Goal: Task Accomplishment & Management: Manage account settings

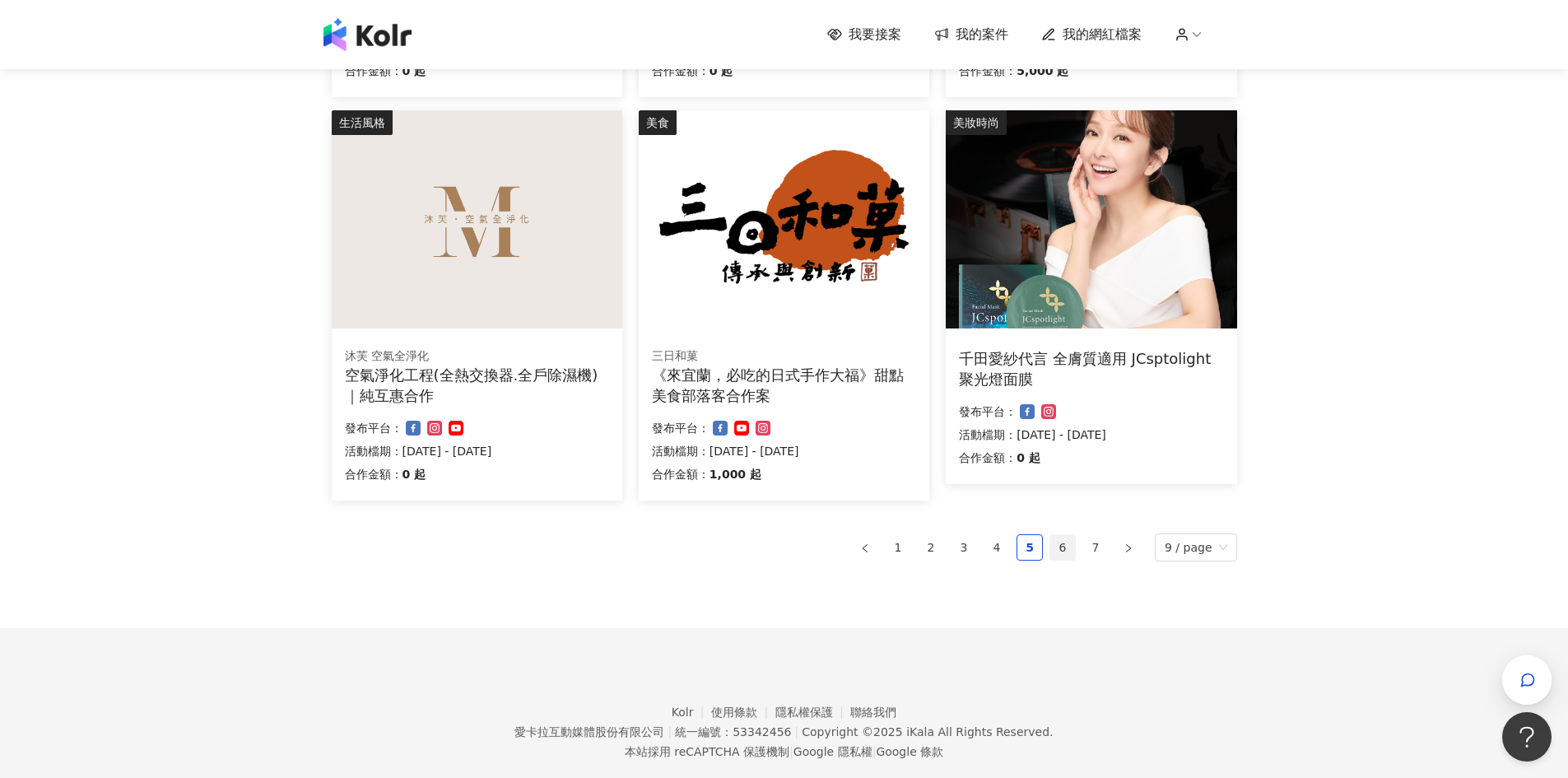
click at [1076, 556] on li "6" at bounding box center [1063, 547] width 27 height 27
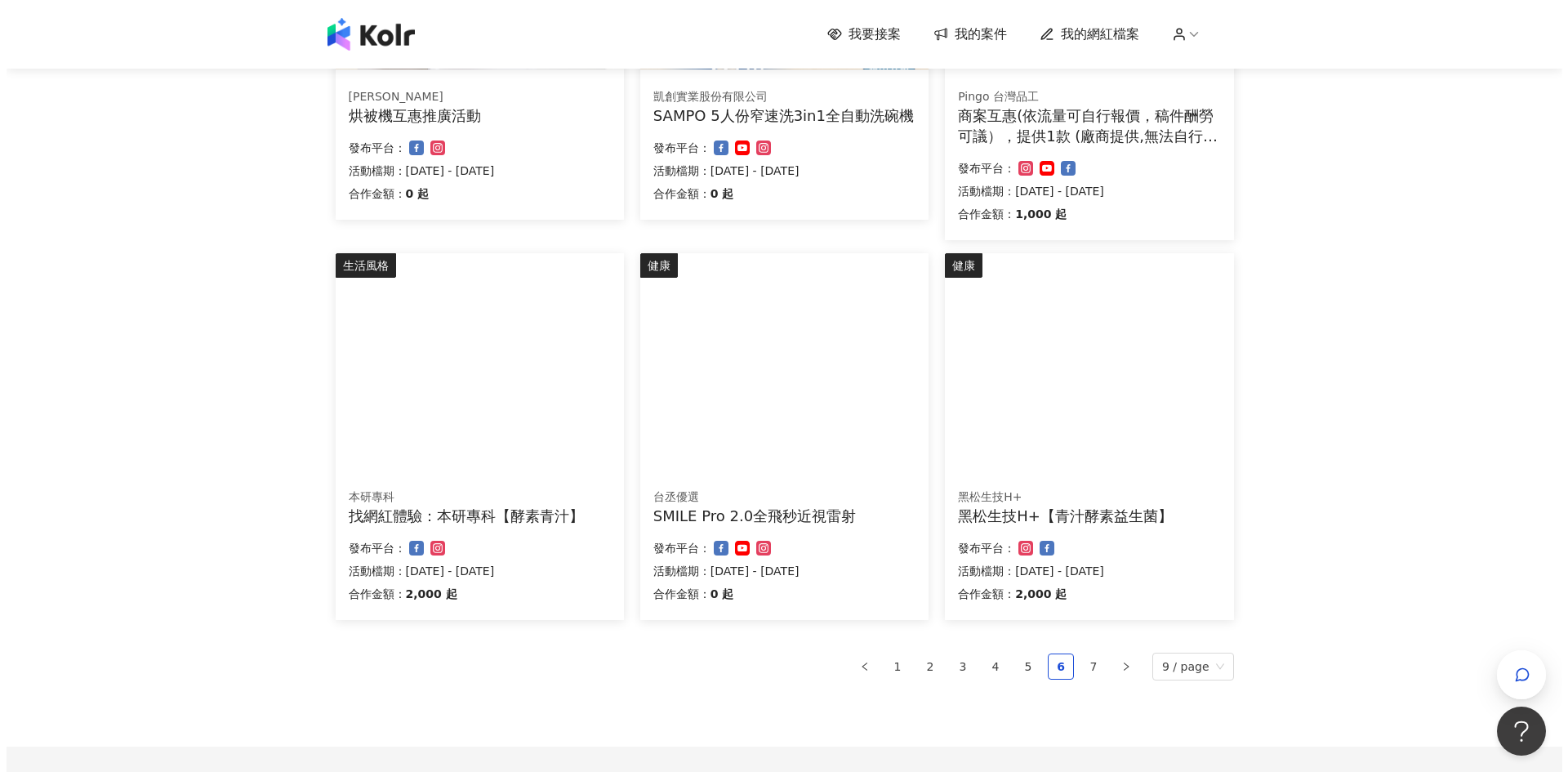
scroll to position [544, 0]
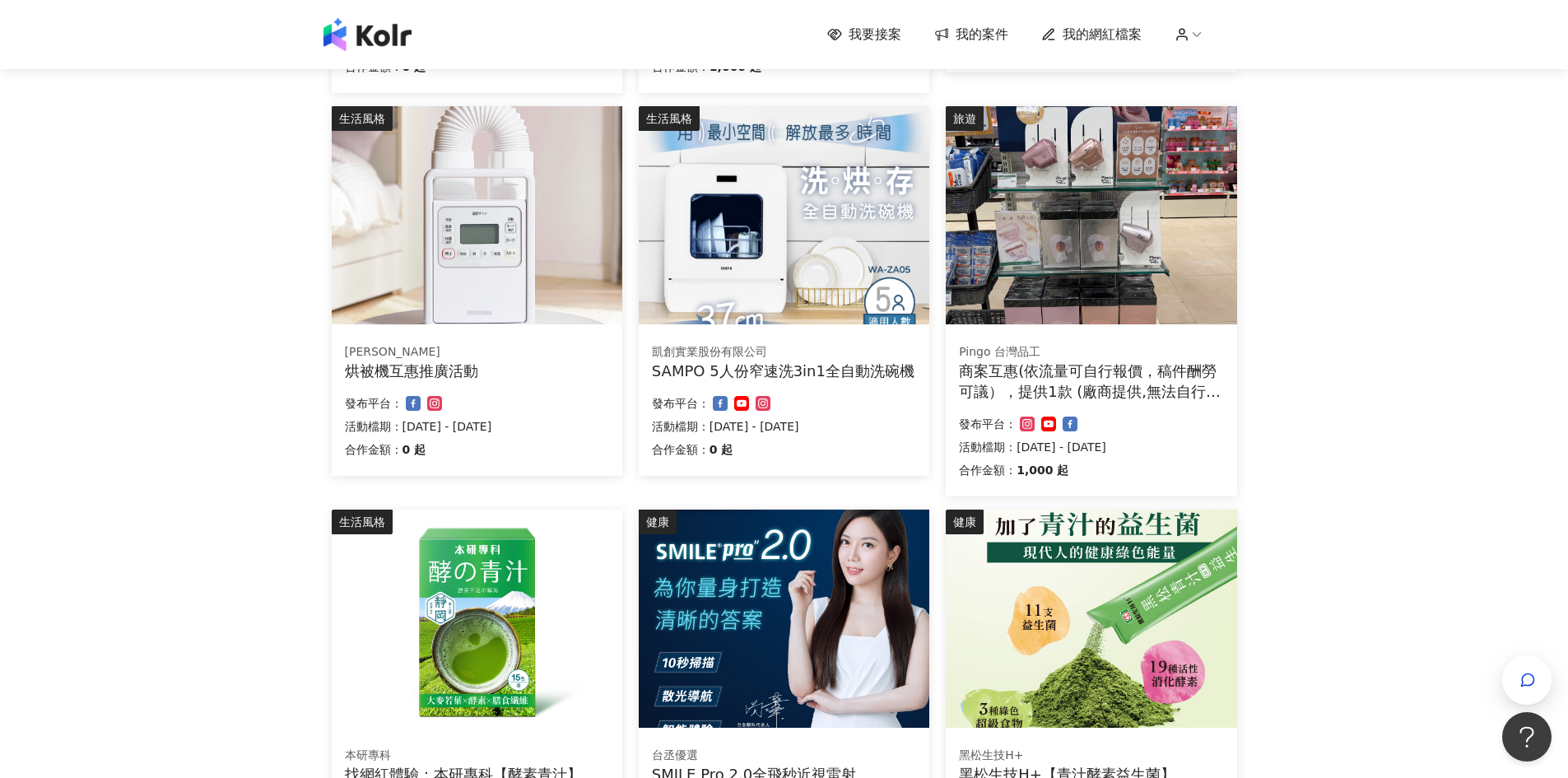
click at [742, 415] on div "合作金額： 0 起 發布平台： 活動檔期：[DATE] - [DATE]" at bounding box center [783, 427] width 264 height 69
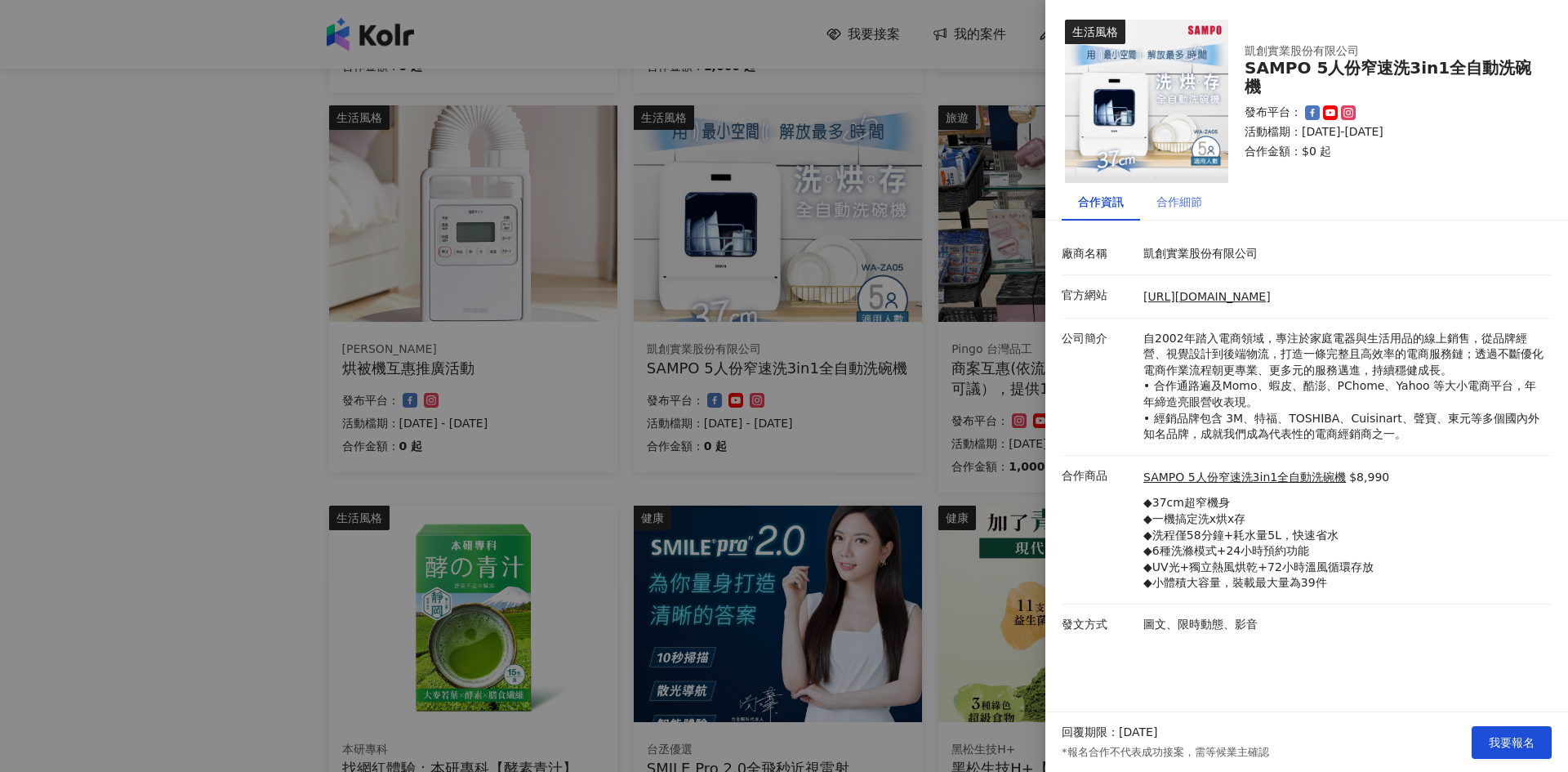
click at [1147, 219] on div "合作細節" at bounding box center [1179, 201] width 79 height 37
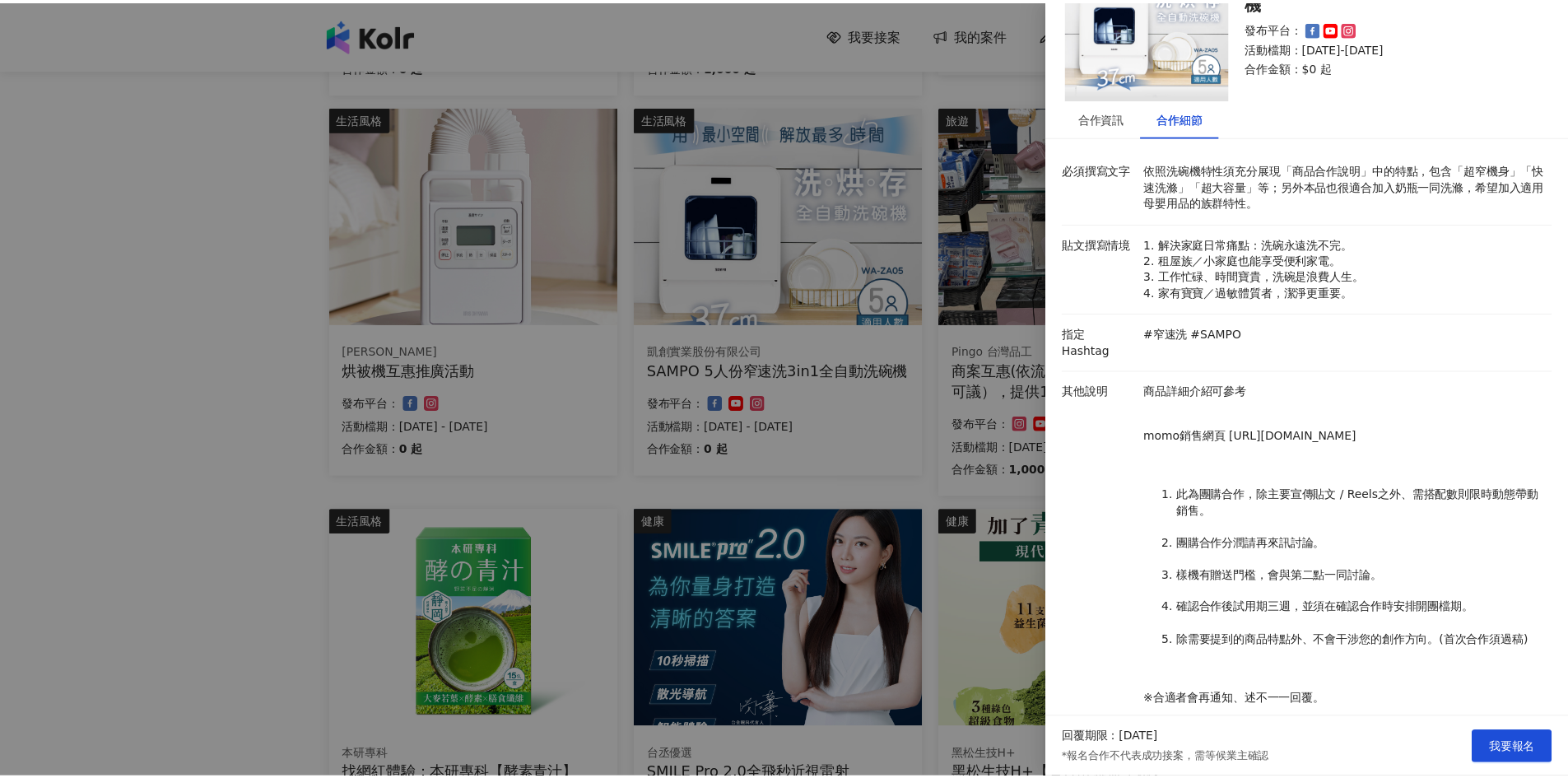
scroll to position [0, 0]
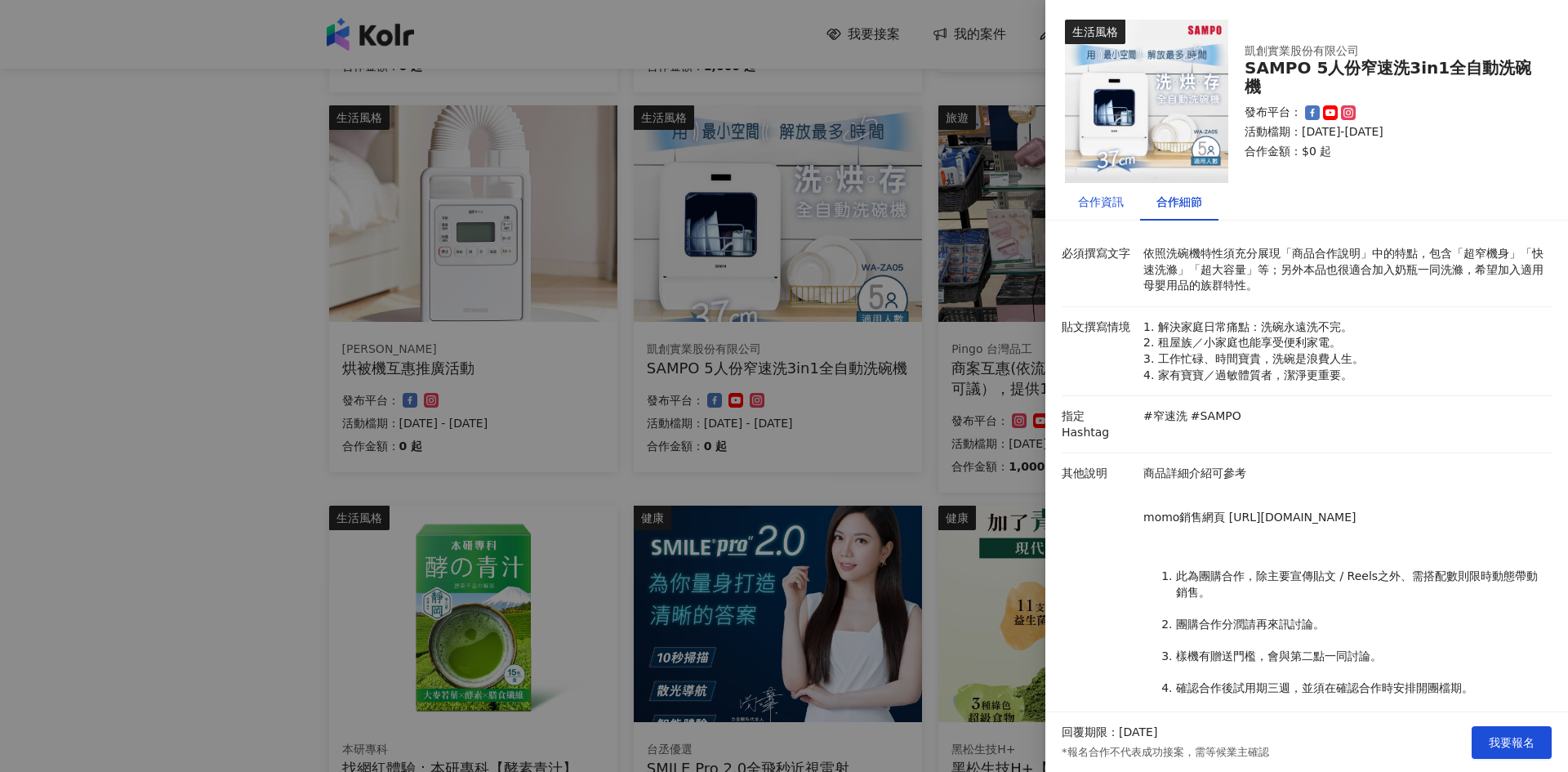
click at [1095, 209] on div "合作資訊" at bounding box center [1100, 202] width 45 height 18
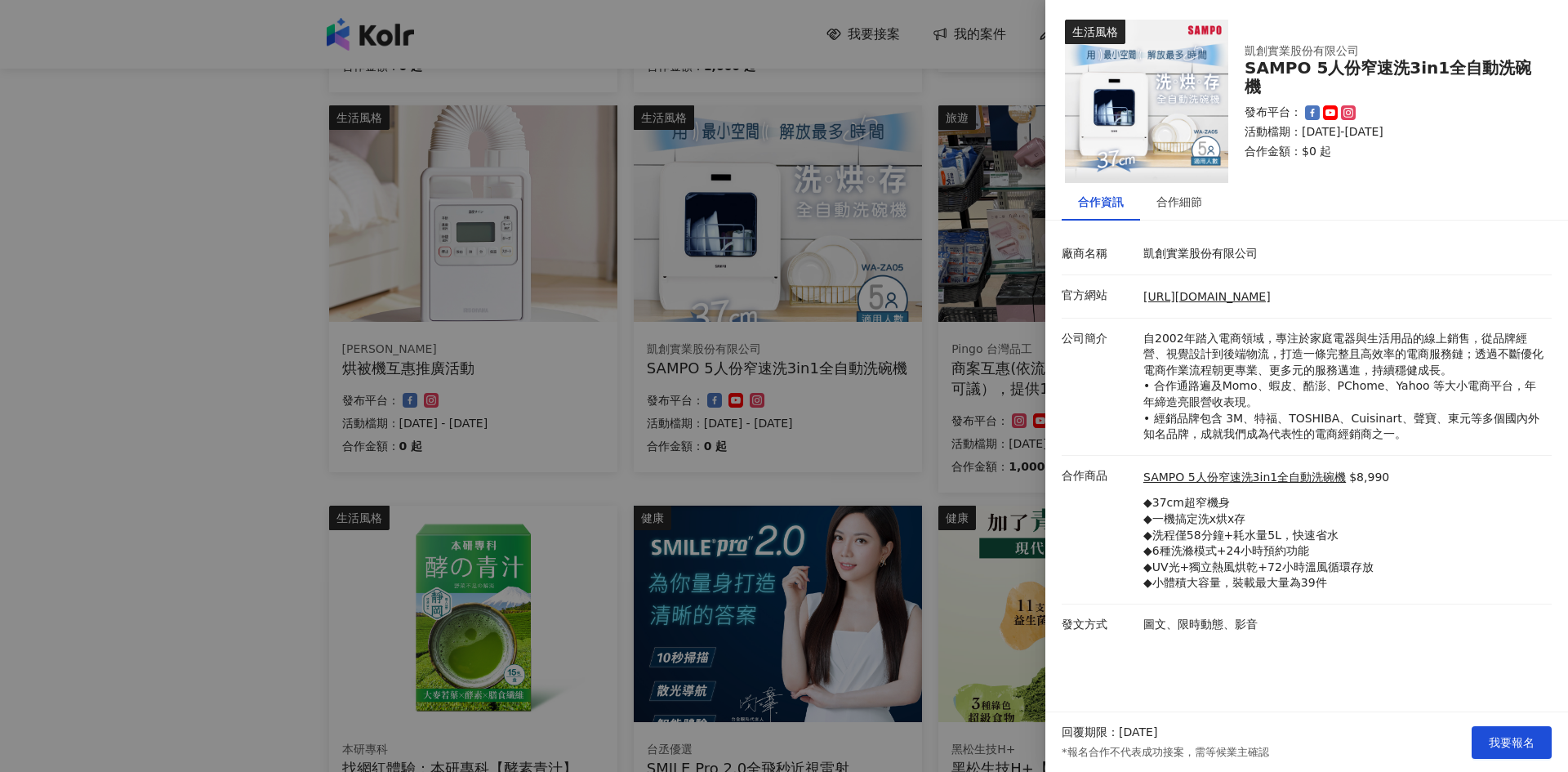
click at [83, 353] on div at bounding box center [784, 386] width 1568 height 772
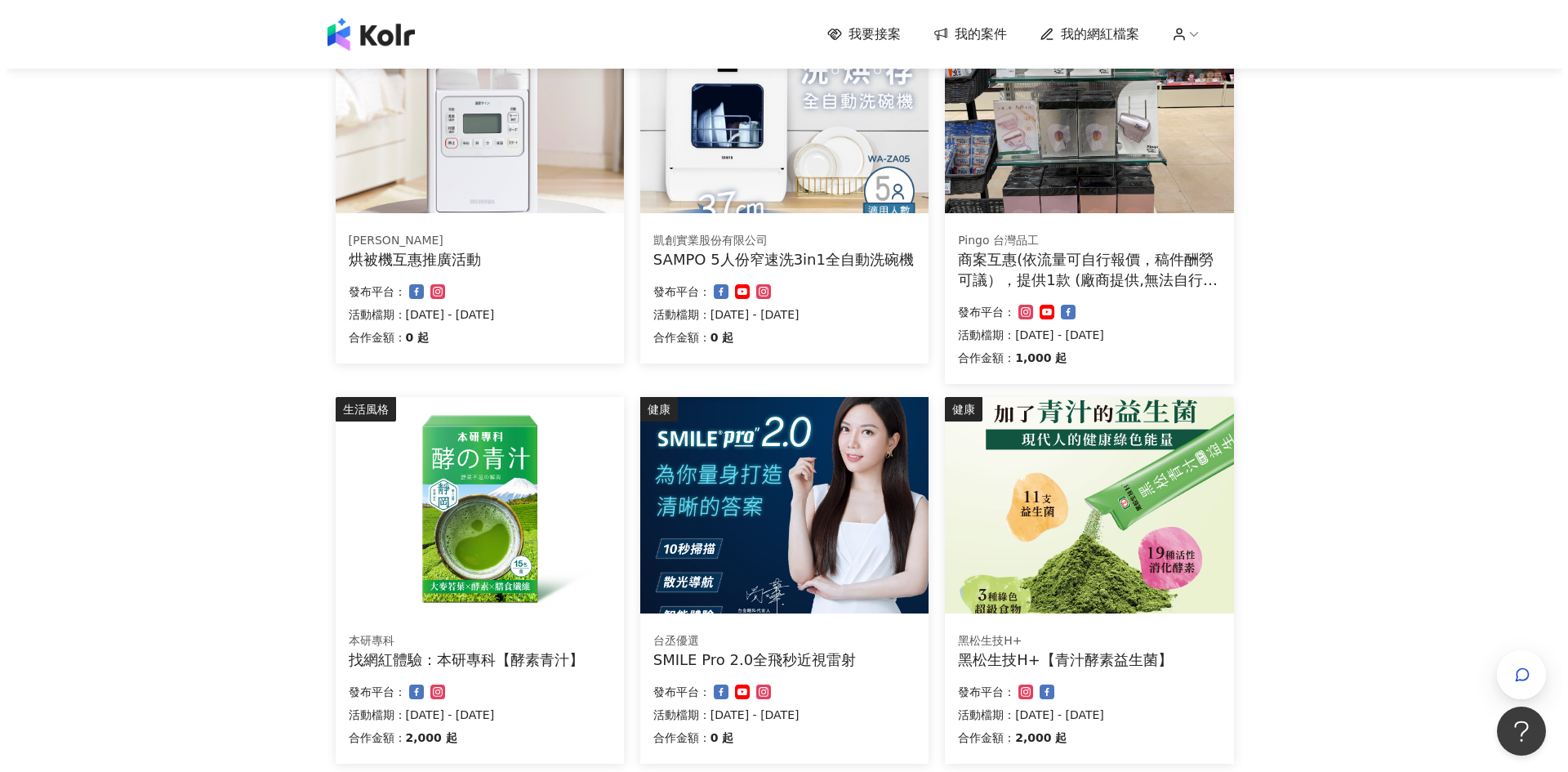
scroll to position [789, 0]
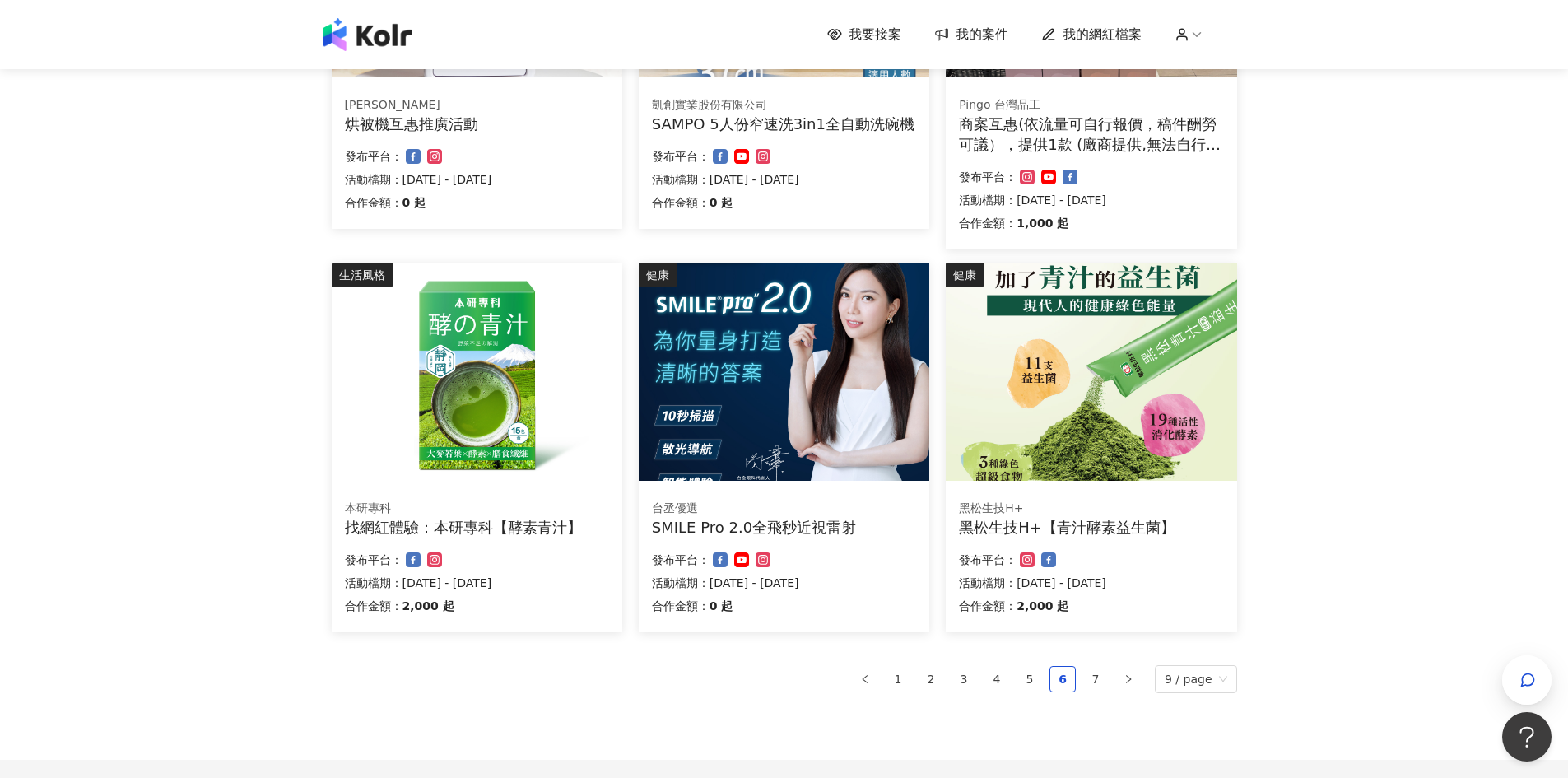
click at [448, 448] on img at bounding box center [477, 372] width 291 height 218
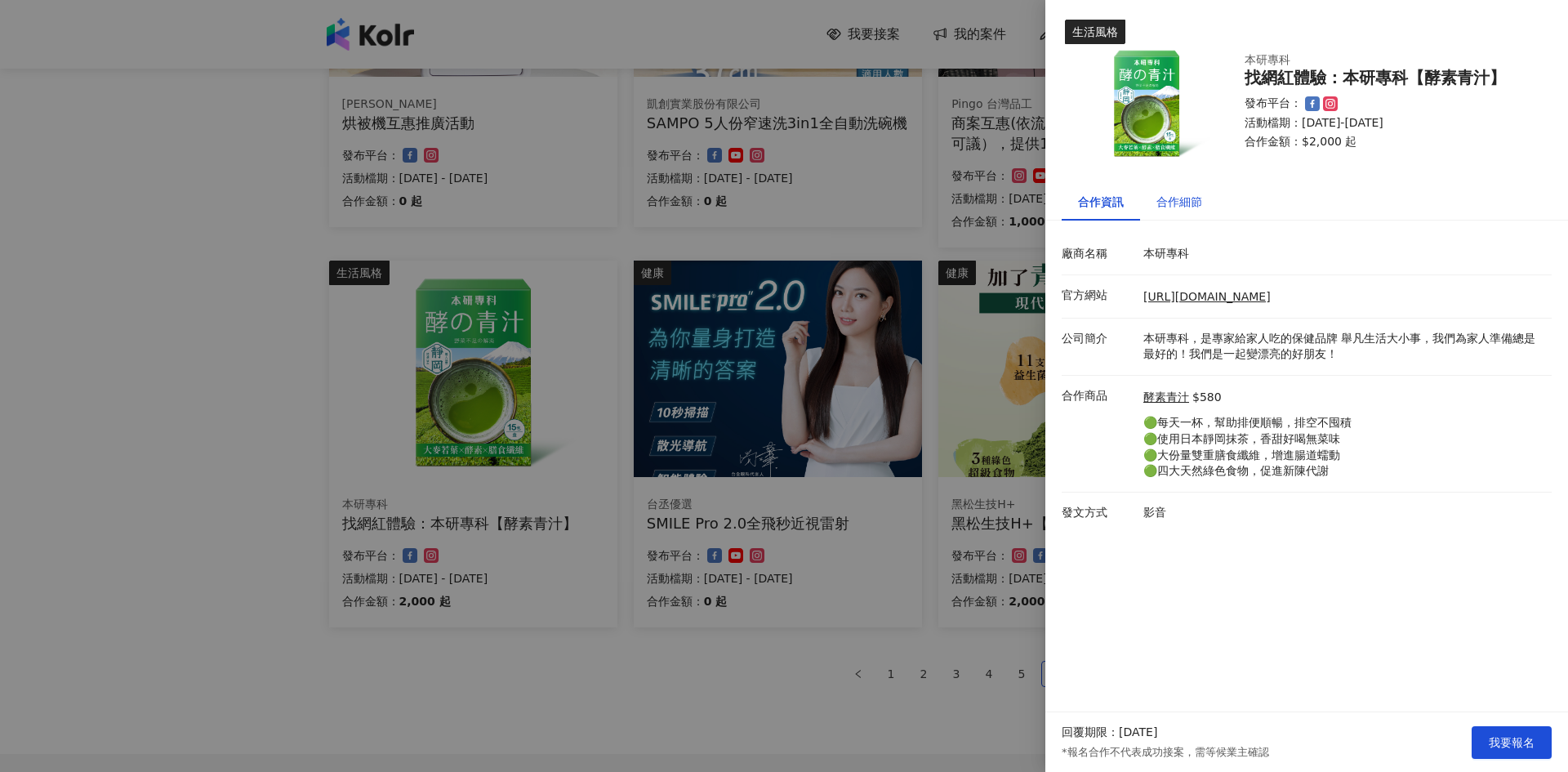
click at [1184, 210] on div "合作細節" at bounding box center [1179, 202] width 45 height 18
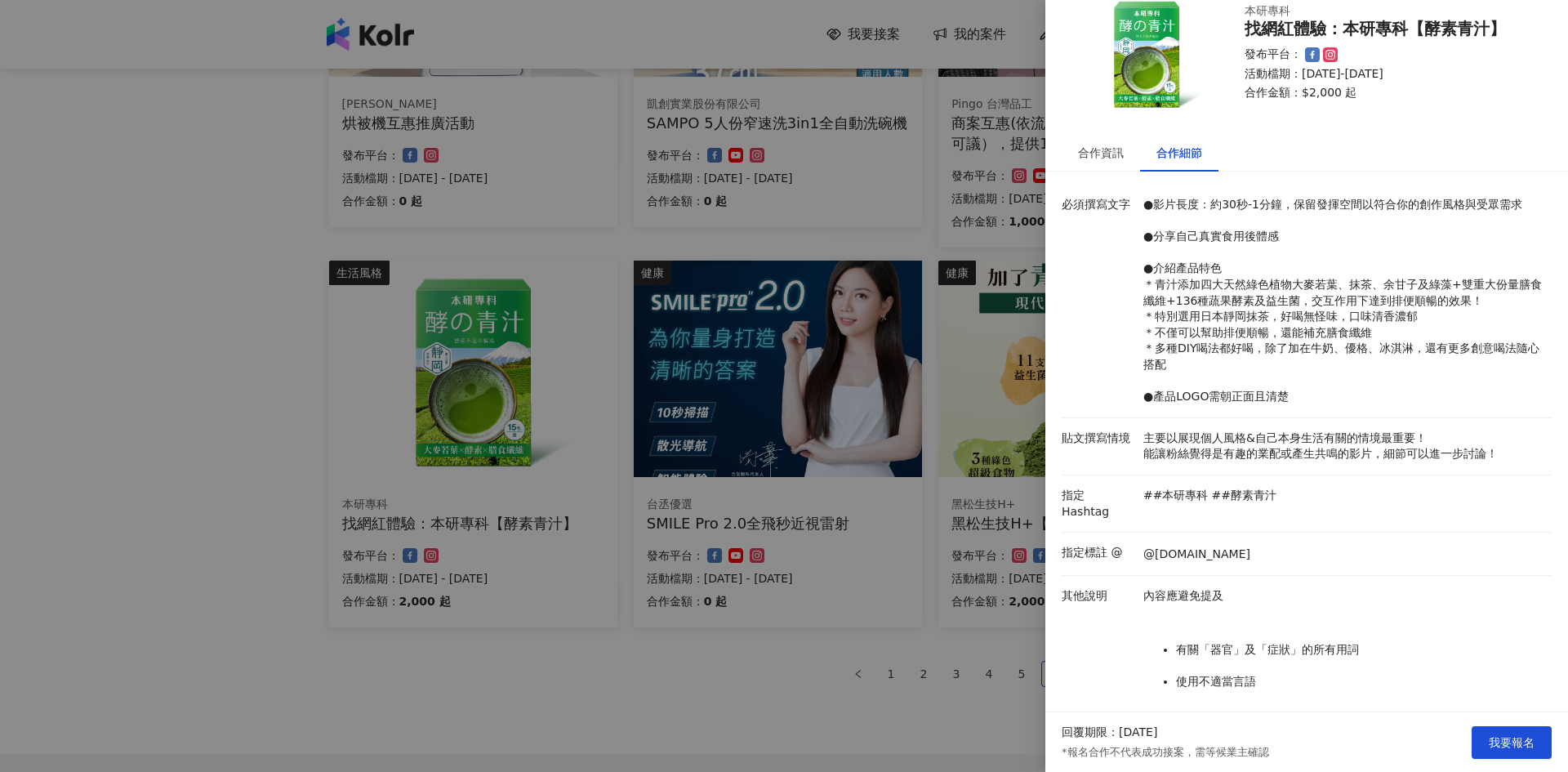
scroll to position [66, 0]
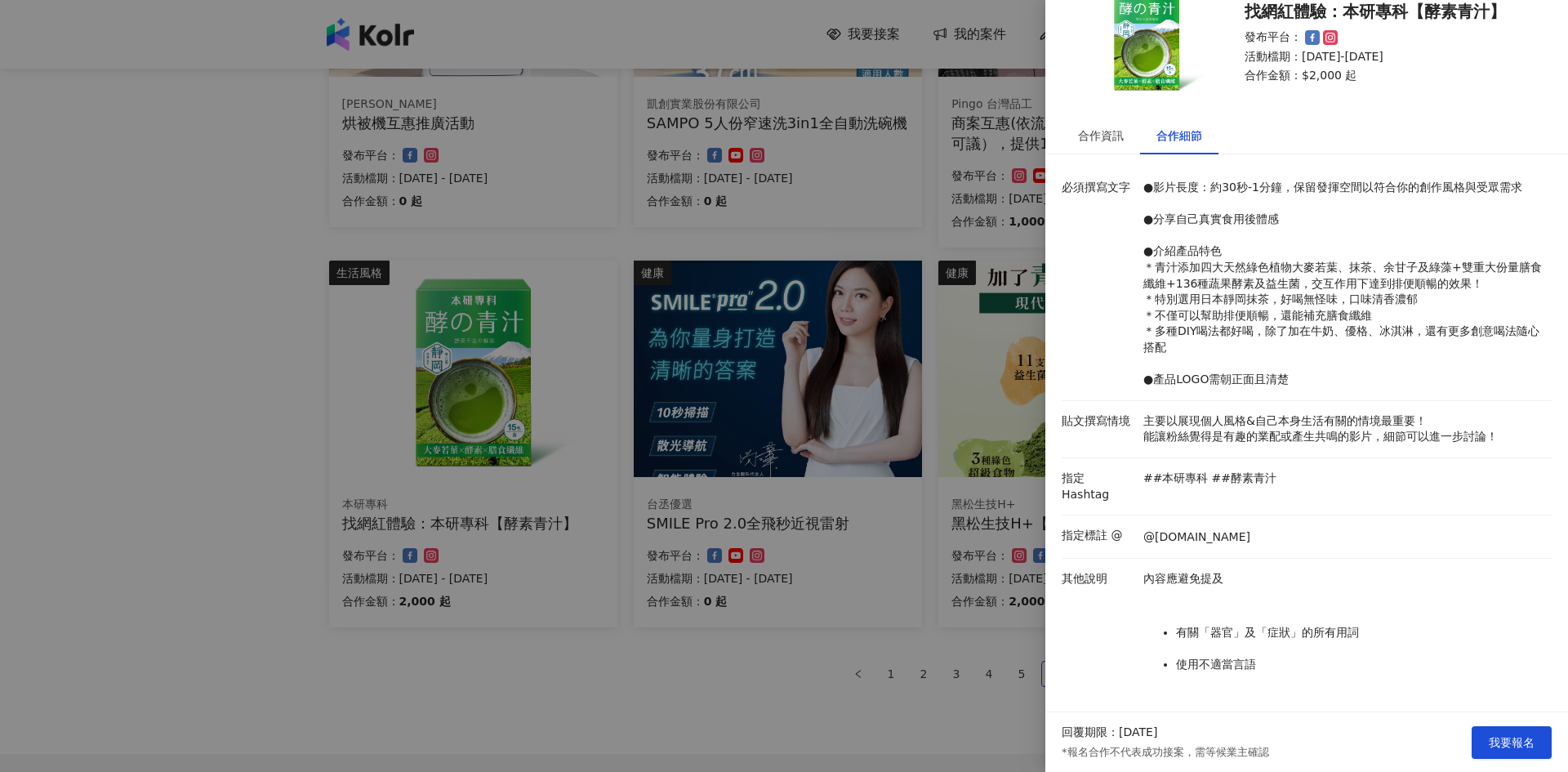
click at [713, 665] on div at bounding box center [784, 386] width 1568 height 772
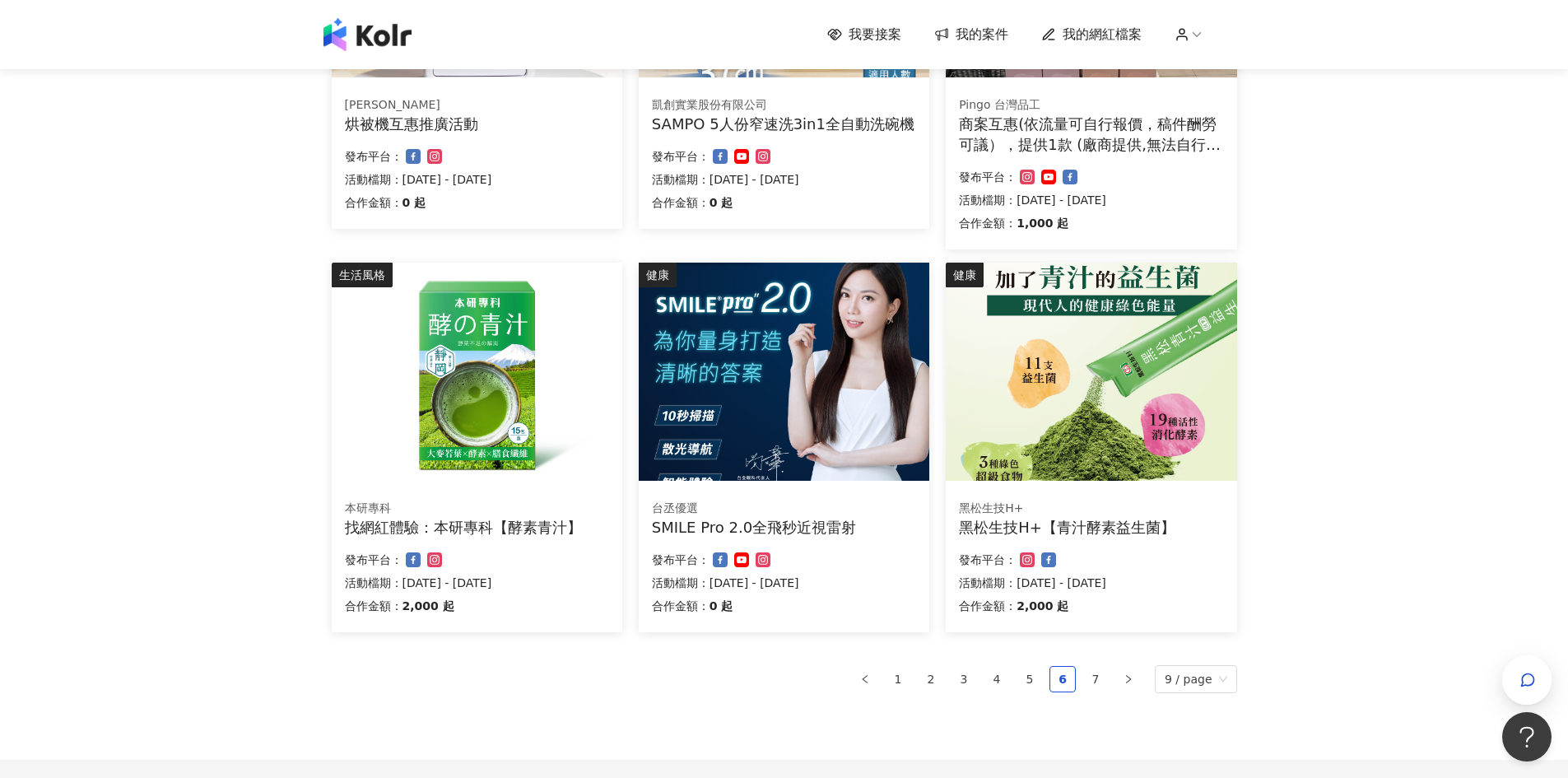
click at [422, 471] on img at bounding box center [477, 372] width 291 height 218
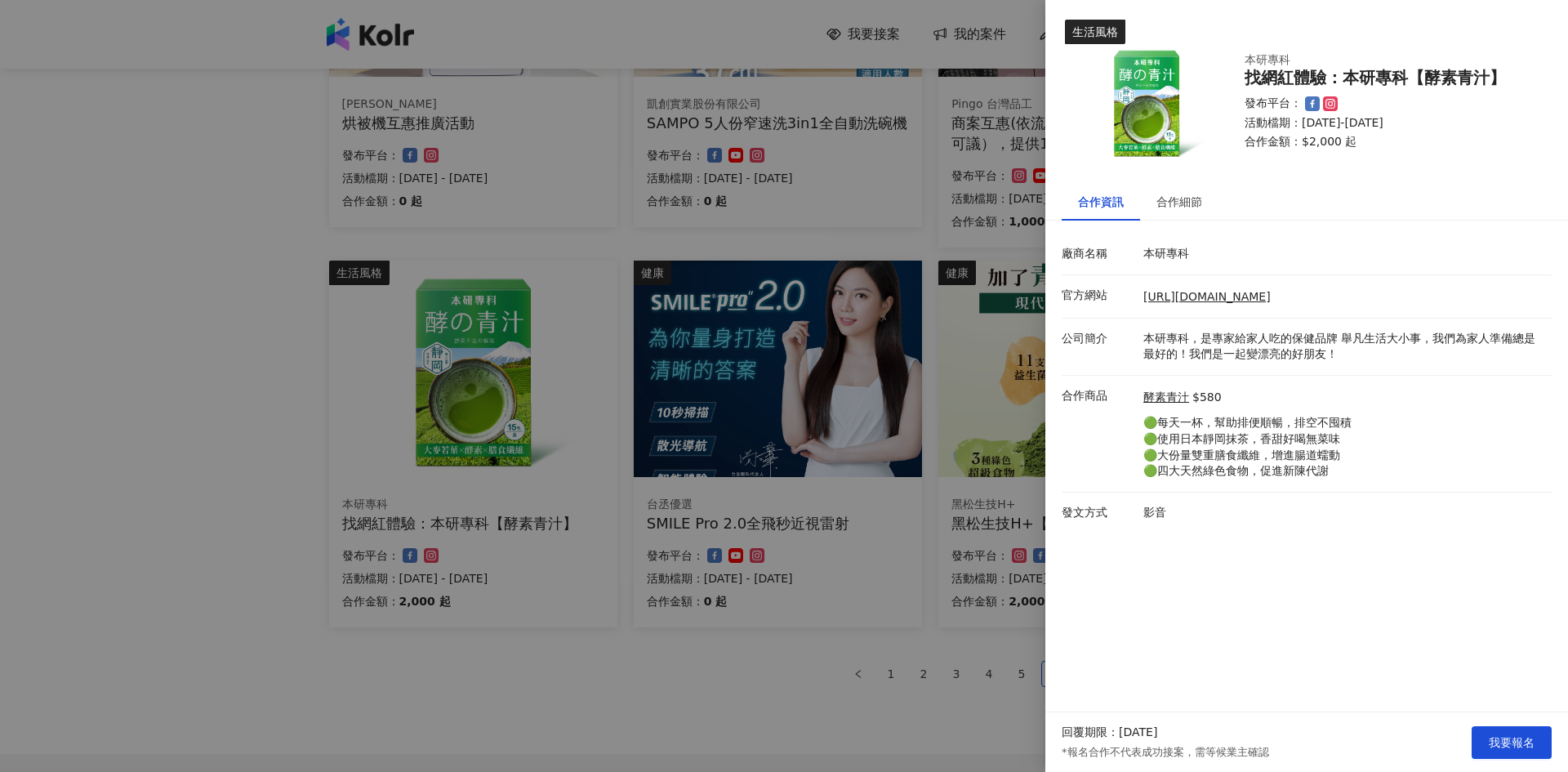
click at [790, 748] on div at bounding box center [784, 386] width 1568 height 772
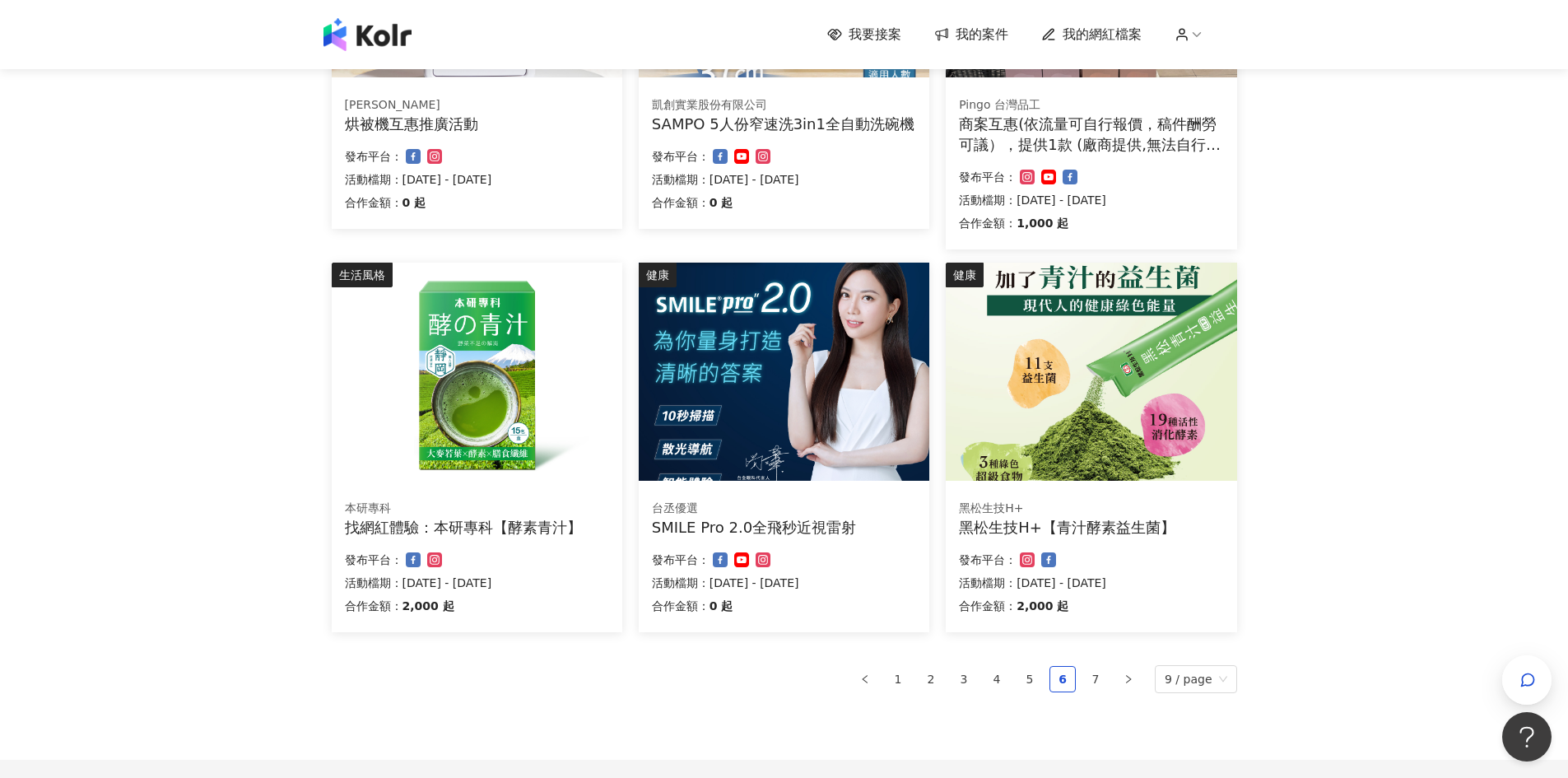
click at [784, 466] on img at bounding box center [784, 372] width 291 height 218
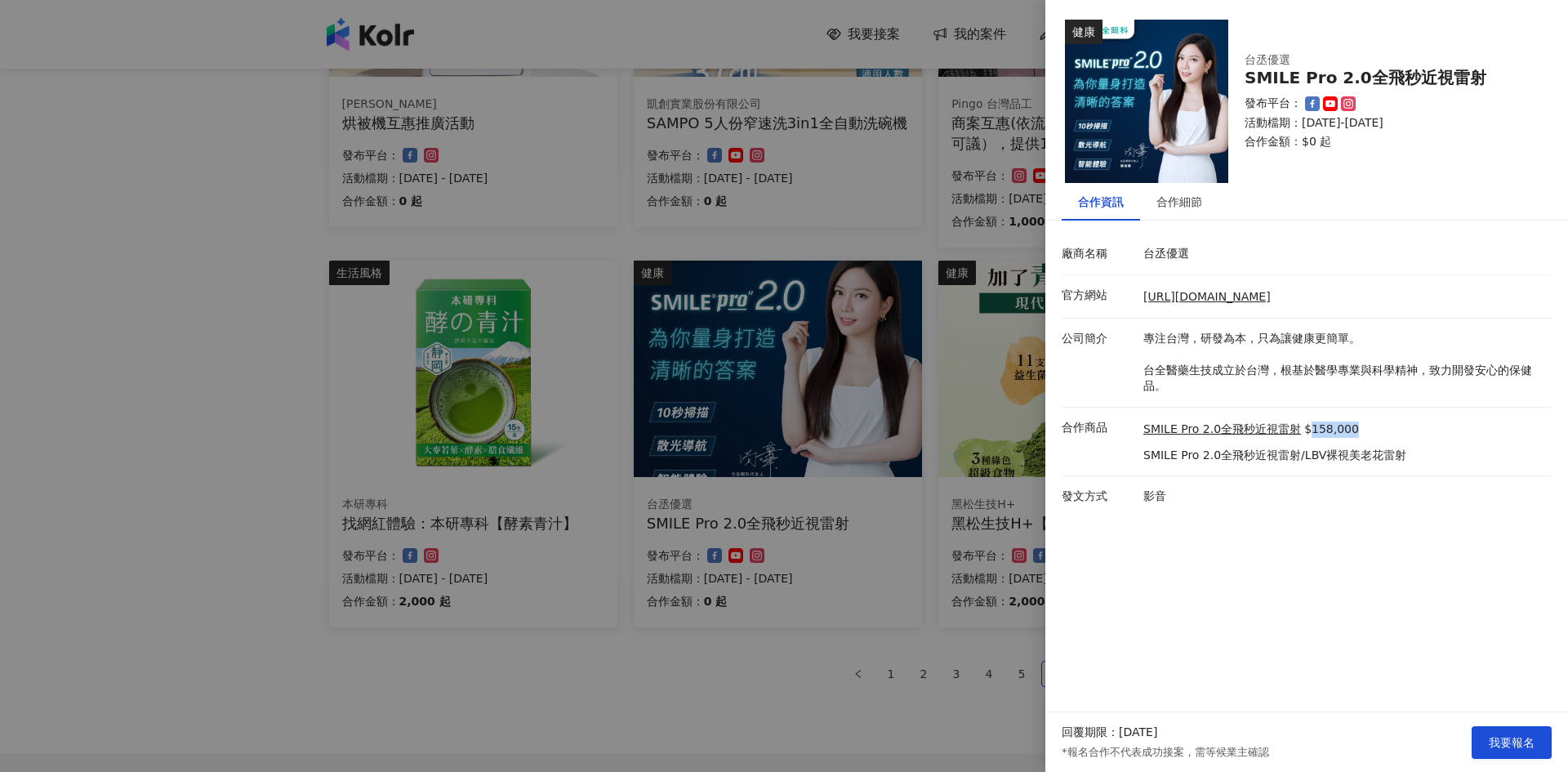
drag, startPoint x: 1306, startPoint y: 428, endPoint x: 1365, endPoint y: 427, distance: 59.0
click at [1365, 427] on div "SMILE Pro 2.0全飛秒近視雷射 $158,000" at bounding box center [1275, 430] width 263 height 17
click at [1193, 209] on div "合作細節" at bounding box center [1179, 202] width 45 height 18
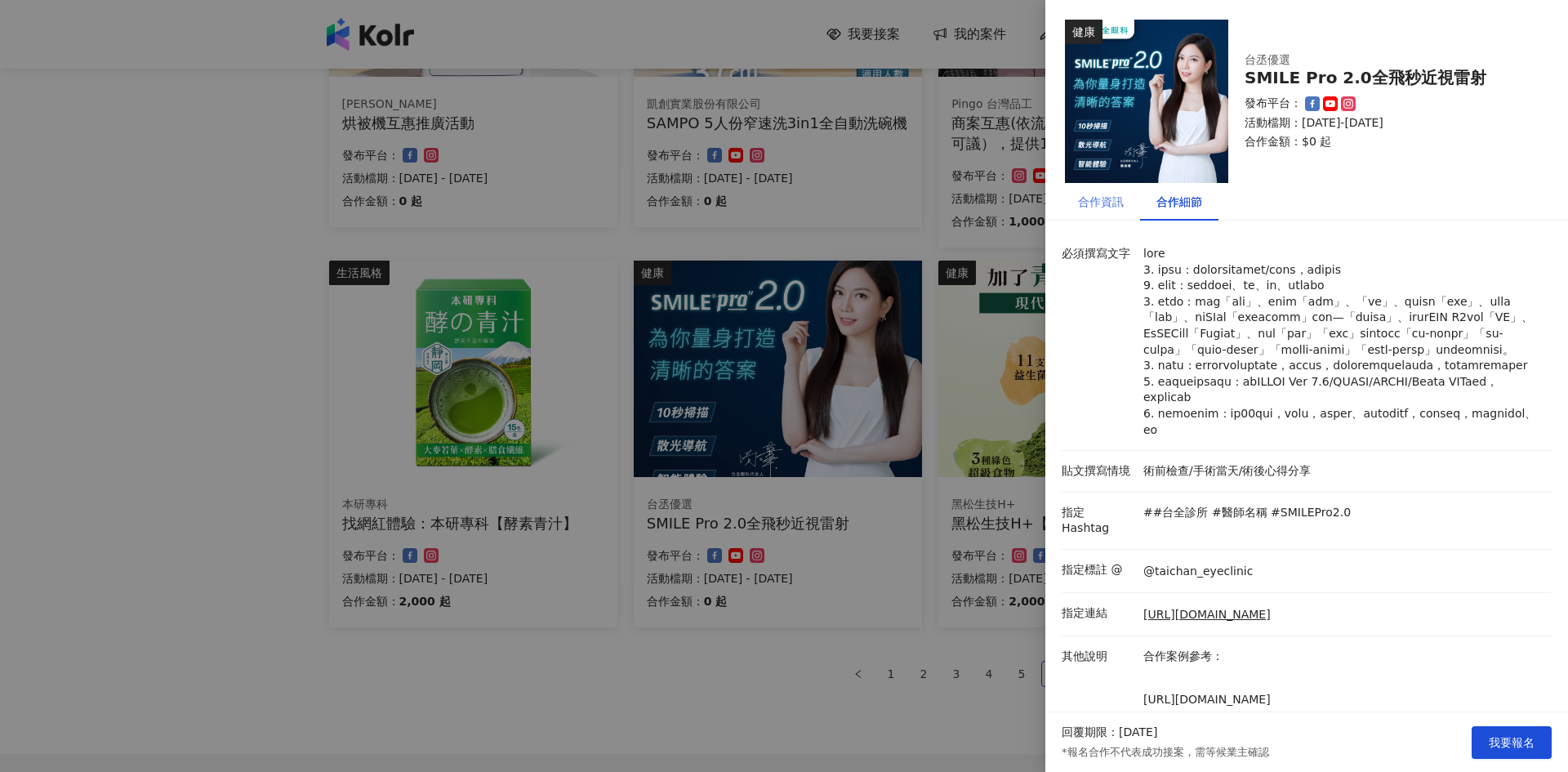
click at [1103, 212] on div "合作資訊" at bounding box center [1100, 201] width 79 height 37
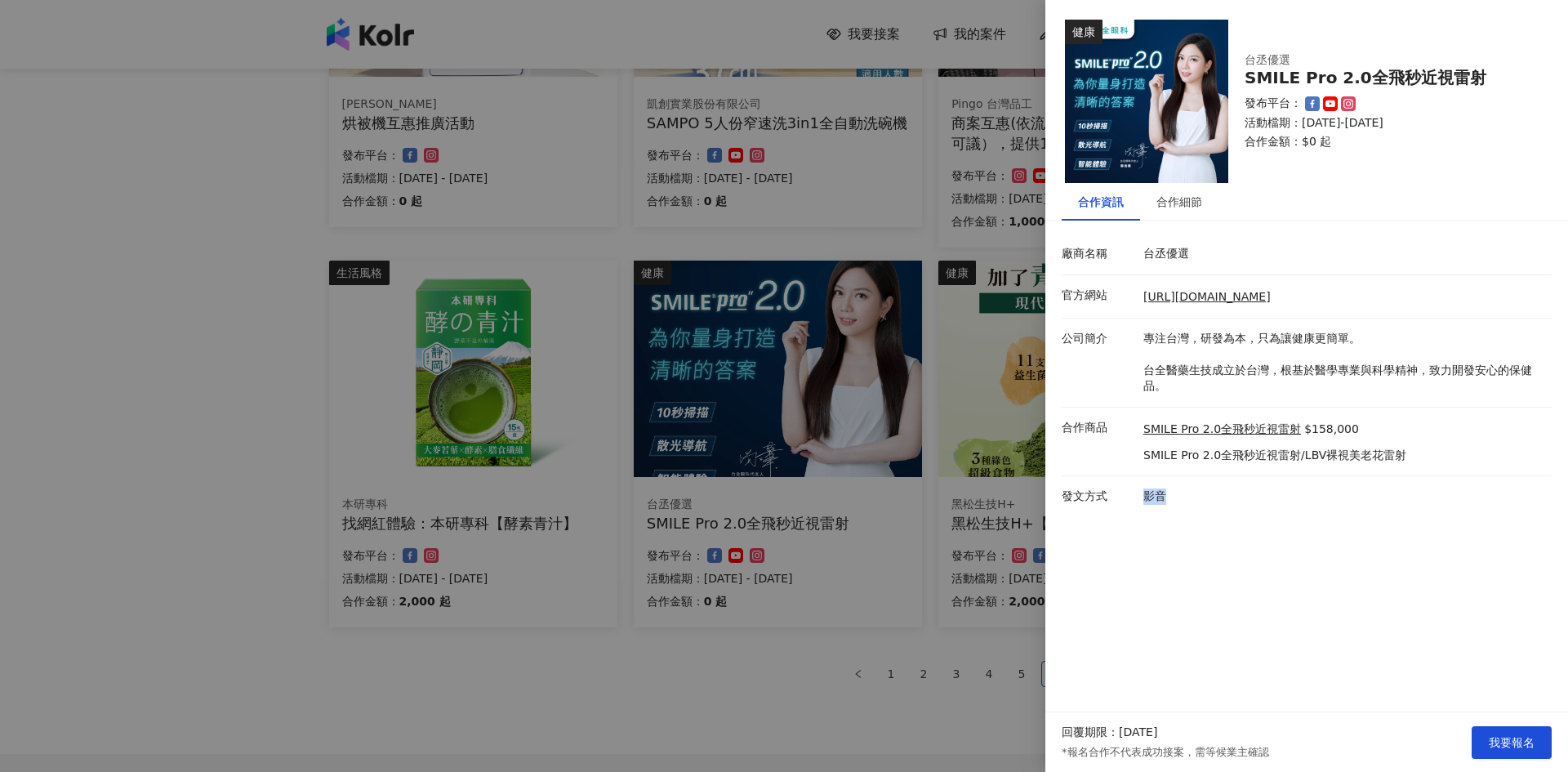
drag, startPoint x: 1140, startPoint y: 501, endPoint x: 1187, endPoint y: 501, distance: 47.0
click at [1187, 501] on div "影音" at bounding box center [1343, 497] width 408 height 17
click at [931, 729] on div at bounding box center [784, 386] width 1568 height 772
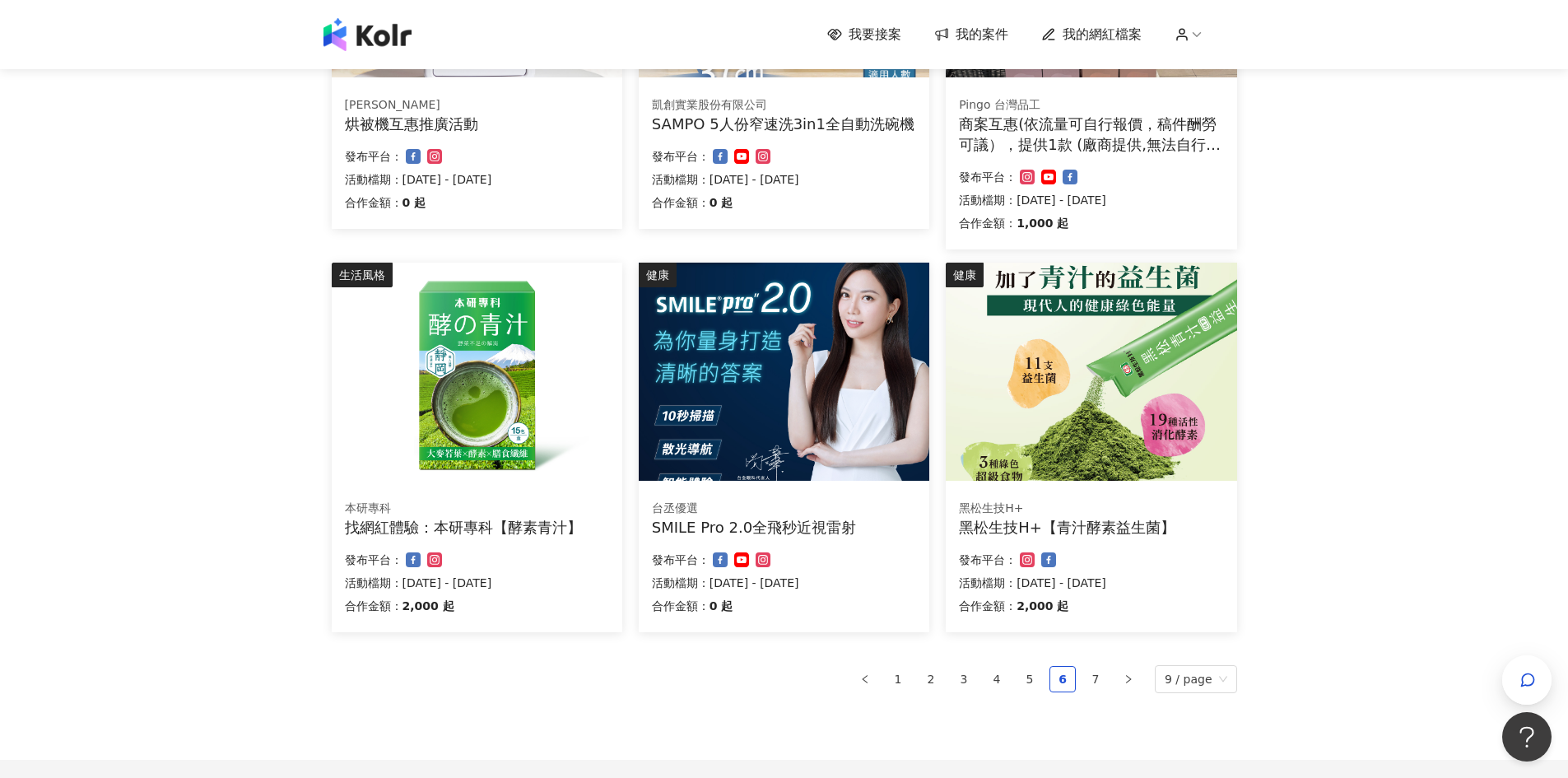
click at [1071, 422] on img at bounding box center [1091, 372] width 291 height 218
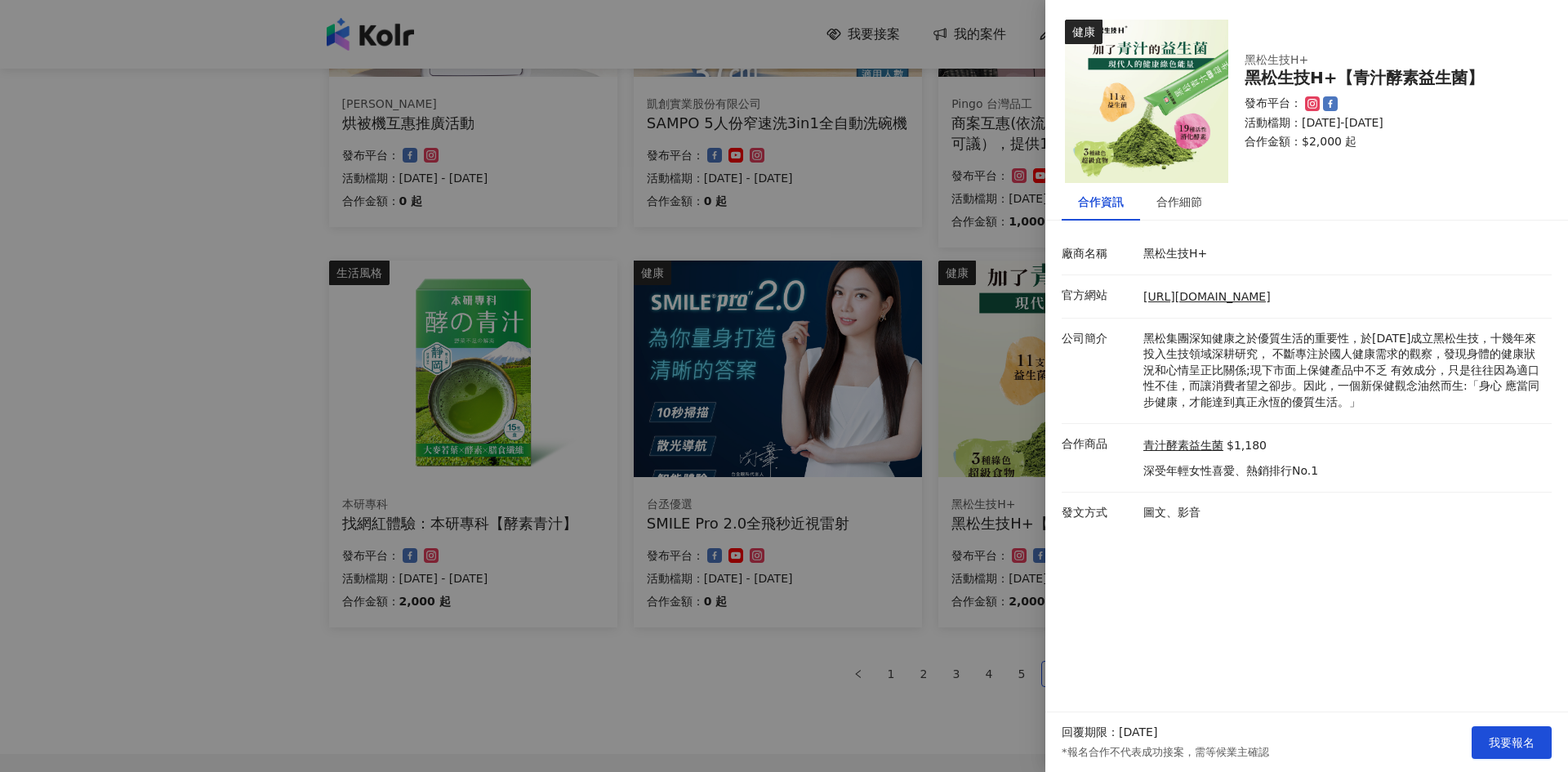
click at [794, 694] on div at bounding box center [784, 386] width 1568 height 772
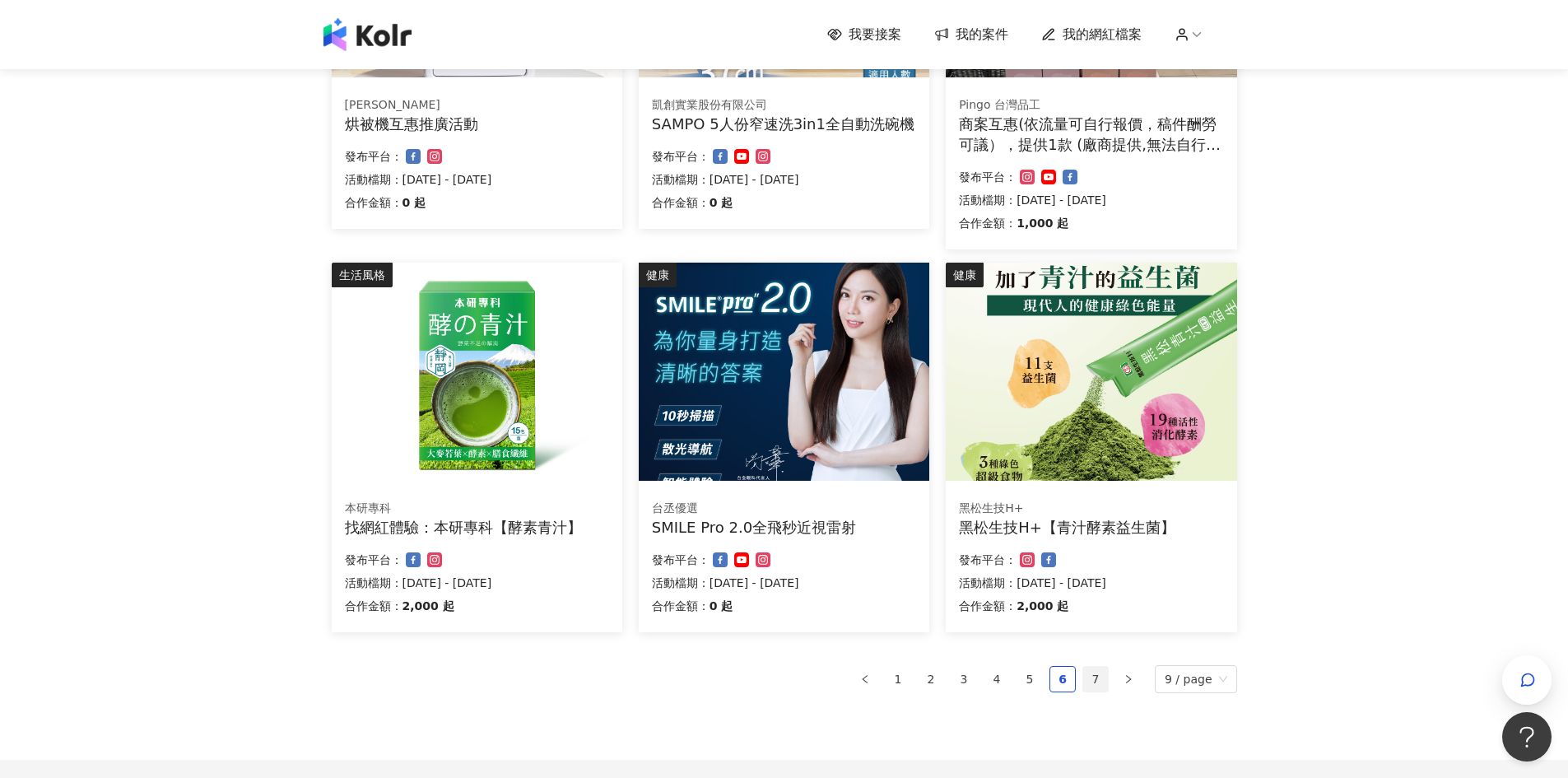
click at [1104, 676] on link "7" at bounding box center [1096, 679] width 25 height 25
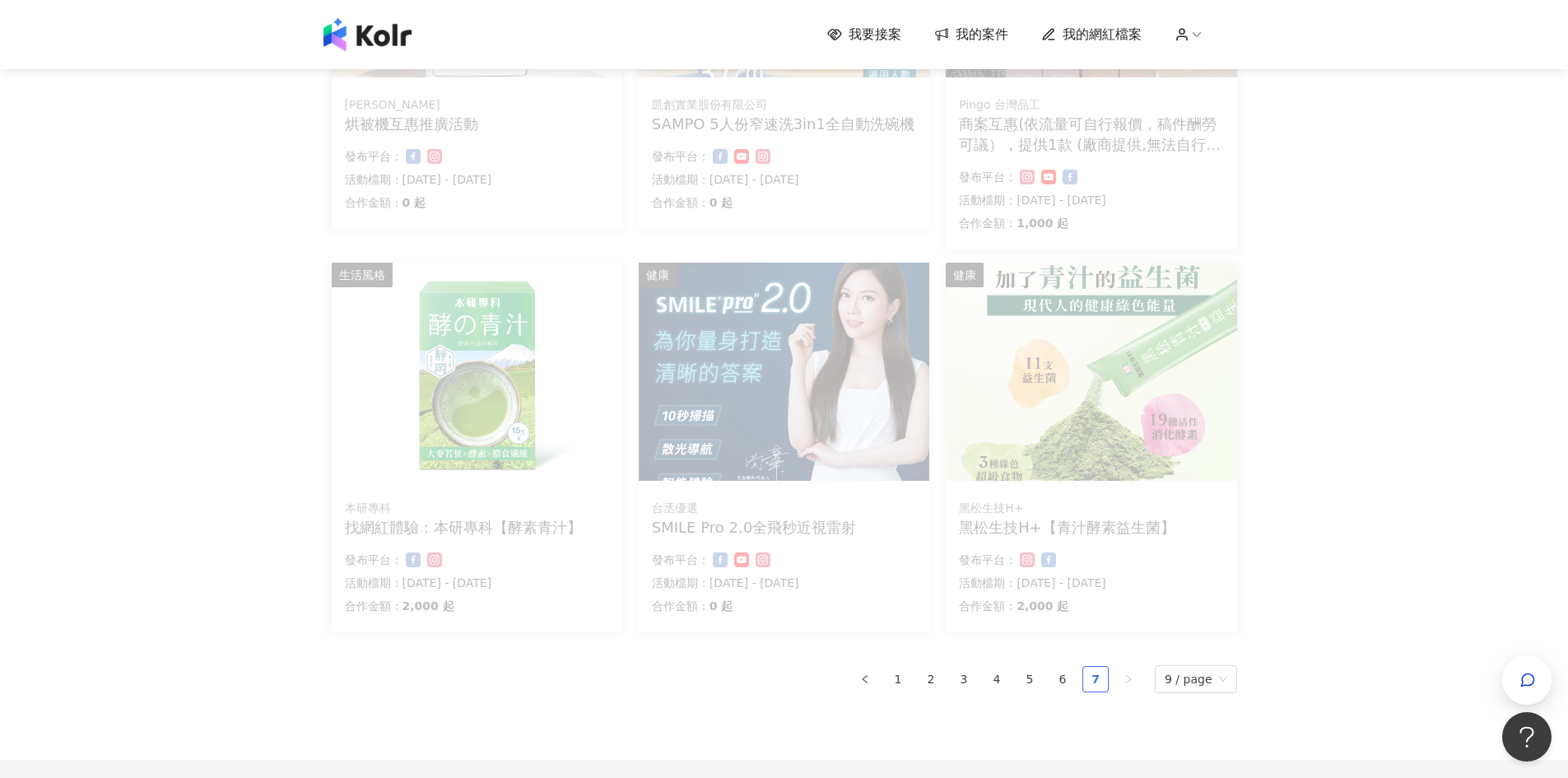
scroll to position [577, 0]
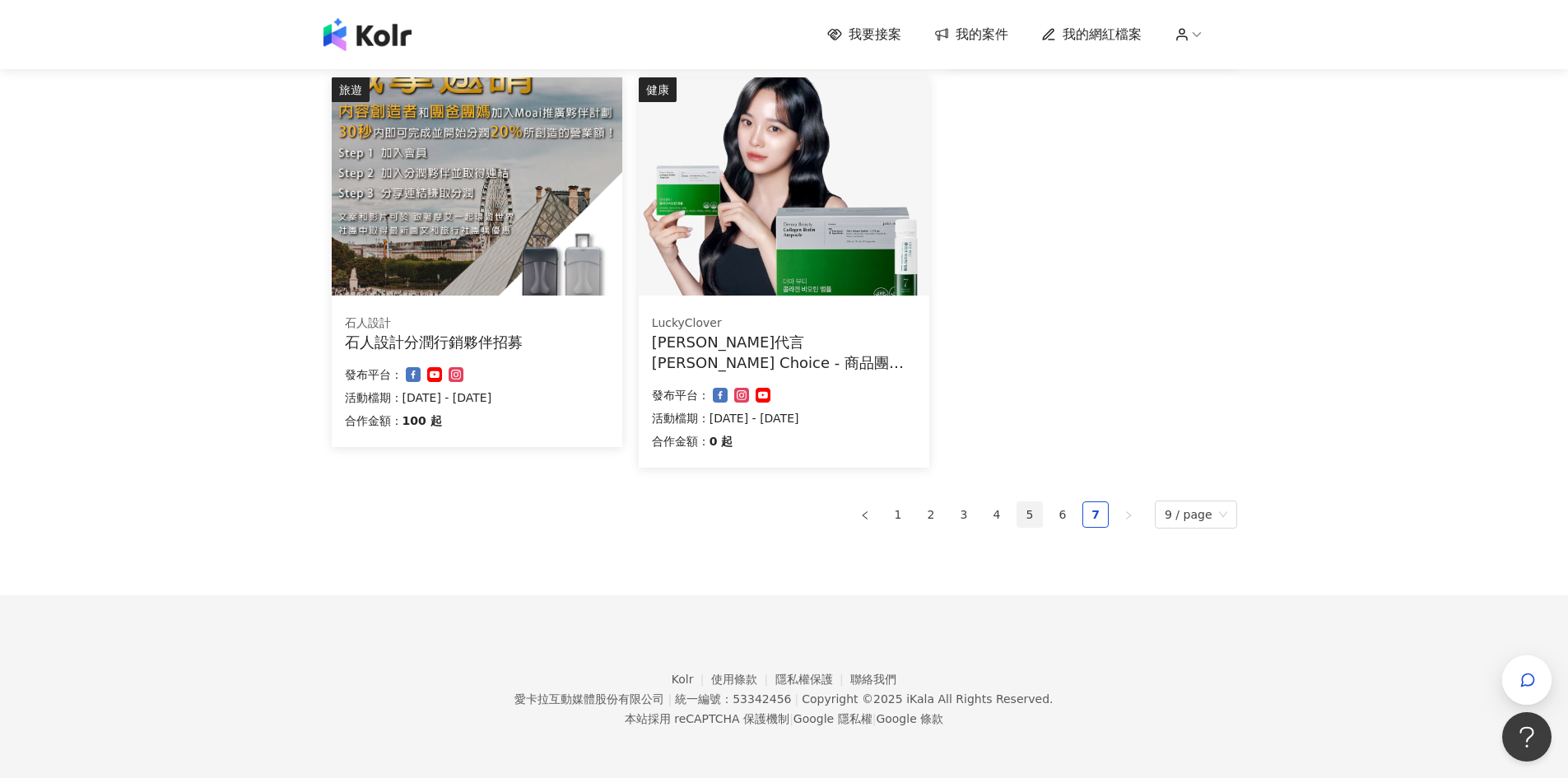
click at [1027, 514] on link "5" at bounding box center [1030, 515] width 25 height 25
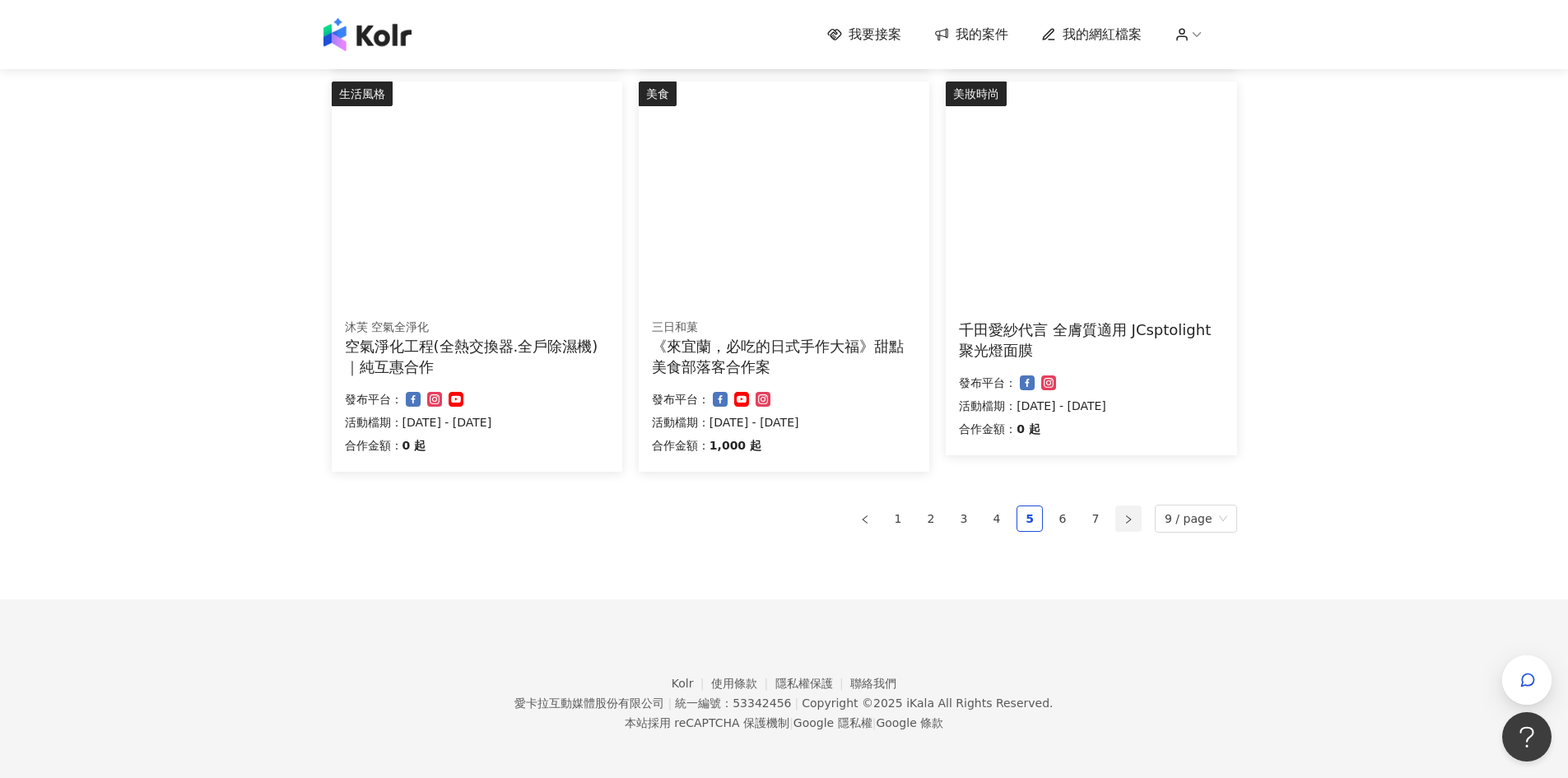
scroll to position [980, 0]
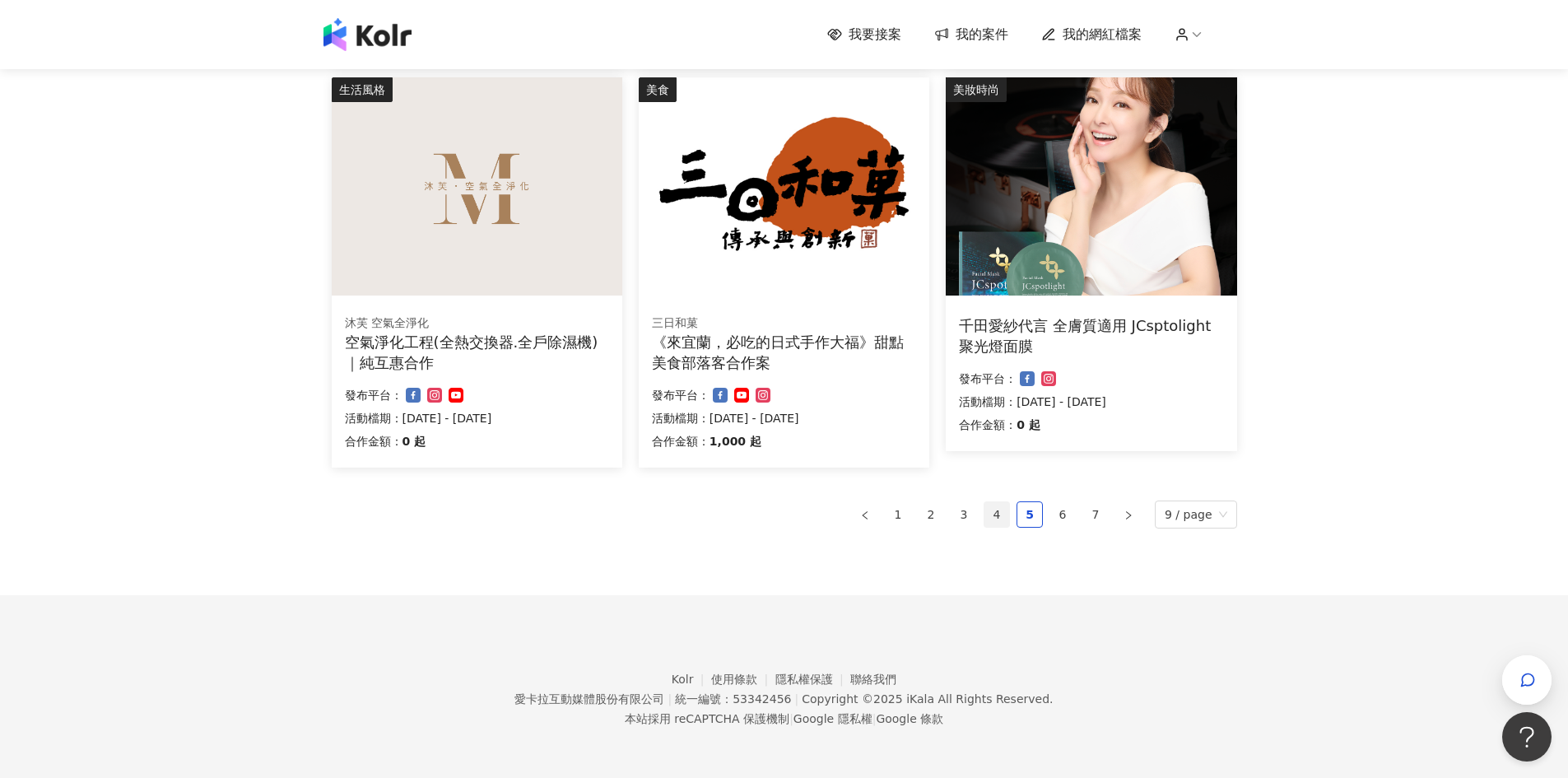
click at [994, 515] on link "4" at bounding box center [997, 515] width 25 height 25
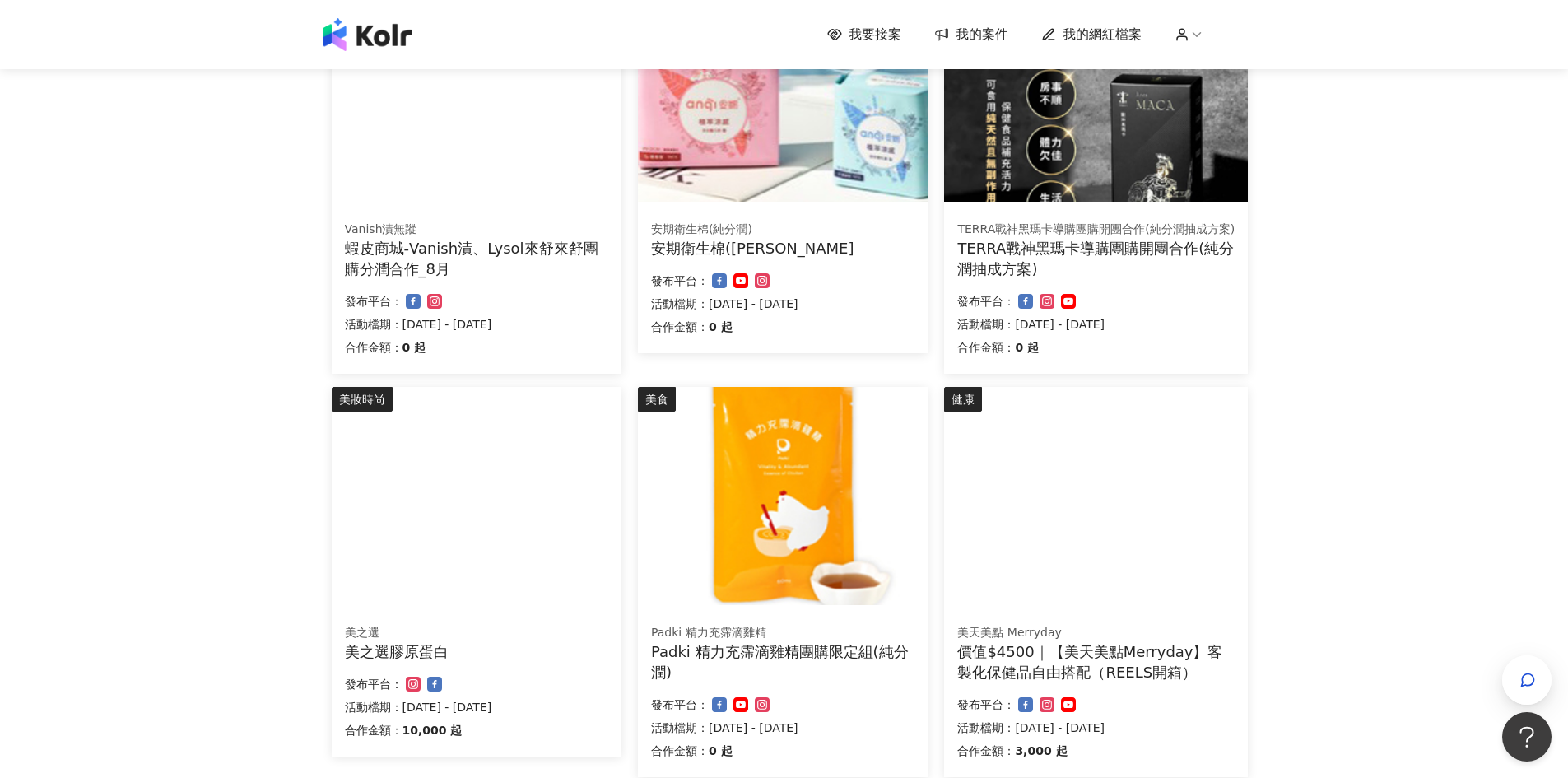
scroll to position [569, 0]
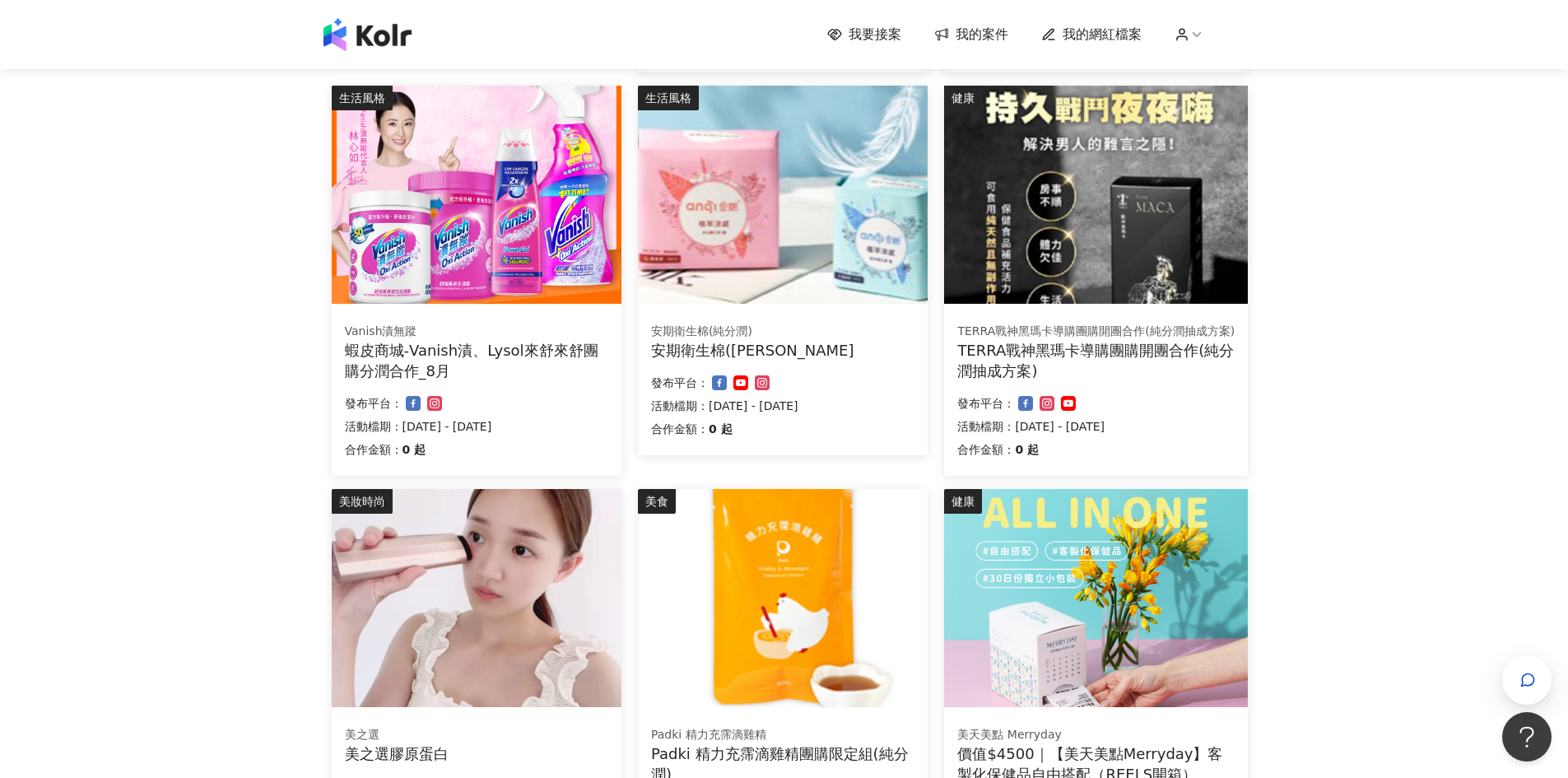
click at [806, 322] on div "安期衛生棉([PERSON_NAME]) 安期衛生棉(純分潤 合作金額： 0 起 發布平台： 活動檔期：[DATE] - [DATE]" at bounding box center [783, 382] width 290 height 145
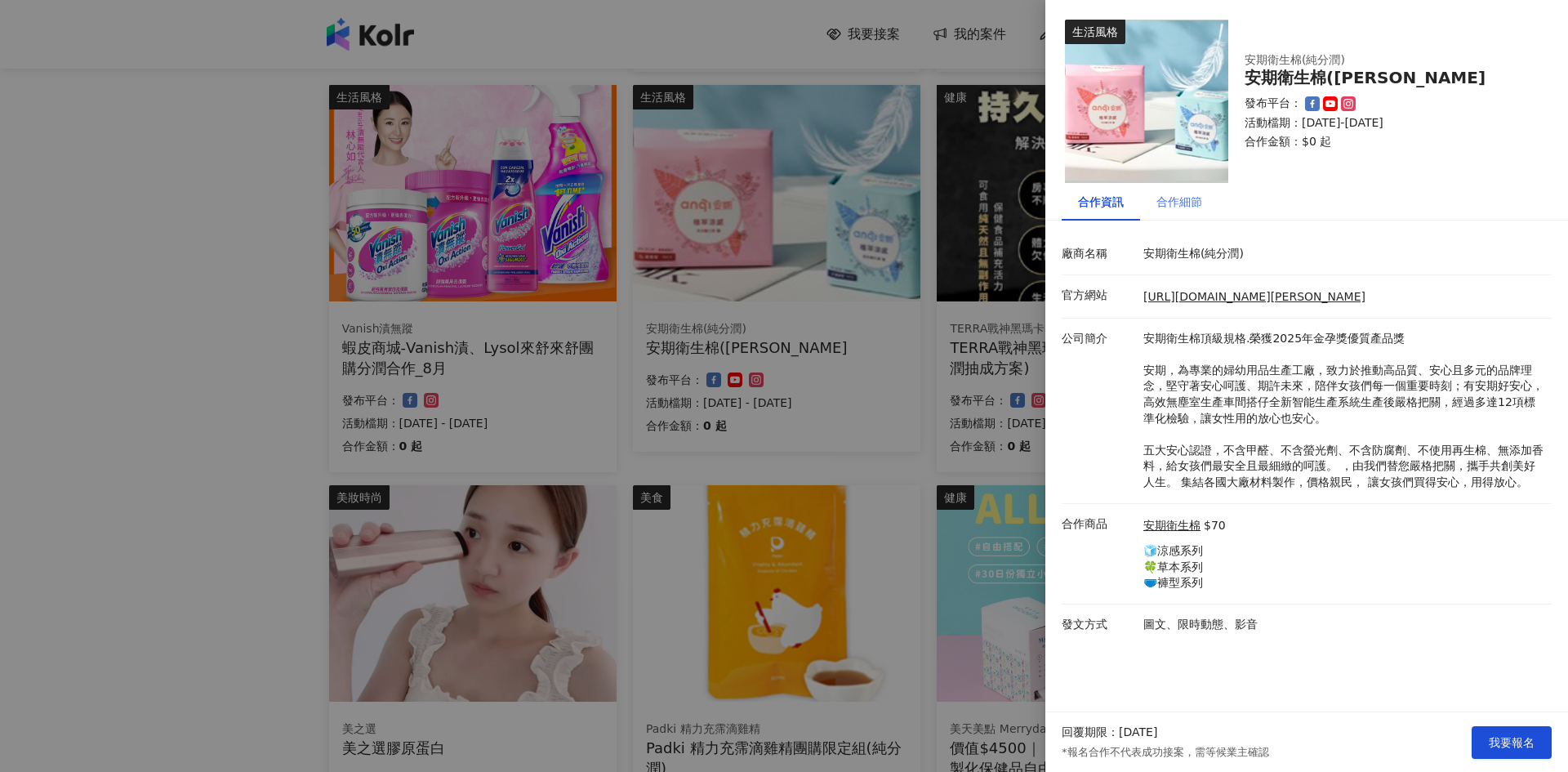
click at [1171, 211] on div "合作細節" at bounding box center [1179, 201] width 79 height 37
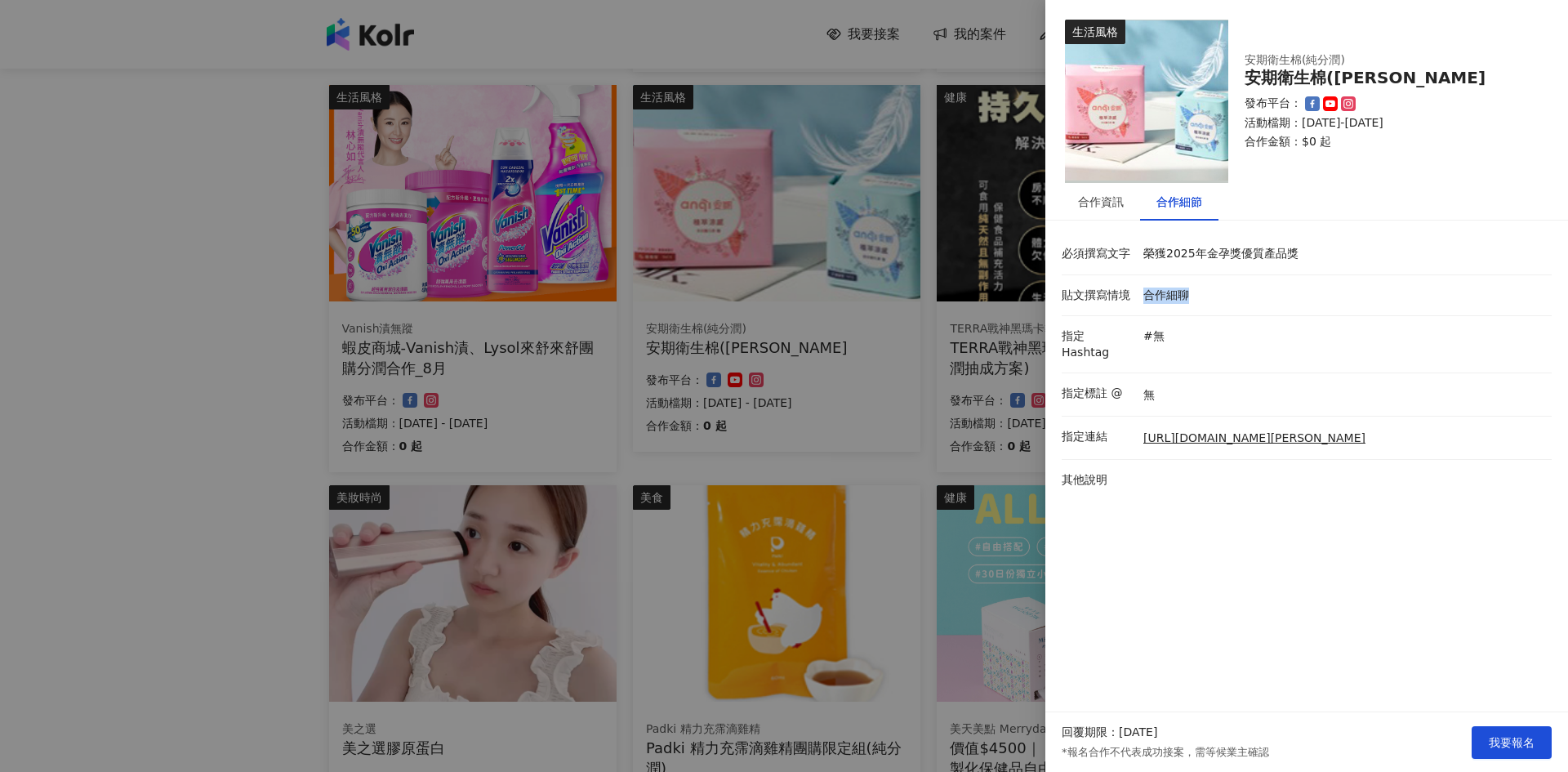
drag, startPoint x: 1146, startPoint y: 290, endPoint x: 1194, endPoint y: 295, distance: 48.3
click at [1194, 295] on p "合作細聊" at bounding box center [1343, 296] width 400 height 17
click at [160, 342] on div at bounding box center [784, 386] width 1568 height 772
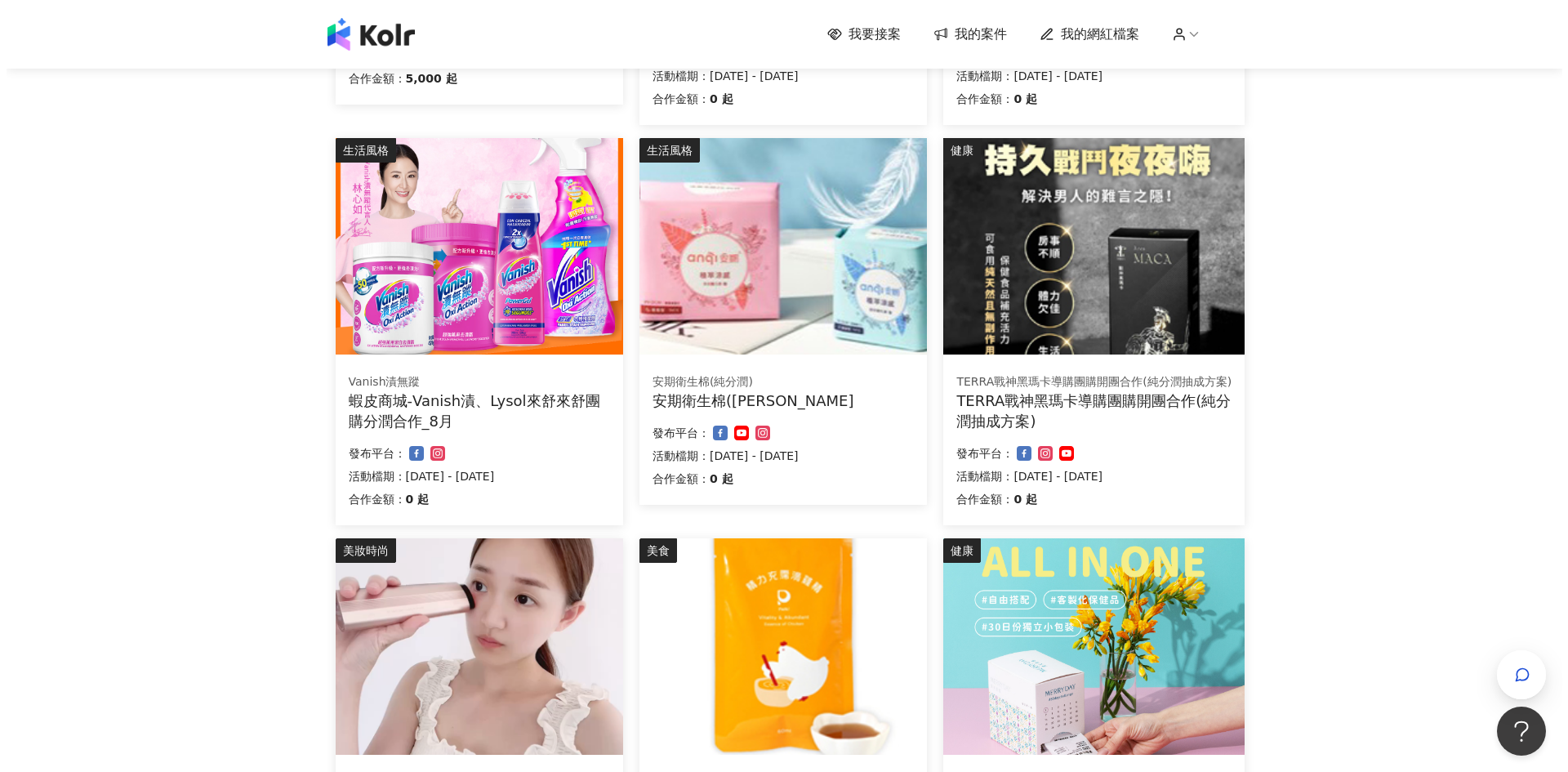
scroll to position [483, 0]
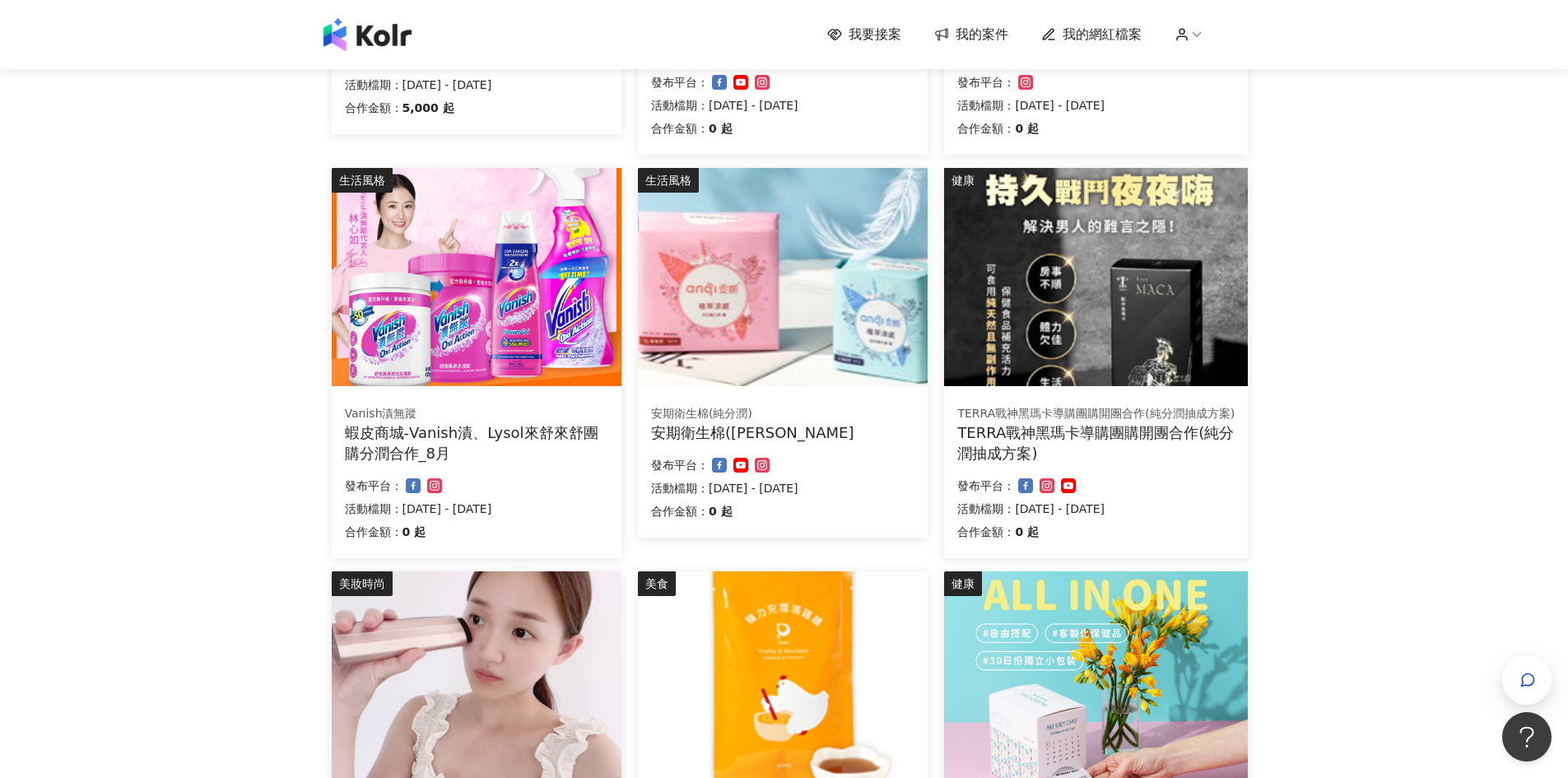
click at [1119, 329] on img at bounding box center [1096, 277] width 304 height 218
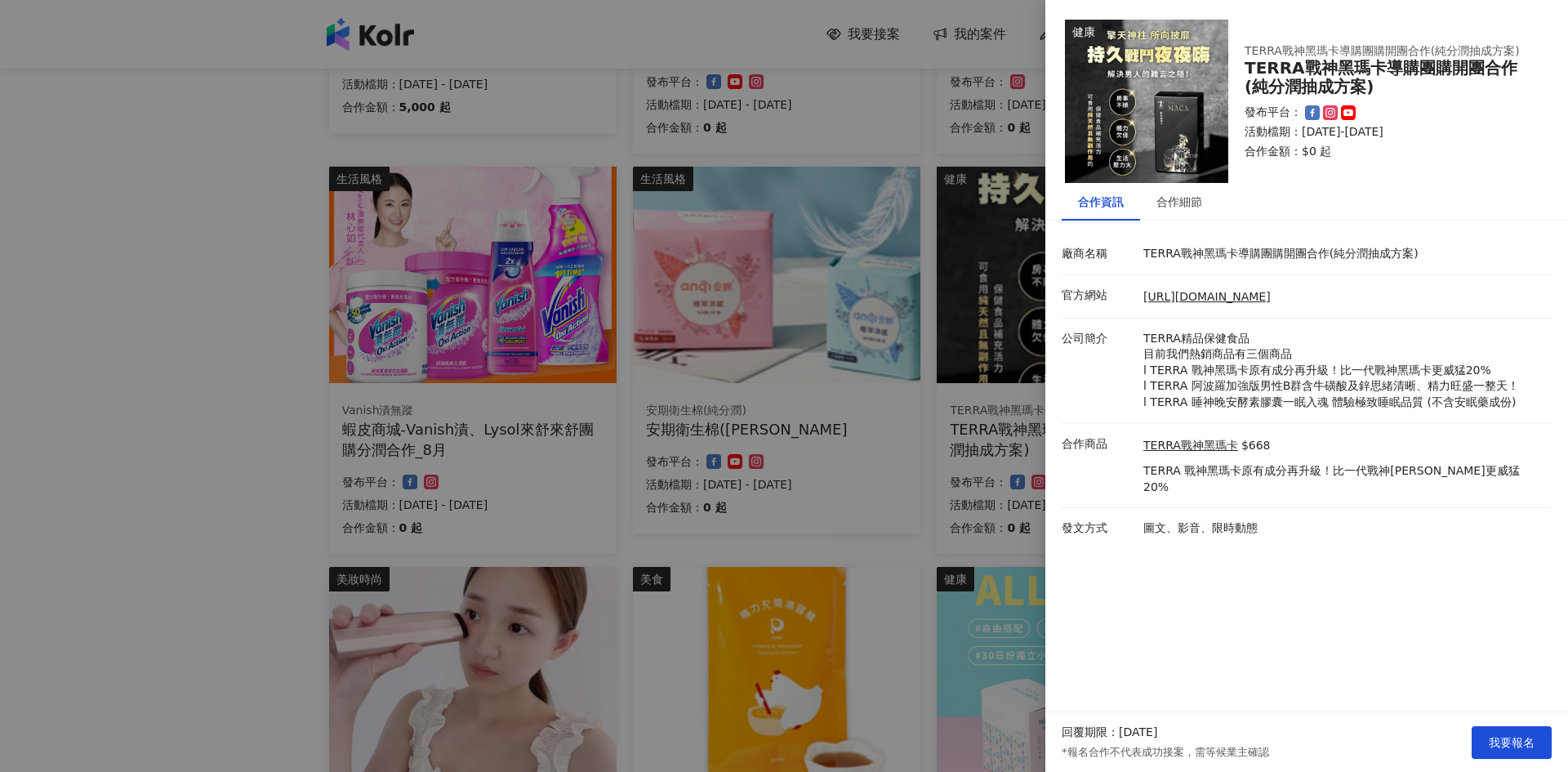
click at [175, 369] on div at bounding box center [784, 386] width 1568 height 772
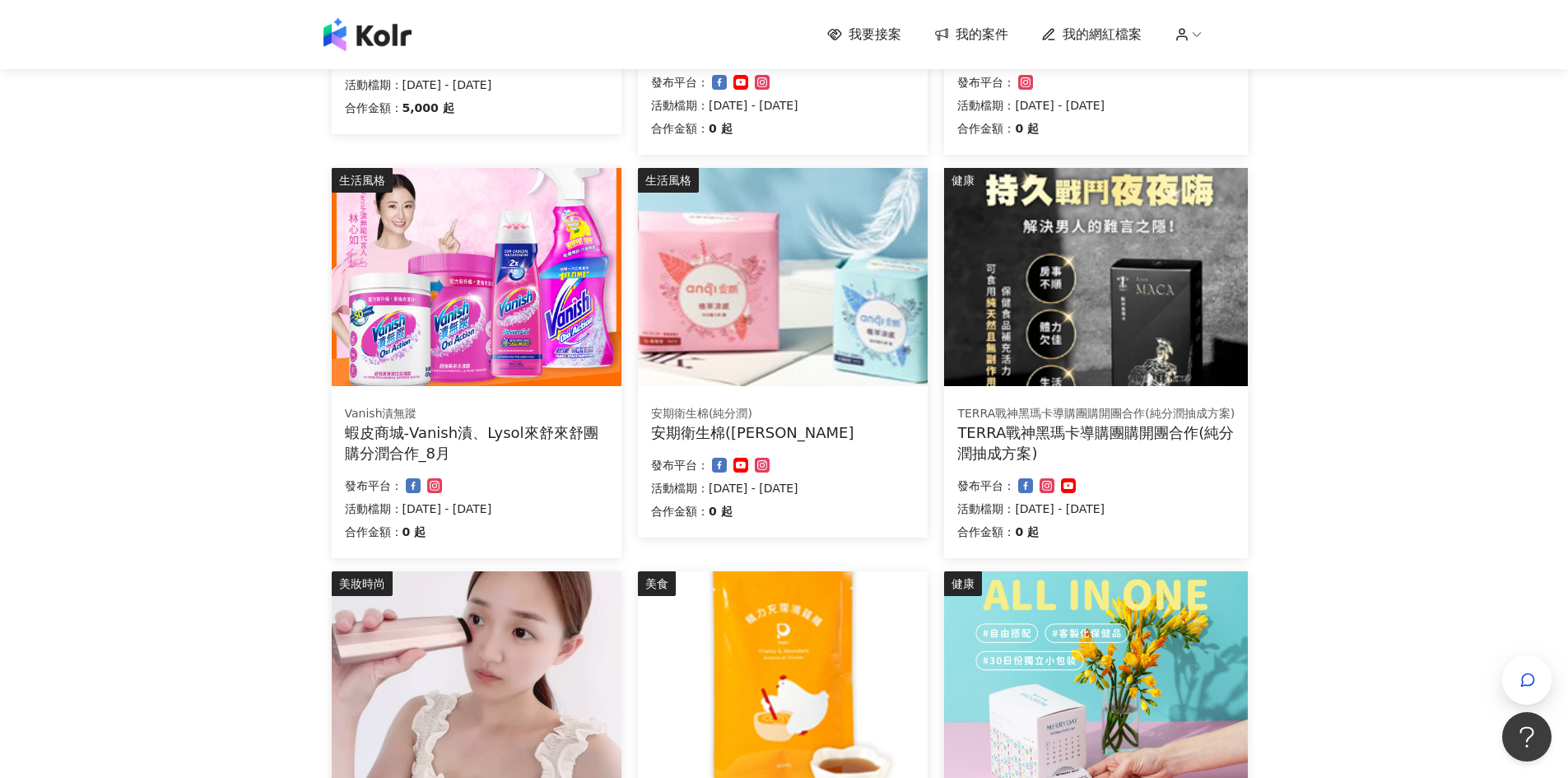
click at [1120, 271] on img at bounding box center [1096, 277] width 304 height 218
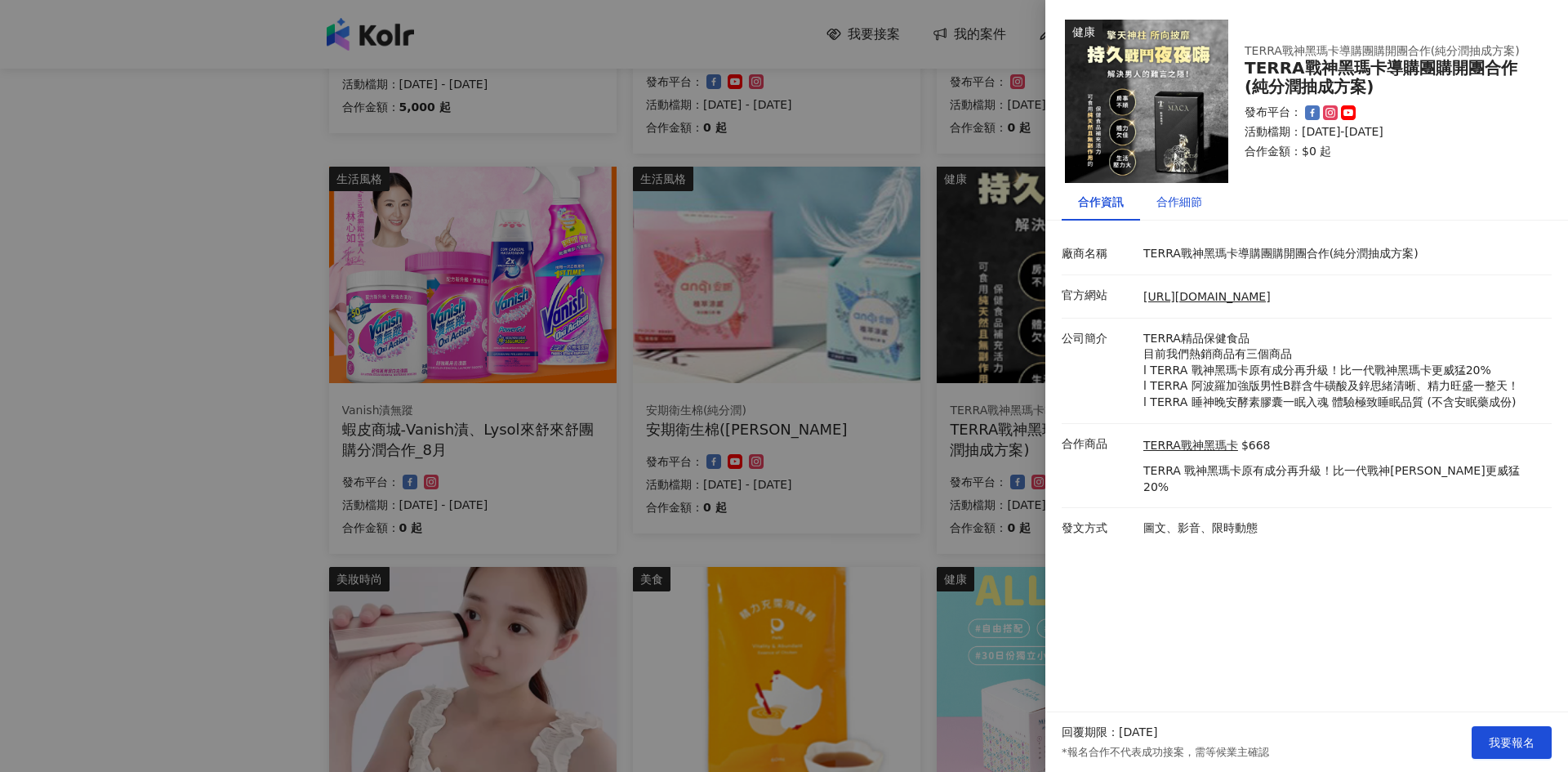
click at [1168, 206] on div "合作細節" at bounding box center [1179, 202] width 45 height 18
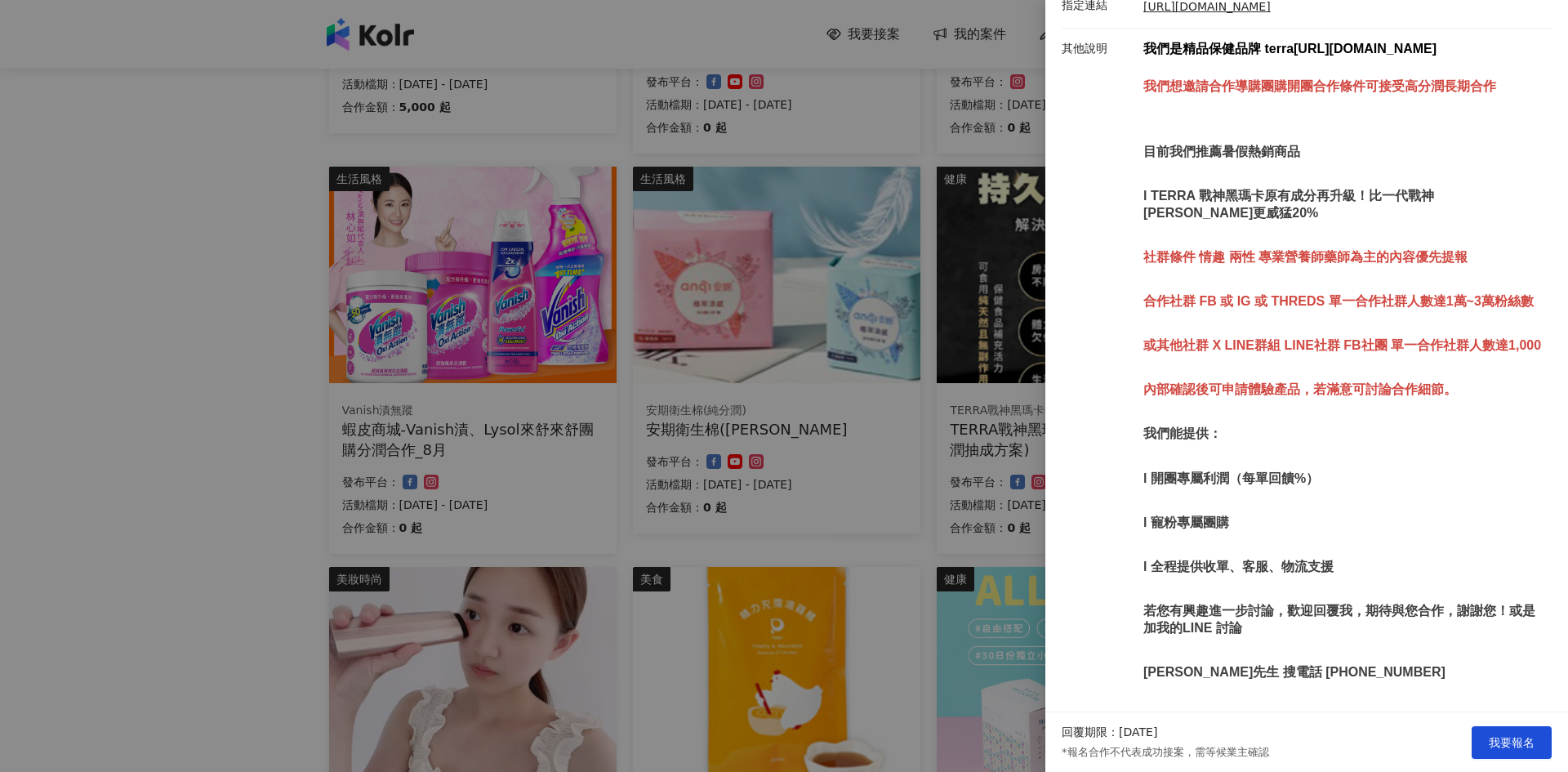
scroll to position [444, 0]
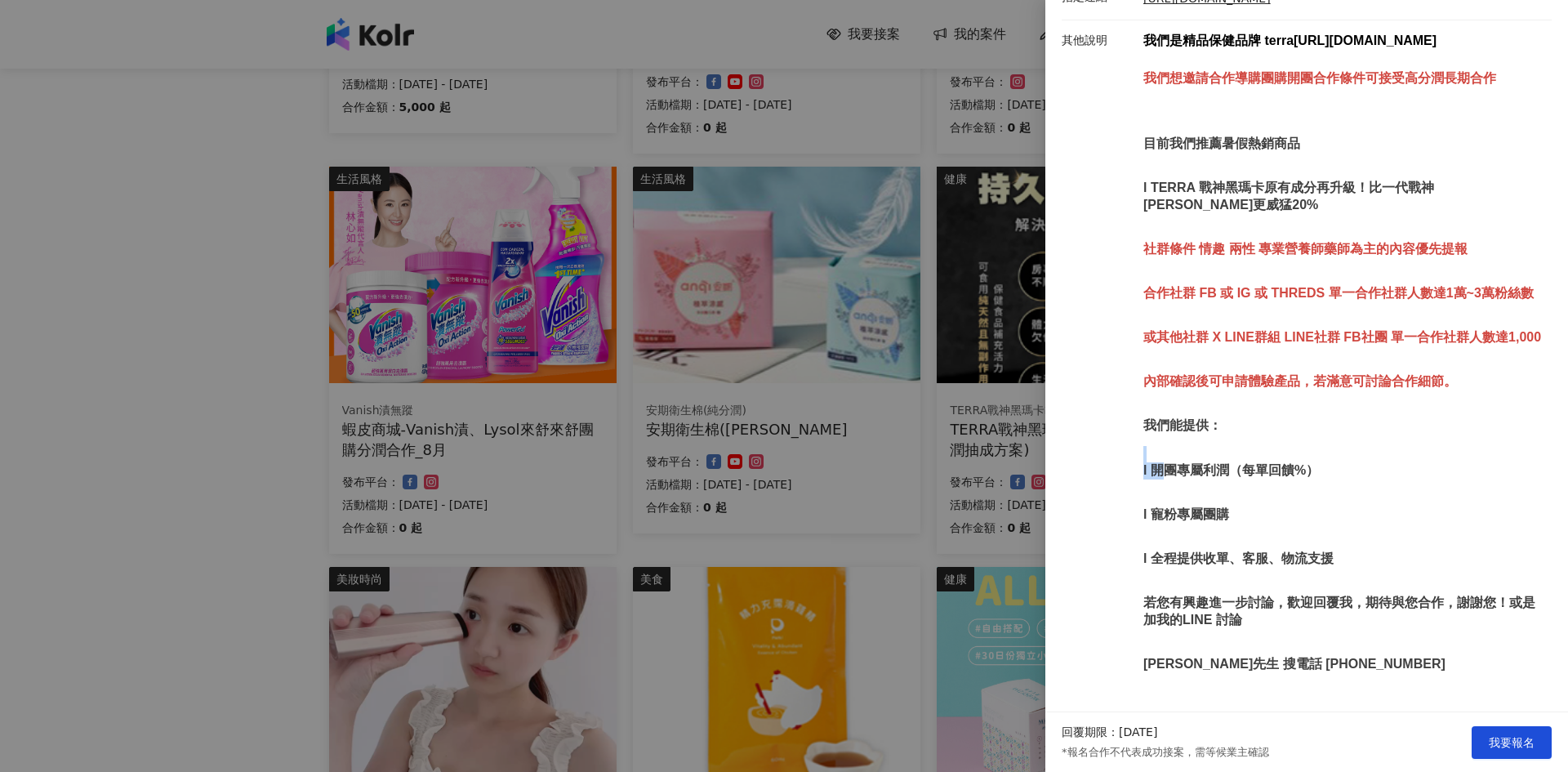
drag, startPoint x: 1196, startPoint y: 456, endPoint x: 1316, endPoint y: 465, distance: 120.3
click at [1303, 457] on p "我們是精品保健品牌 terra [URL][DOMAIN_NAME] 我們想邀請合作導購團購開團合作條件可接受高分潤長期合作 目前我們推薦暑假熱銷商品 l T…" at bounding box center [1343, 366] width 400 height 667
click at [1322, 469] on p "l 開團專屬利潤（每單回饋%）" at bounding box center [1343, 470] width 400 height 17
click at [175, 511] on div at bounding box center [784, 386] width 1568 height 772
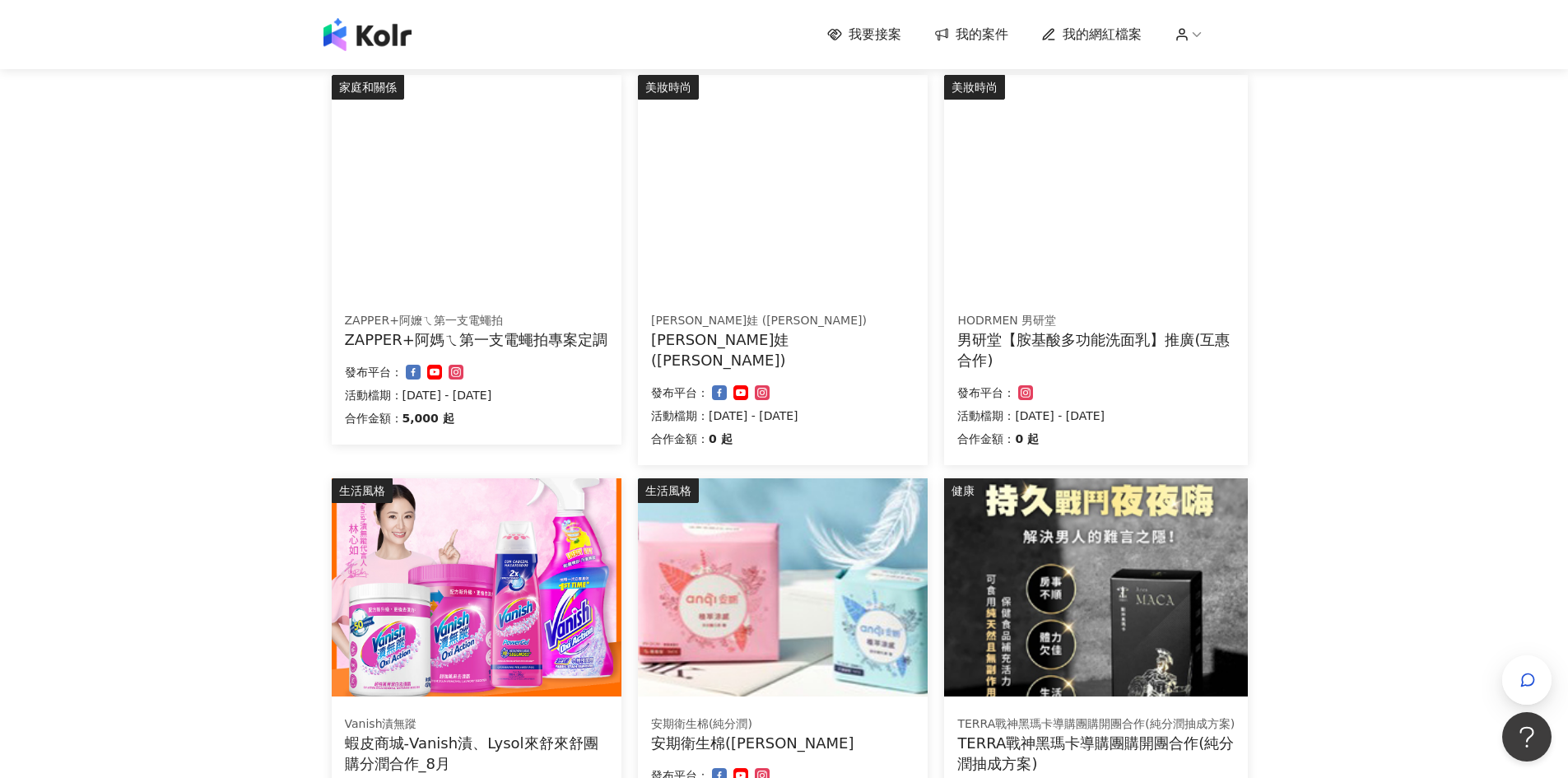
scroll to position [0, 0]
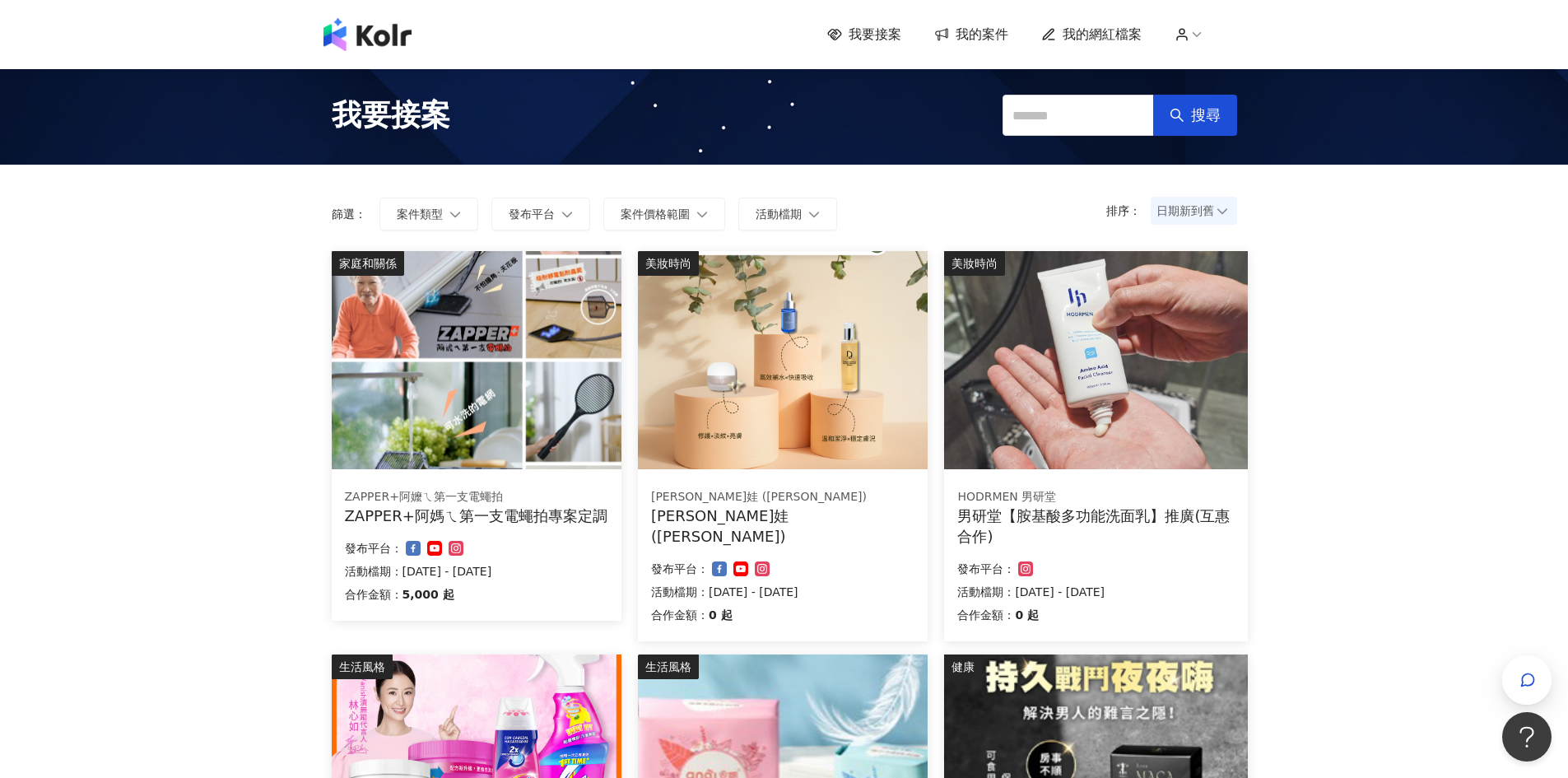
click at [1066, 457] on img at bounding box center [1096, 360] width 304 height 218
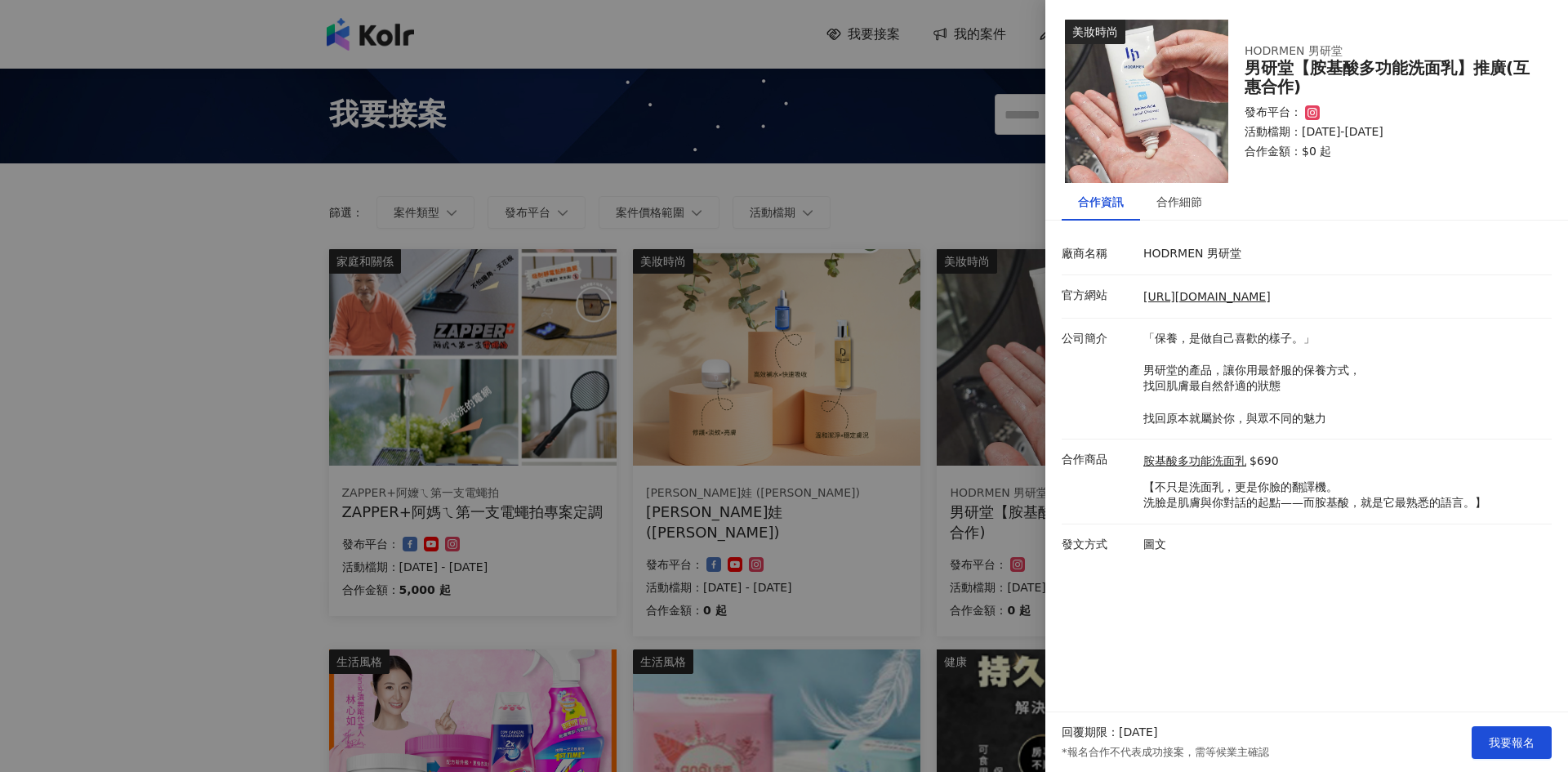
click at [60, 533] on div at bounding box center [784, 386] width 1568 height 772
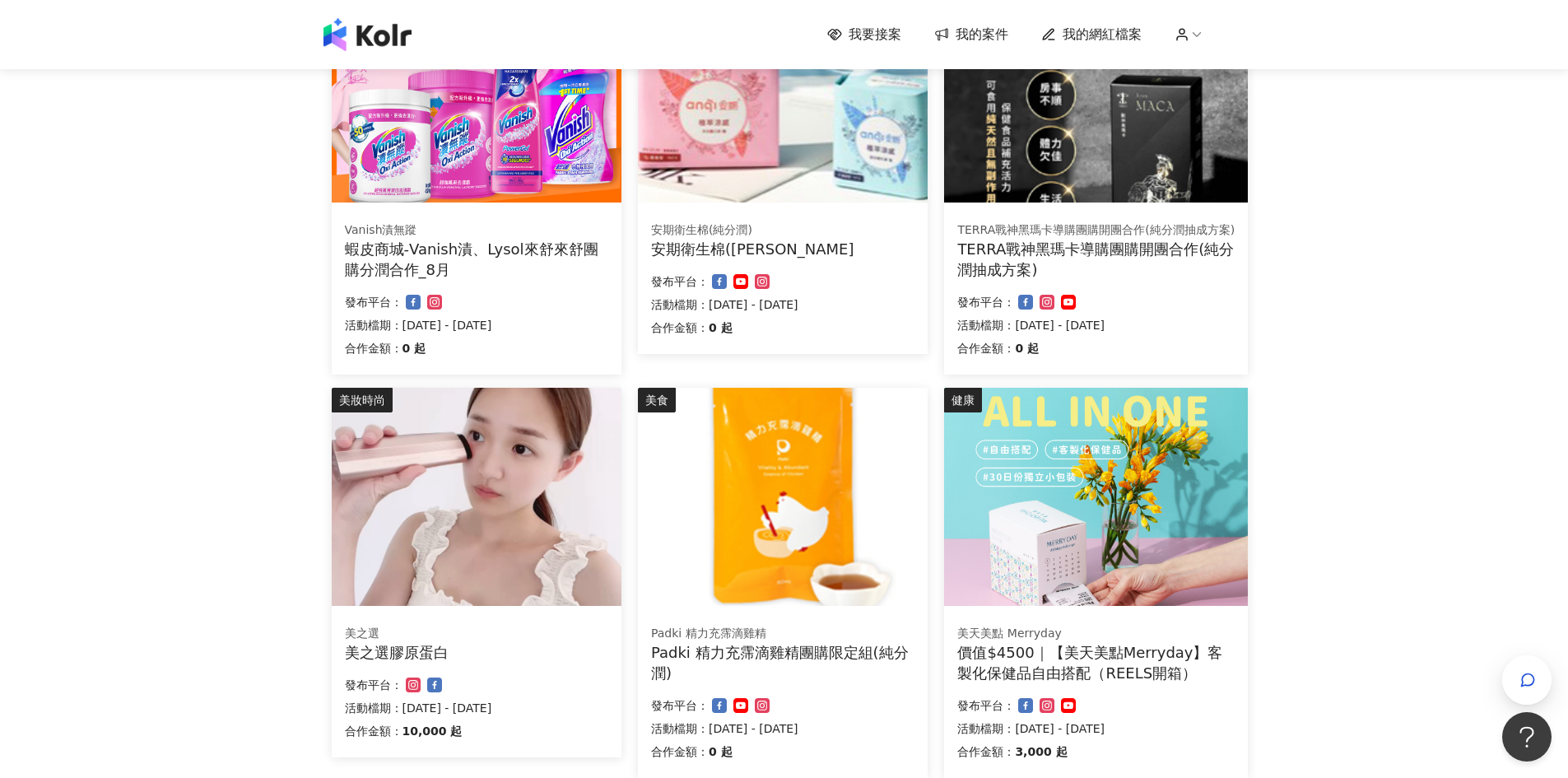
scroll to position [980, 0]
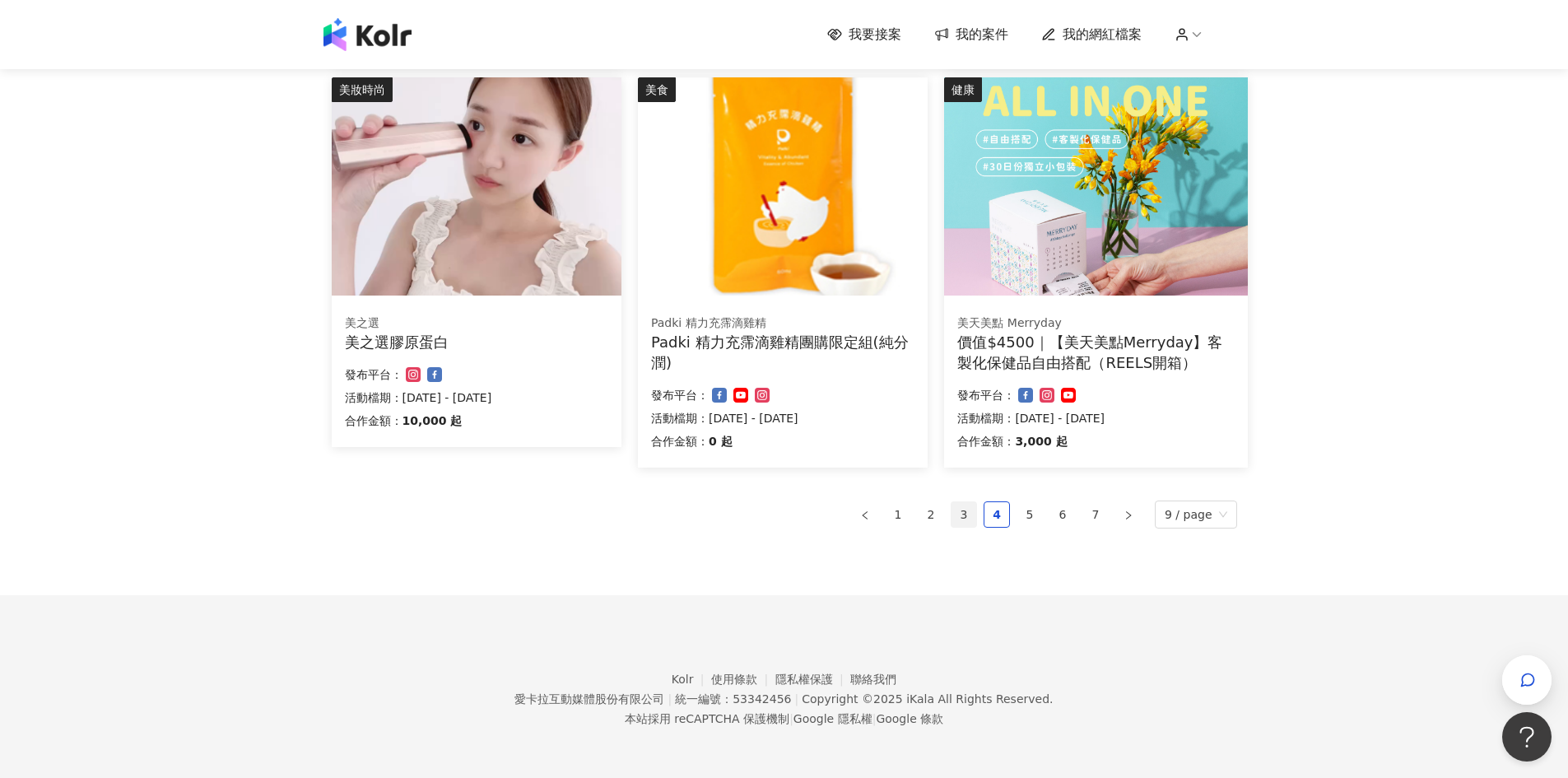
click at [969, 511] on link "3" at bounding box center [964, 515] width 25 height 25
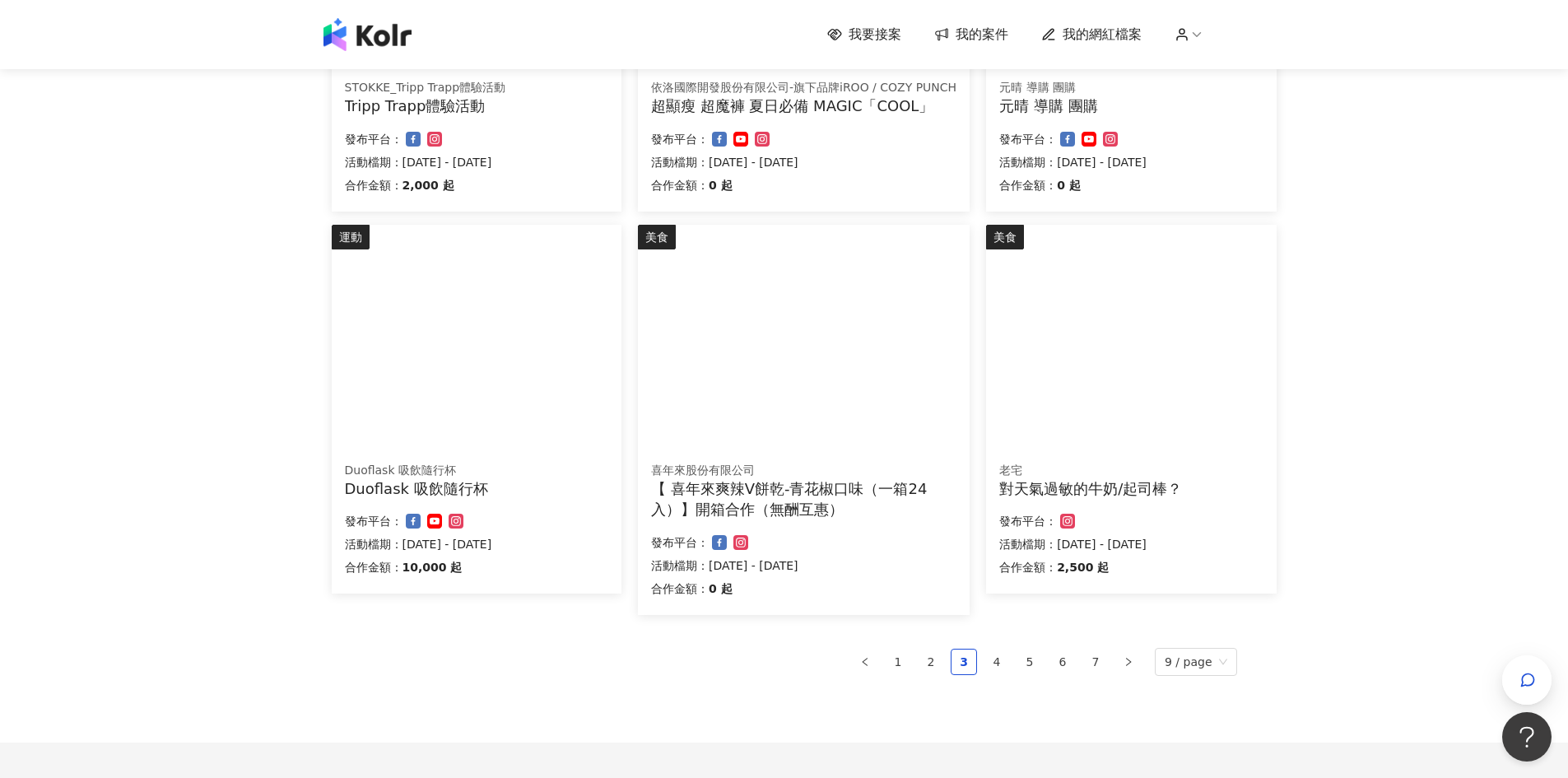
scroll to position [775, 0]
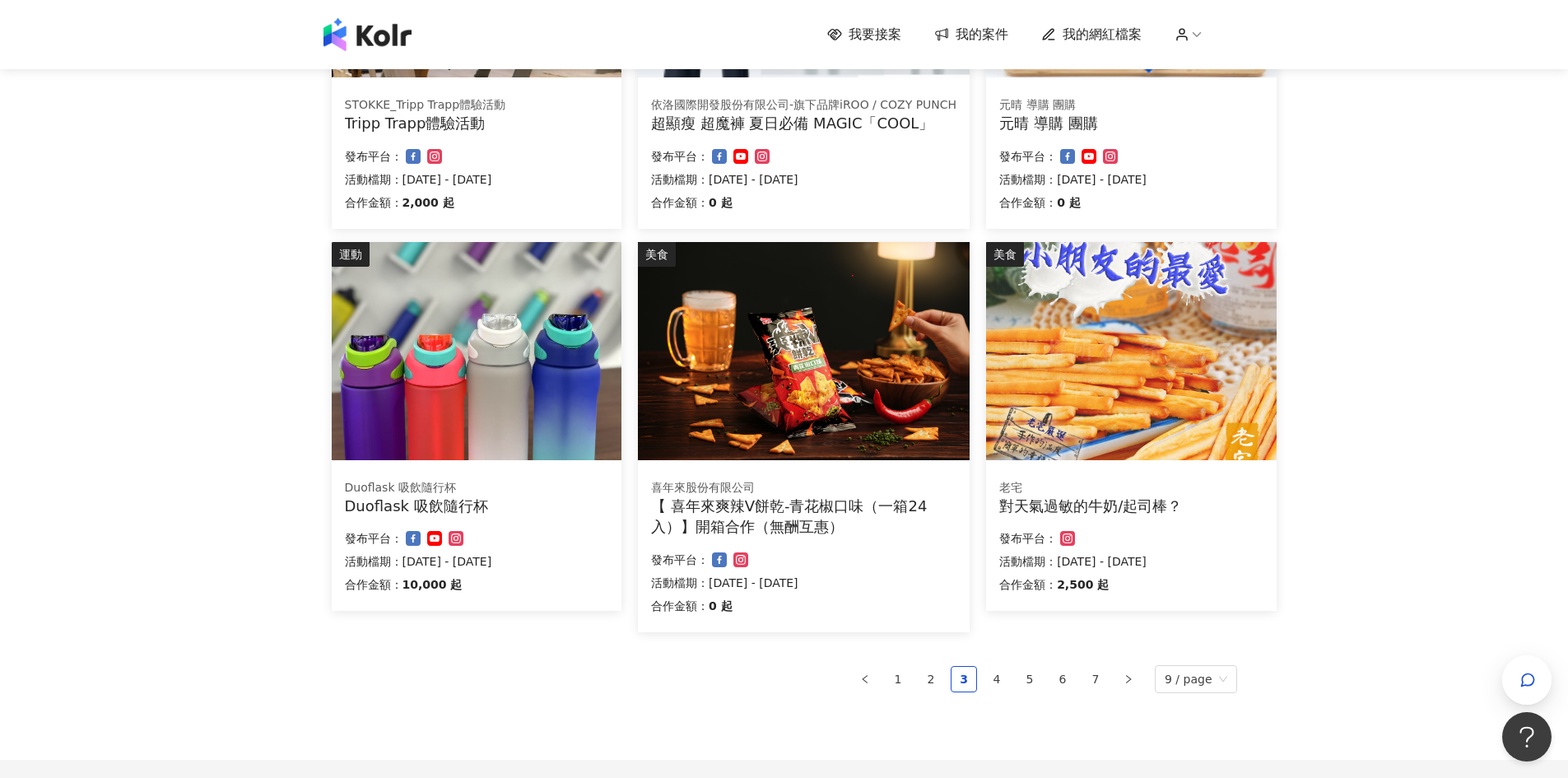
click at [884, 471] on div "喜年來股份有限公司 【 喜年來爽辣V餅乾-青花椒口味（一箱24入）】開箱合作（無酬互惠） 合作金額： 0 起 發布平台： 活動檔期：[DATE] - [DAT…" at bounding box center [804, 549] width 332 height 166
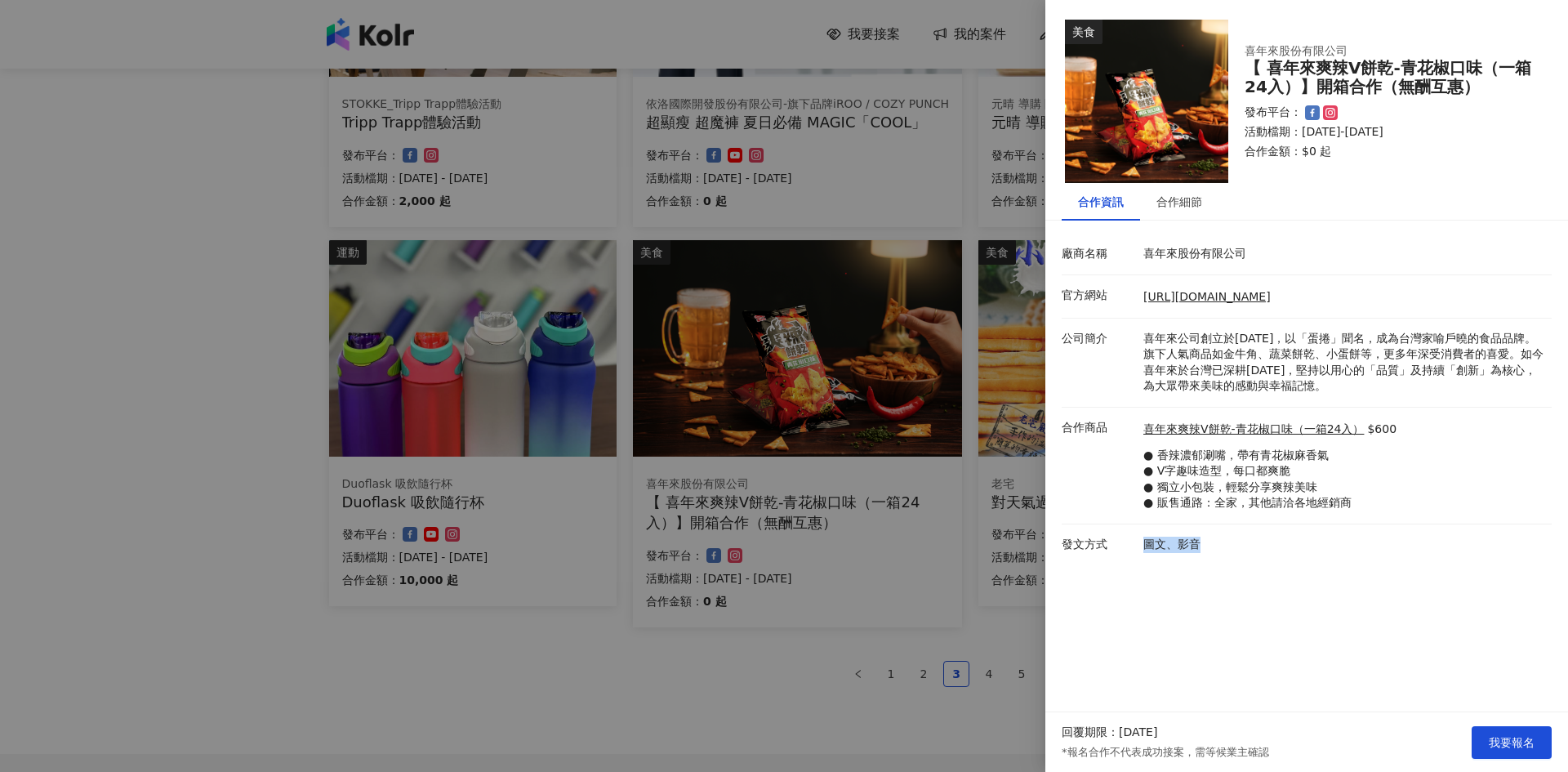
drag, startPoint x: 1143, startPoint y: 539, endPoint x: 1208, endPoint y: 531, distance: 65.5
click at [1208, 531] on li "發文方式 圖文、影音" at bounding box center [1306, 544] width 490 height 41
click at [1184, 211] on div "合作細節" at bounding box center [1179, 201] width 79 height 37
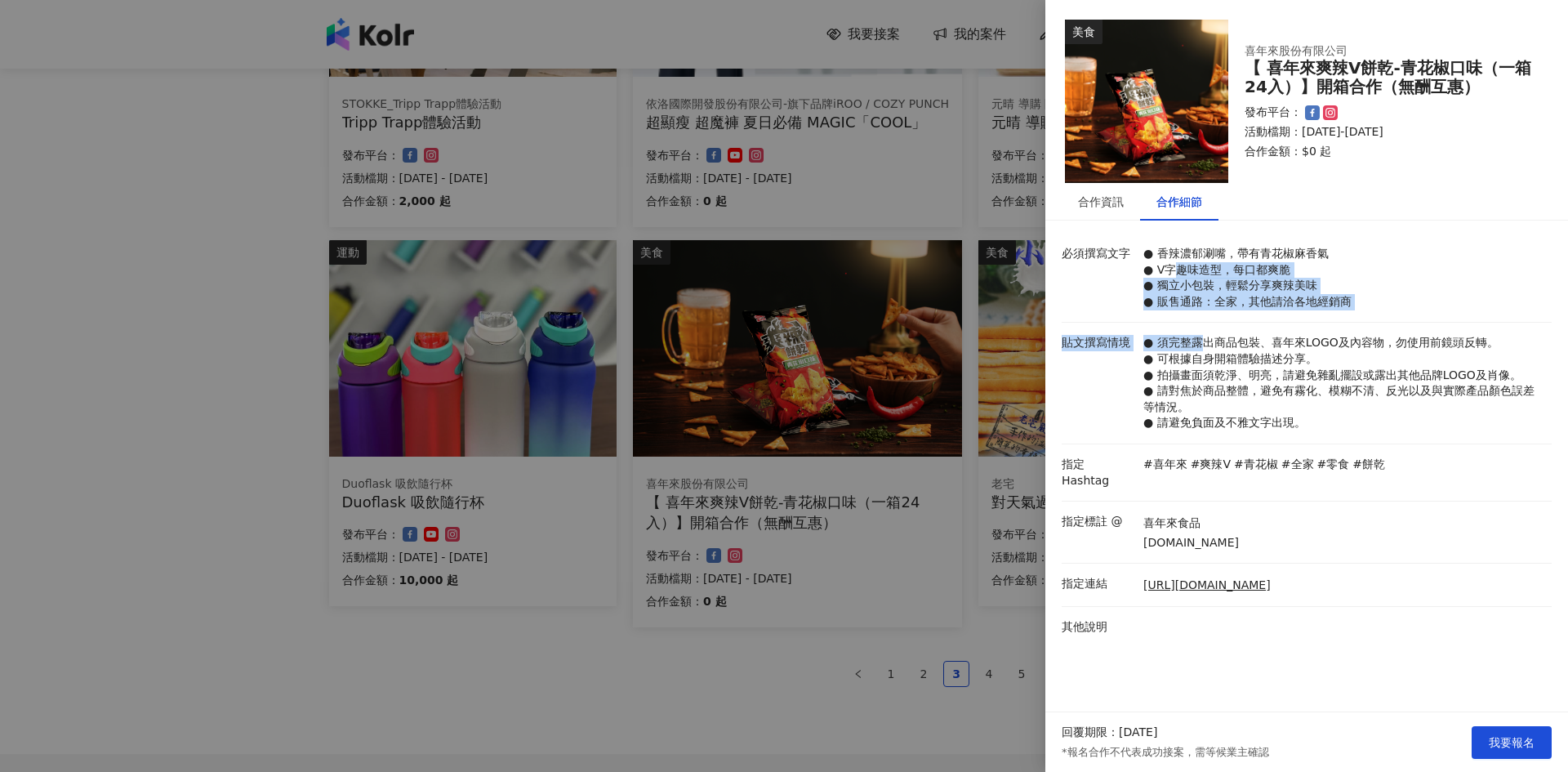
drag, startPoint x: 1178, startPoint y: 269, endPoint x: 1209, endPoint y: 369, distance: 104.7
click at [1208, 346] on div "必須撰寫文字 ● 香辣濃郁涮嘴，帶有青花椒麻香氣 ● V字趣味造型，每口都爽脆 ● 獨立小包裝，輕鬆分享爽辣美味 ● 販售通路：全家，其他請洽各地經銷商 貼文…" at bounding box center [1306, 446] width 490 height 426
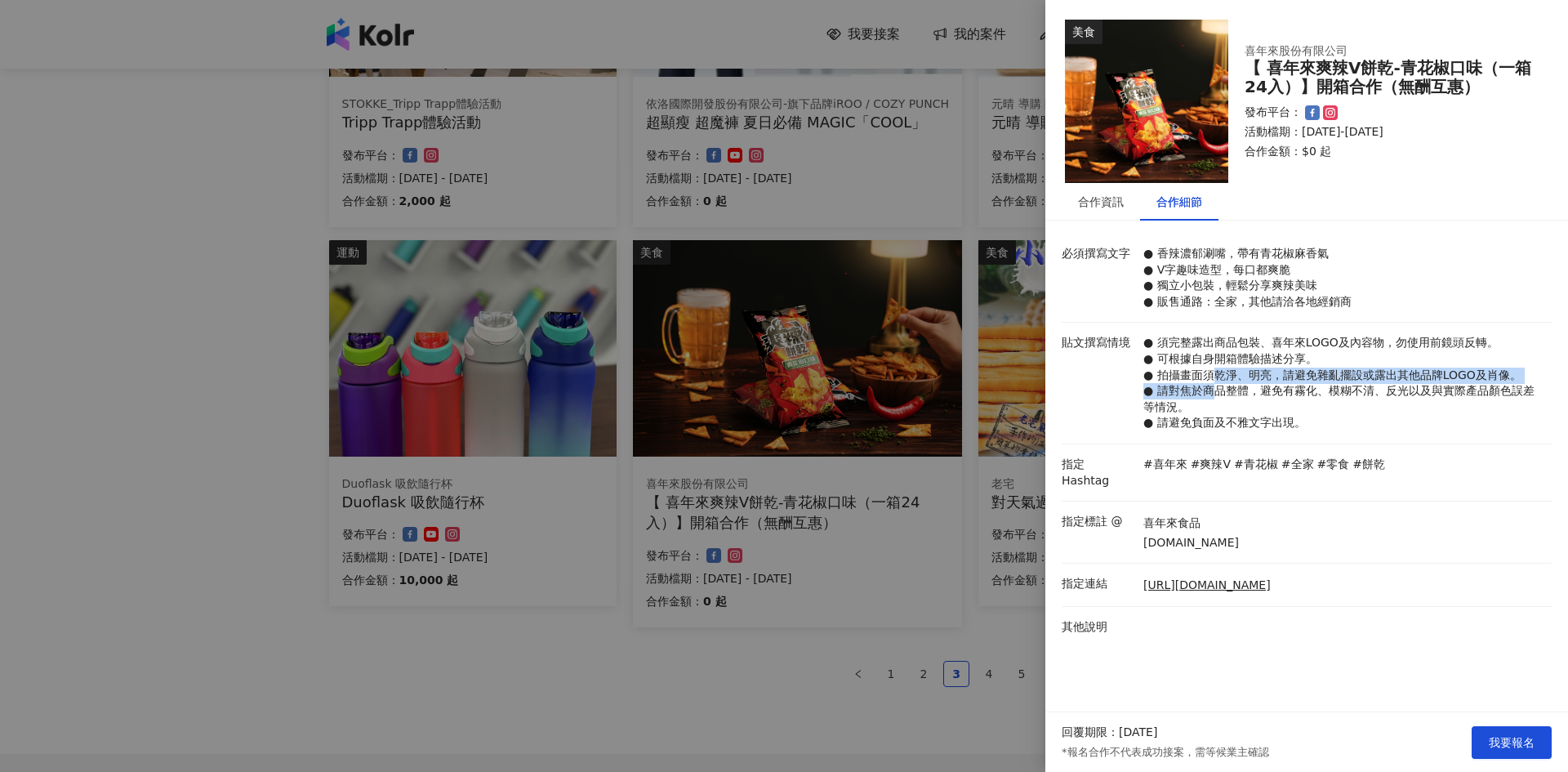
drag, startPoint x: 1211, startPoint y: 384, endPoint x: 1213, endPoint y: 395, distance: 11.2
click at [1213, 395] on p "● 須完整露出商品包裝、喜年來LOGO及內容物，勿使用前鏡頭反轉。 ● 可根據自身開箱體驗描述分享。 ● 拍攝畫面須乾淨、明亮，請避免雜亂擺設或露出其他品牌L…" at bounding box center [1343, 383] width 400 height 97
click at [1204, 372] on p "● 須完整露出商品包裝、喜年來LOGO及內容物，勿使用前鏡頭反轉。 ● 可根據自身開箱體驗描述分享。 ● 拍攝畫面須乾淨、明亮，請避免雜亂擺設或露出其他品牌L…" at bounding box center [1343, 383] width 400 height 97
drag, startPoint x: 1175, startPoint y: 362, endPoint x: 1277, endPoint y: 363, distance: 102.0
click at [1277, 363] on p "● 須完整露出商品包裝、喜年來LOGO及內容物，勿使用前鏡頭反轉。 ● 可根據自身開箱體驗描述分享。 ● 拍攝畫面須乾淨、明亮，請避免雜亂擺設或露出其他品牌L…" at bounding box center [1343, 383] width 400 height 97
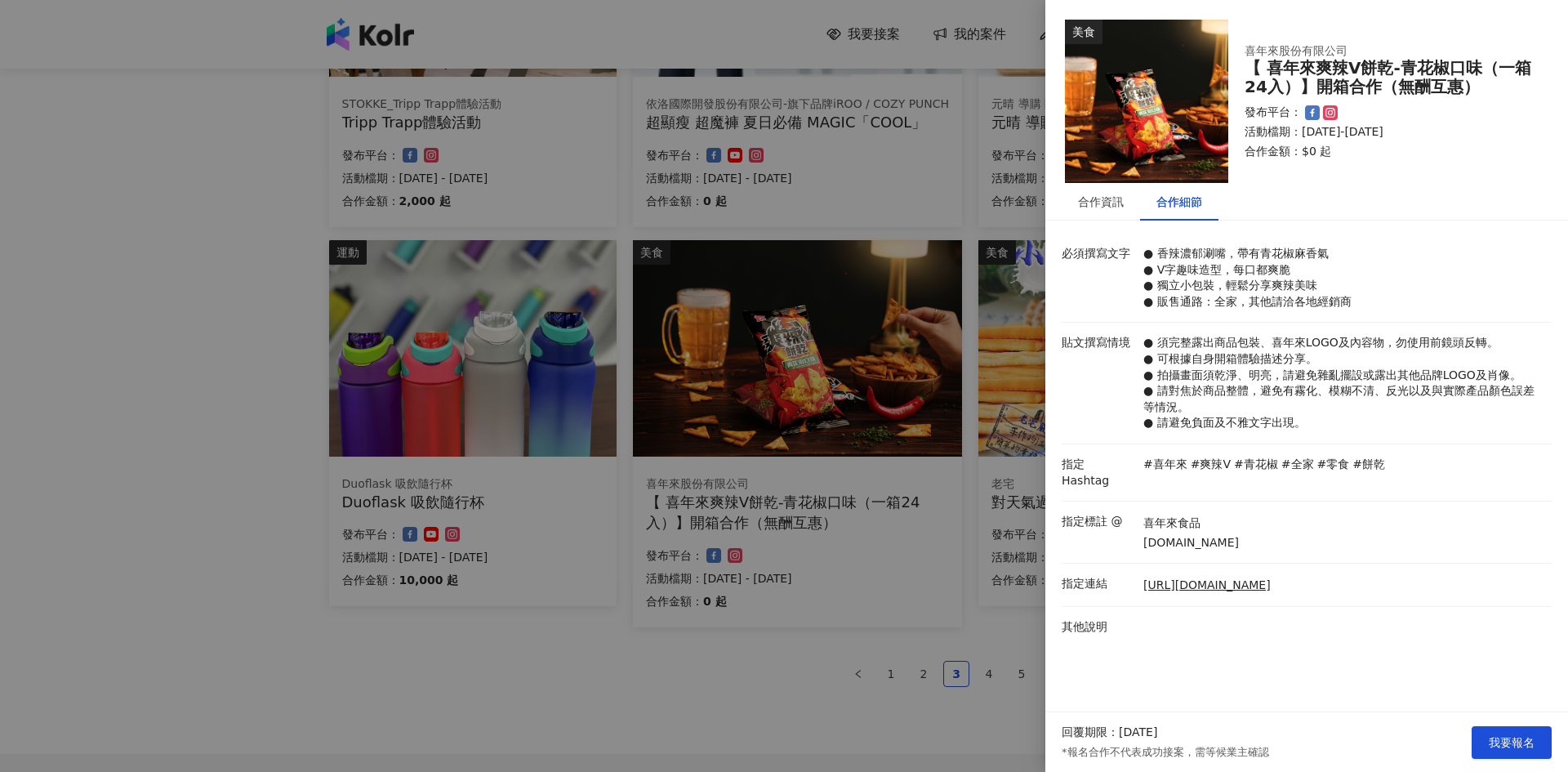
click at [1265, 391] on p "● 須完整露出商品包裝、喜年來LOGO及內容物，勿使用前鏡頭反轉。 ● 可根據自身開箱體驗描述分享。 ● 拍攝畫面須乾淨、明亮，請避免雜亂擺設或露出其他品牌L…" at bounding box center [1343, 383] width 400 height 97
drag, startPoint x: 1188, startPoint y: 394, endPoint x: 1485, endPoint y: 432, distance: 299.4
click at [1485, 432] on li "貼文撰寫情境 ● 須完整露出商品包裝、喜年來LOGO及內容物，勿使用前鏡頭反轉。 ● 可根據自身開箱體驗描述分享。 ● 拍攝畫面須乾淨、明亮，請避免雜亂擺設或…" at bounding box center [1306, 383] width 490 height 122
click at [1302, 483] on li "指定 Hashtag #喜年來 #爽辣V #青花椒 #全家 #零食 #餅乾" at bounding box center [1306, 472] width 490 height 57
click at [1094, 209] on div "合作資訊" at bounding box center [1100, 202] width 45 height 18
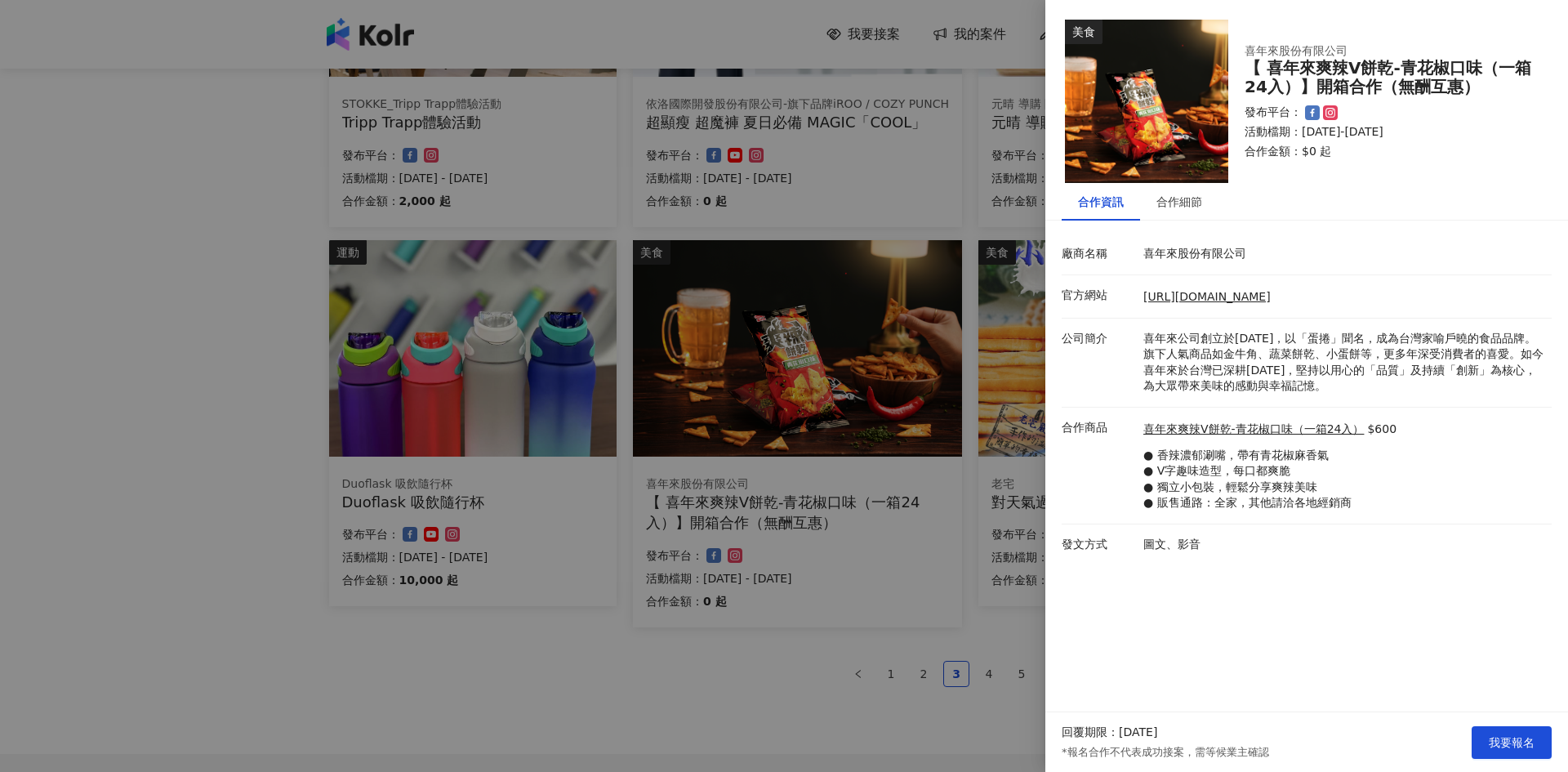
click at [193, 441] on div at bounding box center [784, 386] width 1568 height 772
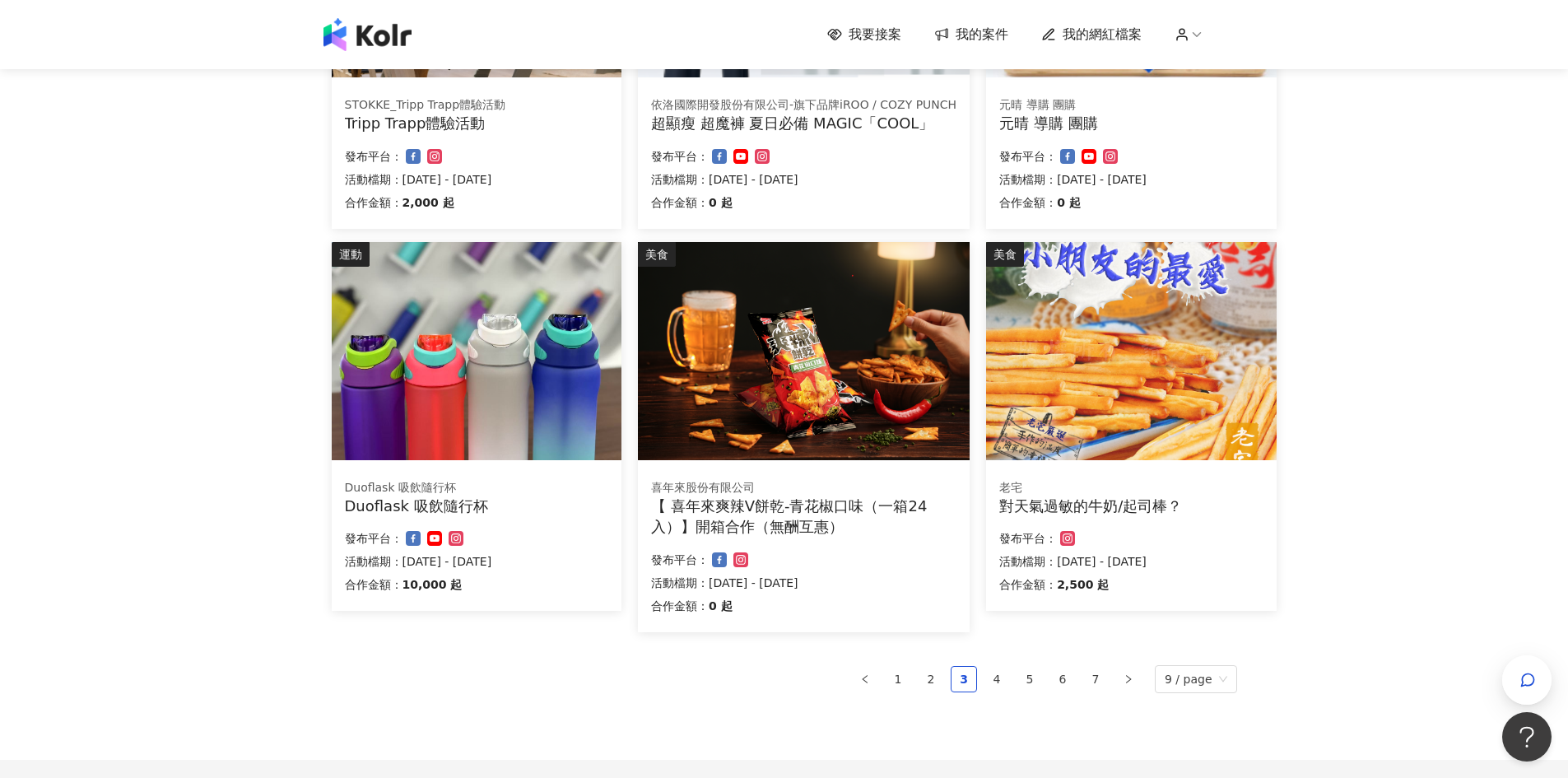
click at [841, 352] on img at bounding box center [804, 351] width 332 height 218
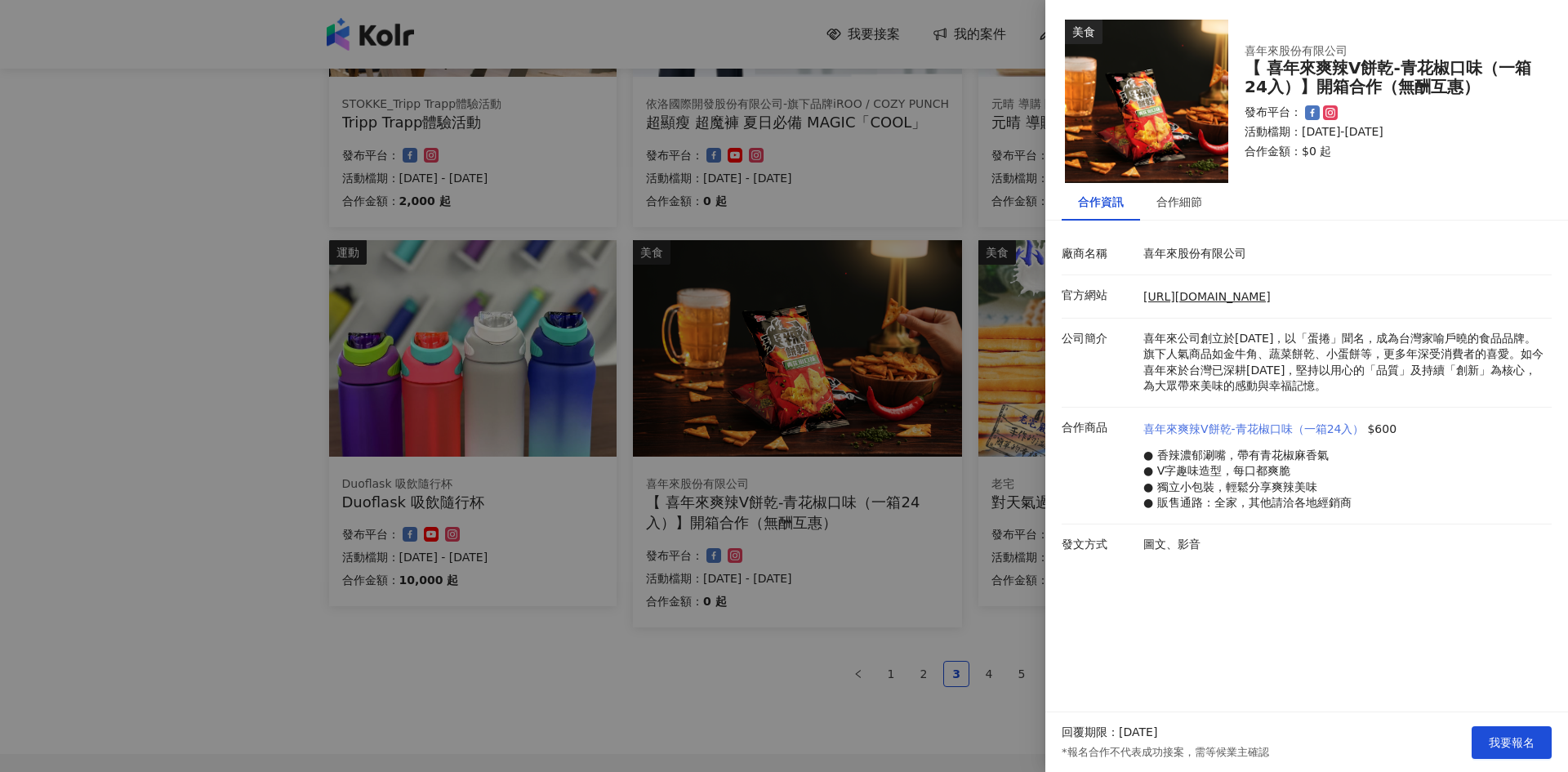
click at [1230, 422] on link "喜年來爽辣V餅乾-青花椒口味（一箱24入）" at bounding box center [1253, 430] width 221 height 17
click at [96, 422] on div at bounding box center [784, 386] width 1568 height 772
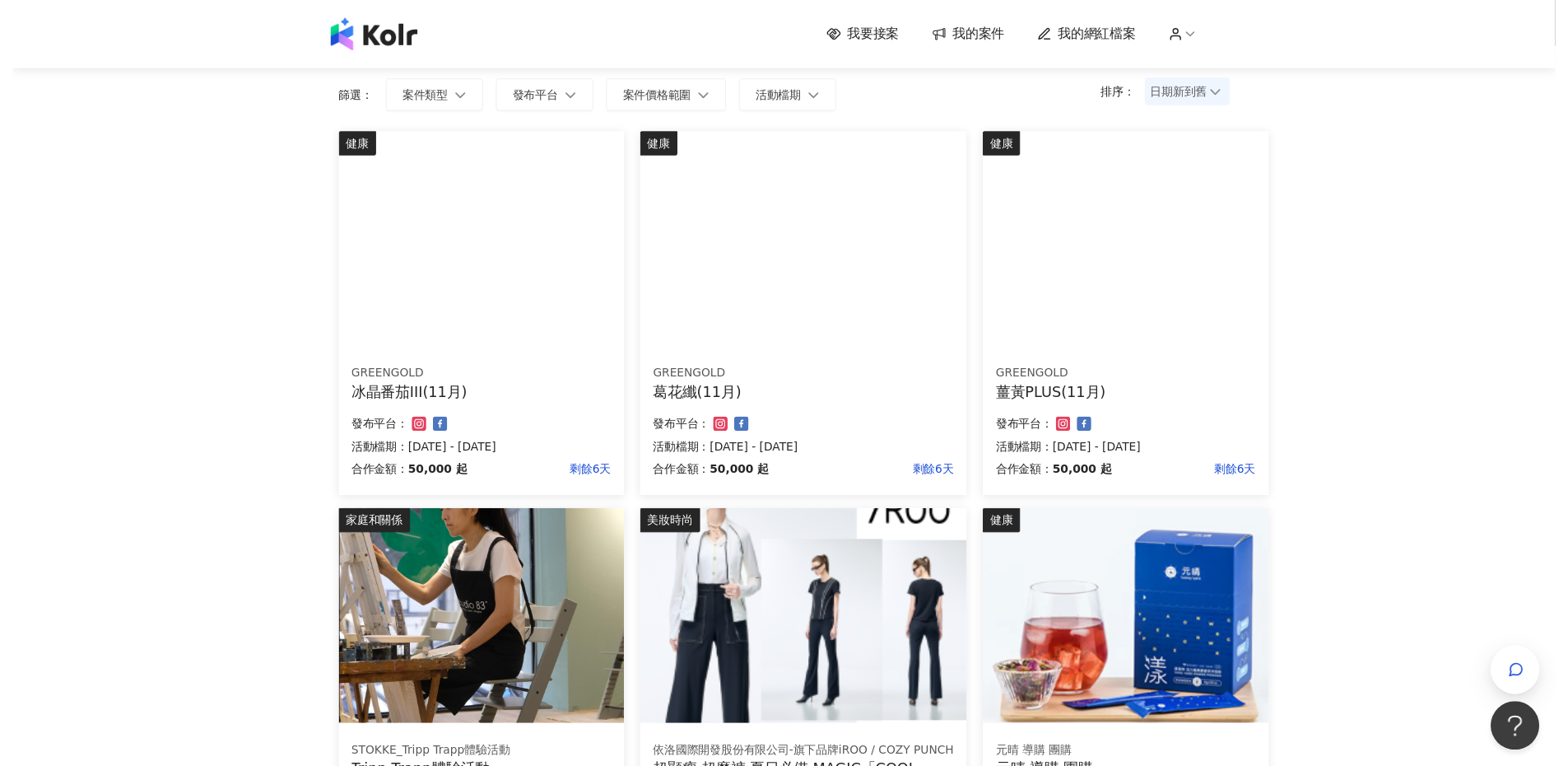
scroll to position [0, 0]
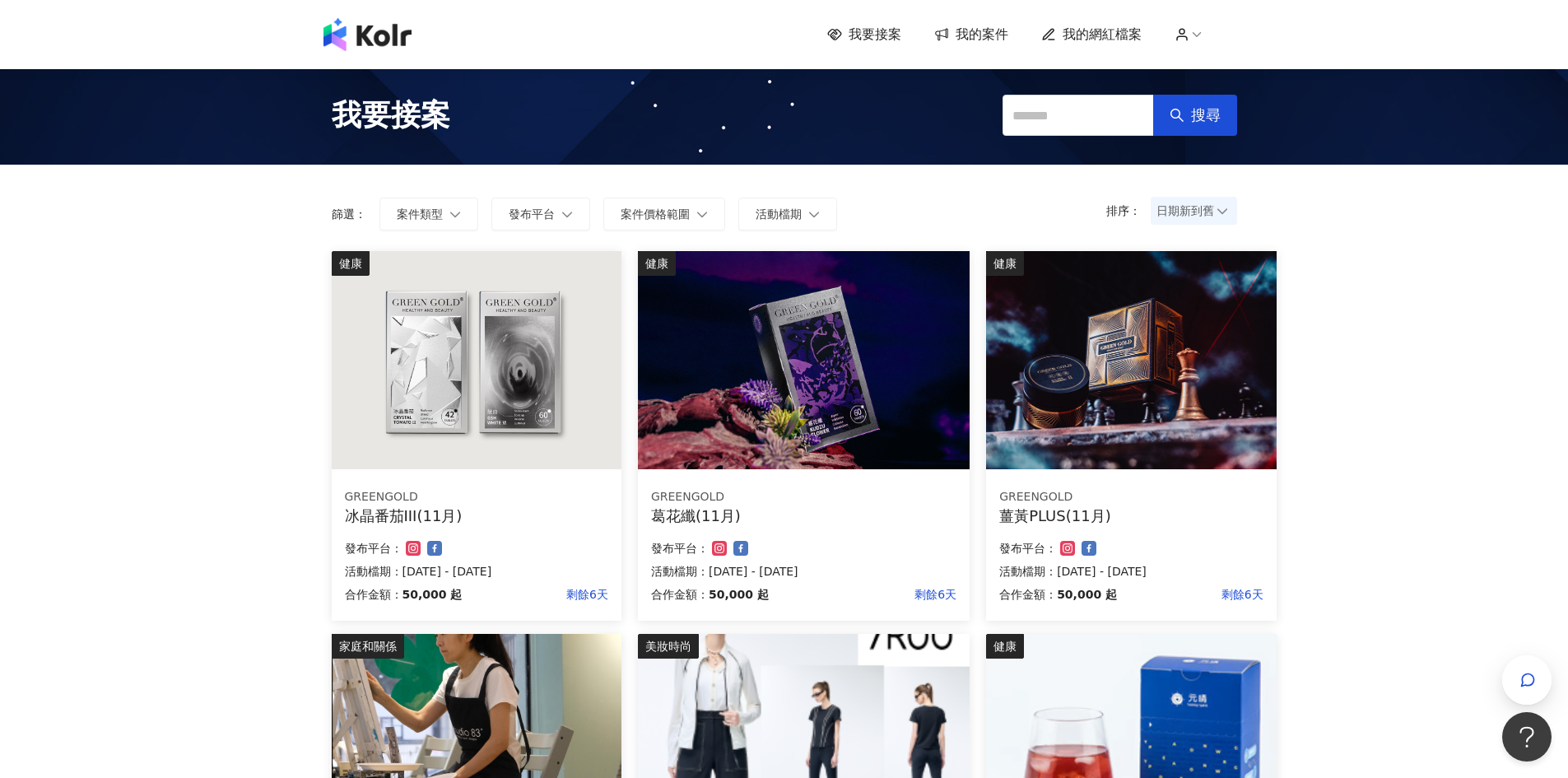
click at [851, 42] on link "我要接案" at bounding box center [864, 35] width 74 height 18
click at [876, 37] on span "我要接案" at bounding box center [875, 35] width 52 height 18
click at [896, 32] on span "我要接案" at bounding box center [875, 35] width 52 height 18
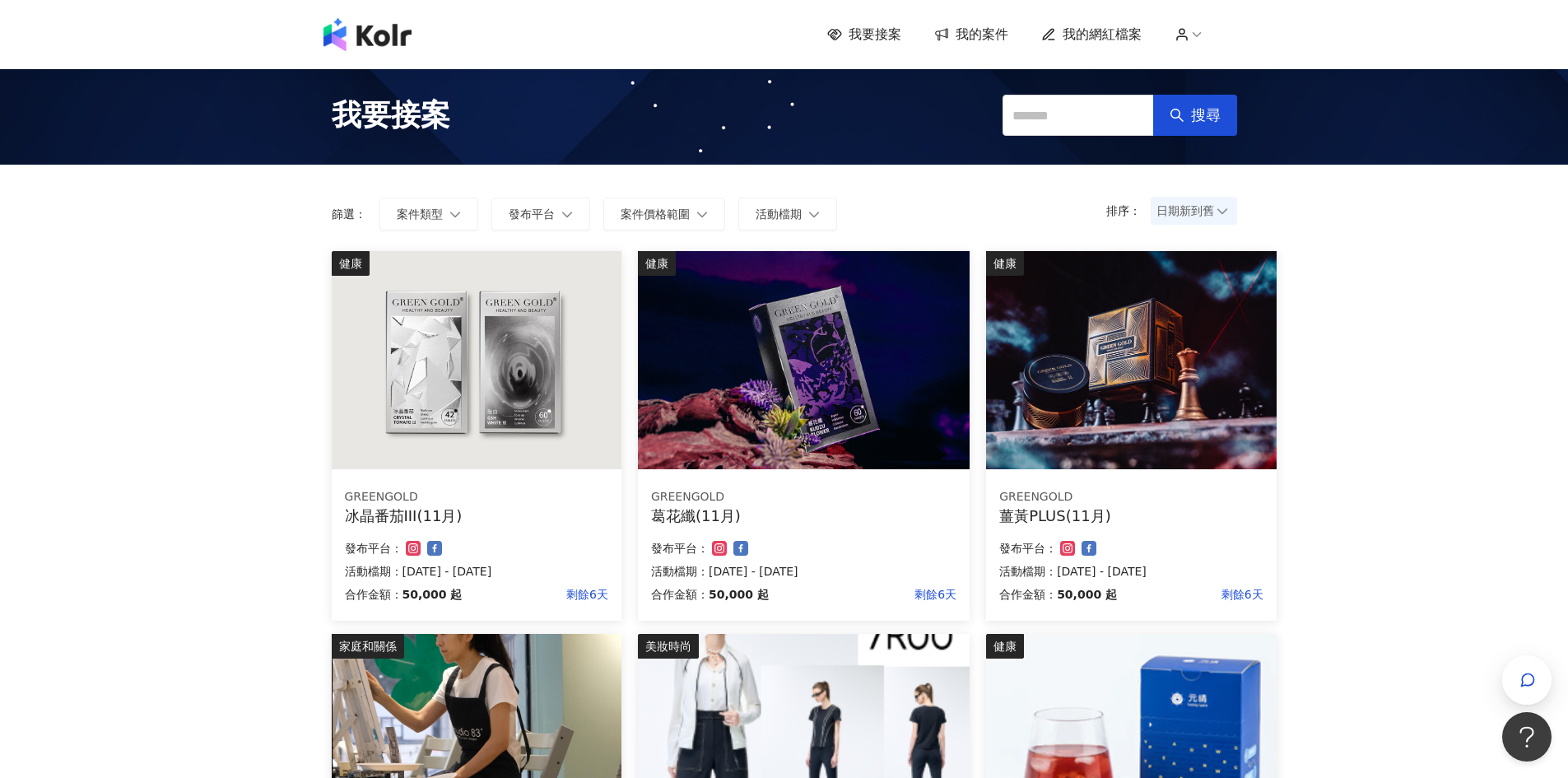
click at [896, 32] on span "我要接案" at bounding box center [875, 35] width 52 height 18
click at [979, 27] on span "我的案件" at bounding box center [981, 35] width 52 height 18
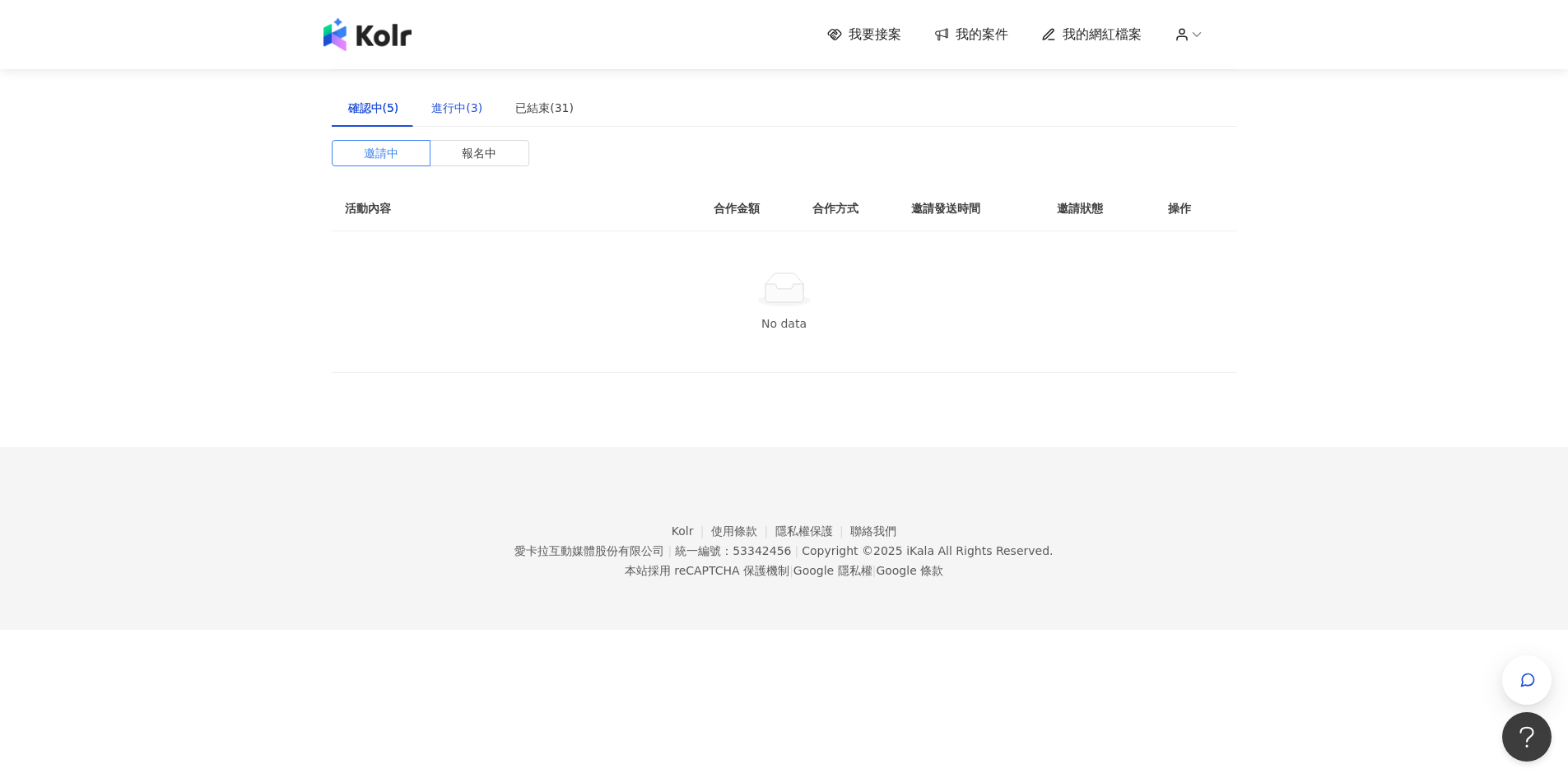
click at [462, 116] on div "進行中(3)" at bounding box center [457, 108] width 51 height 18
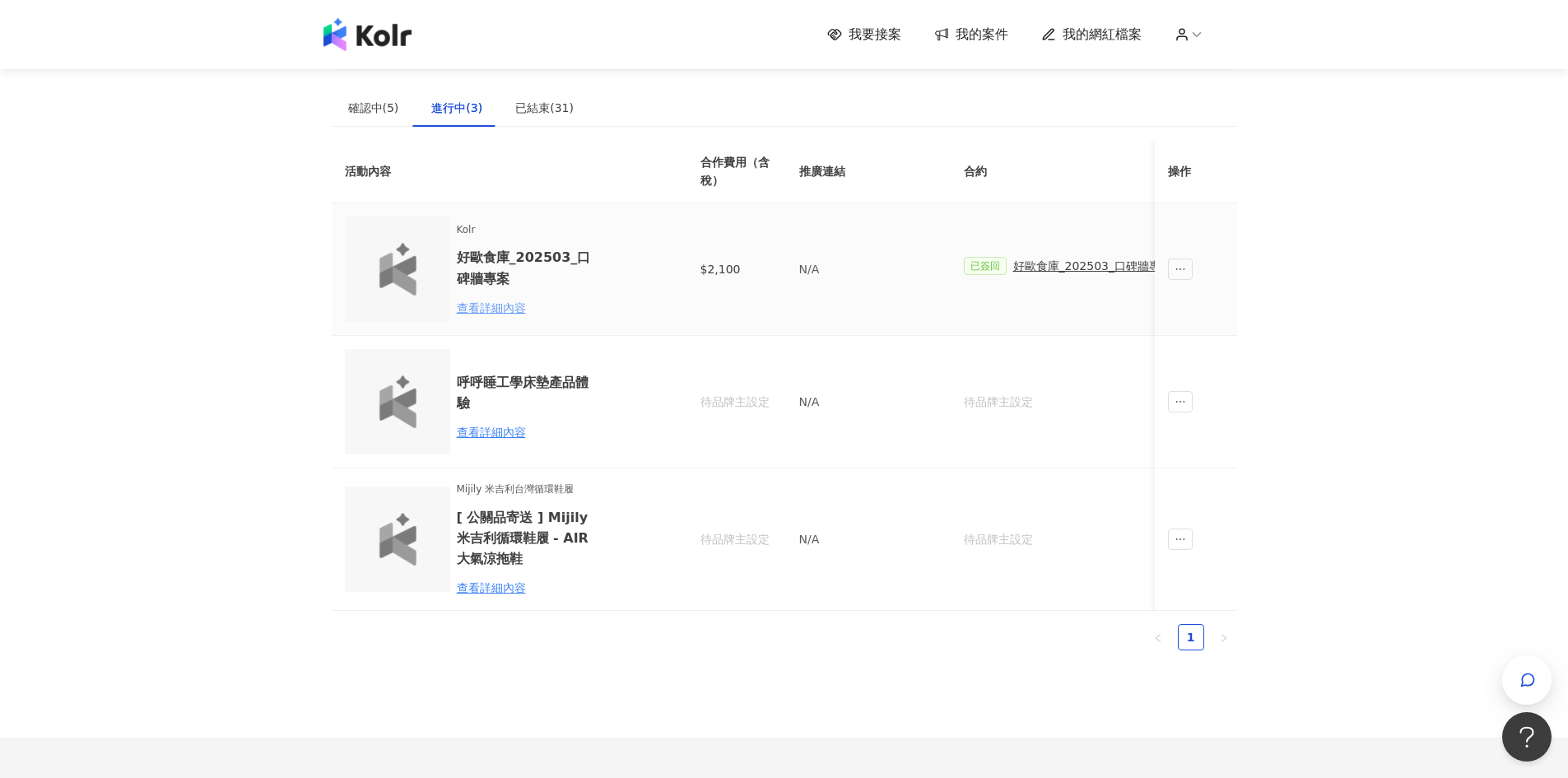
drag, startPoint x: 455, startPoint y: 308, endPoint x: 468, endPoint y: 307, distance: 13.0
click at [459, 308] on div "Kolr 好歐食庫_202503_口碑牆專案 查看詳細內容" at bounding box center [497, 269] width 303 height 105
click at [468, 307] on div "查看詳細內容" at bounding box center [528, 308] width 144 height 18
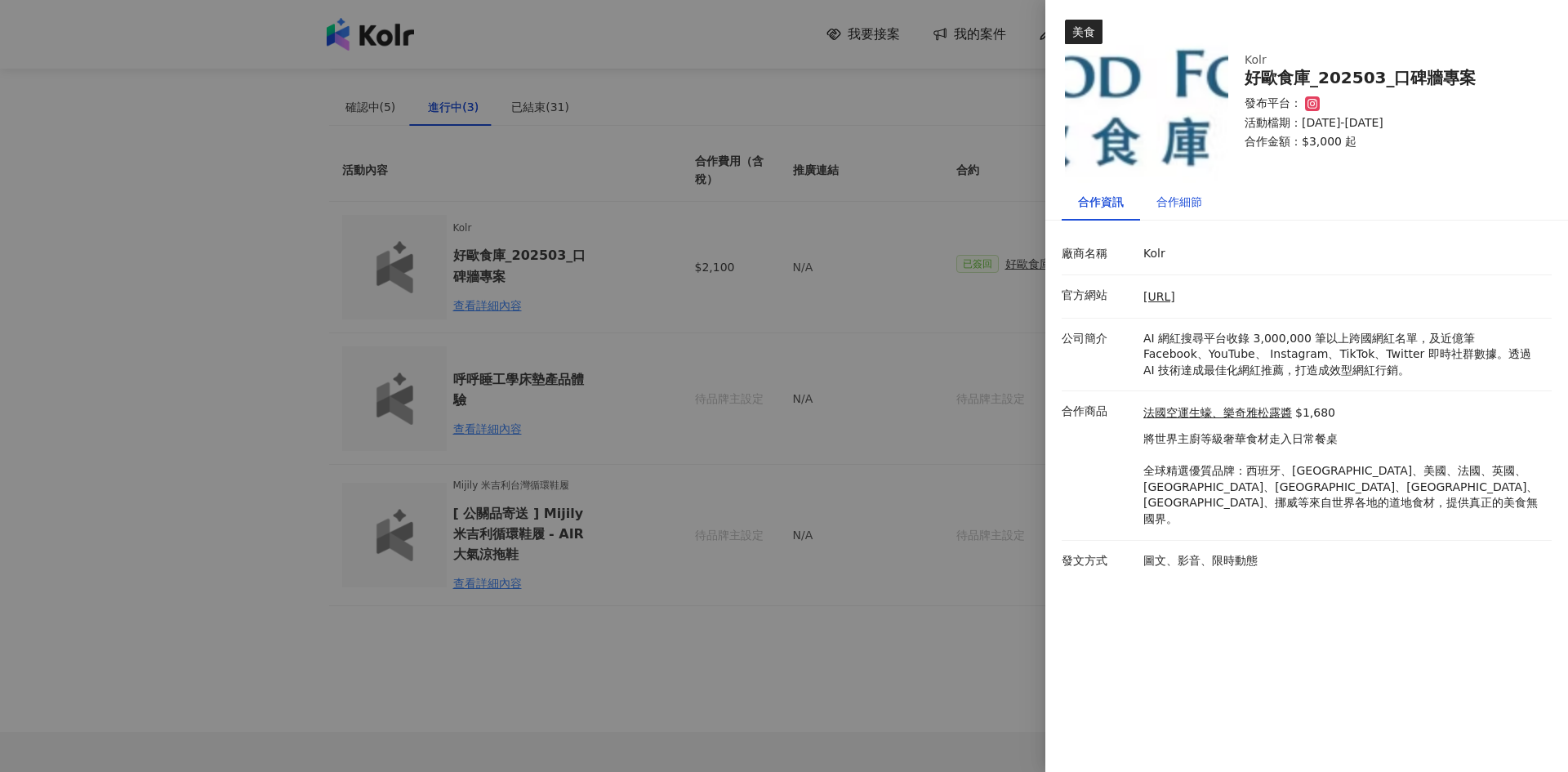
click at [1180, 206] on div "合作細節" at bounding box center [1179, 202] width 45 height 18
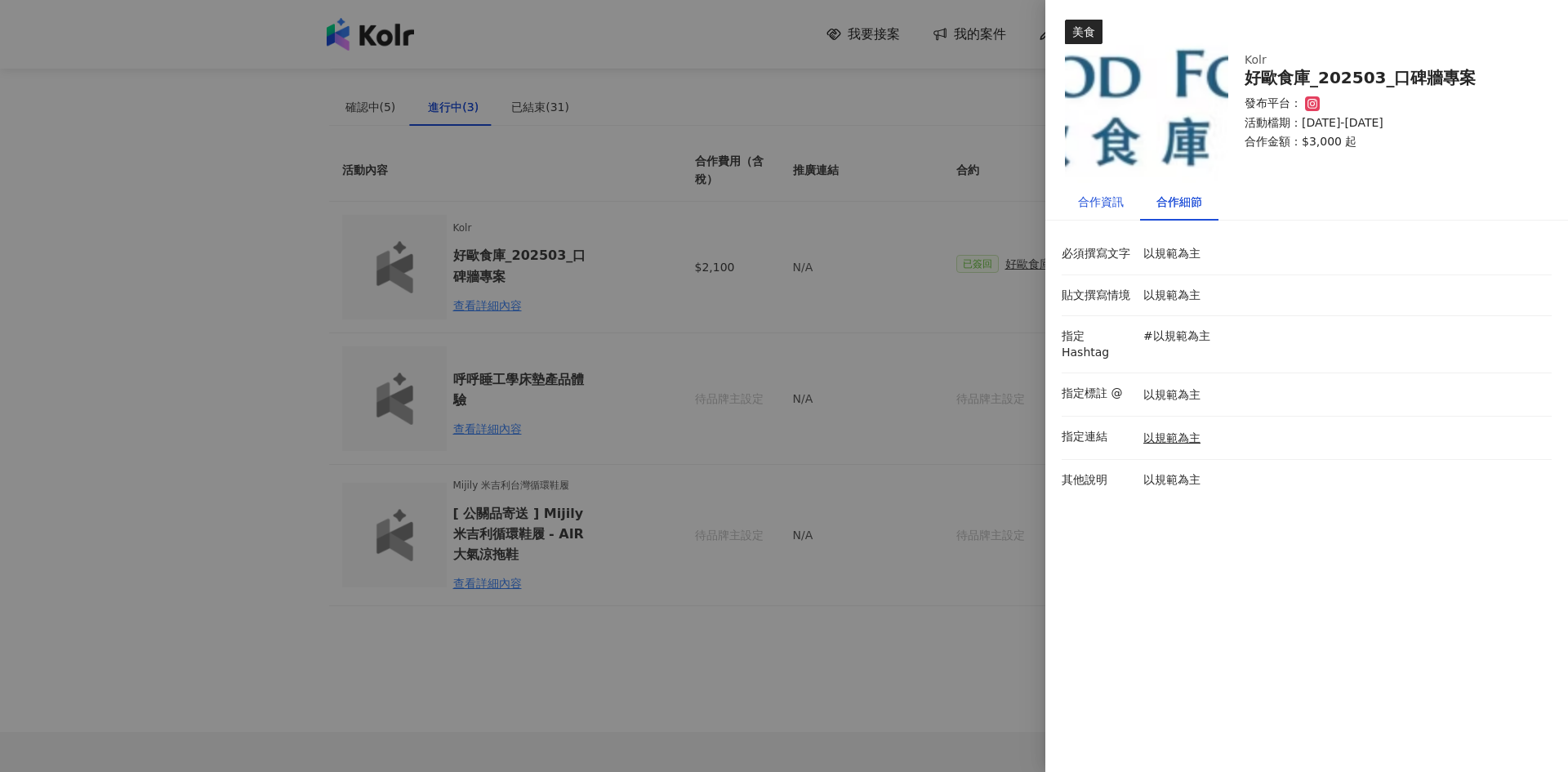
click at [1111, 209] on div "合作資訊" at bounding box center [1100, 202] width 45 height 18
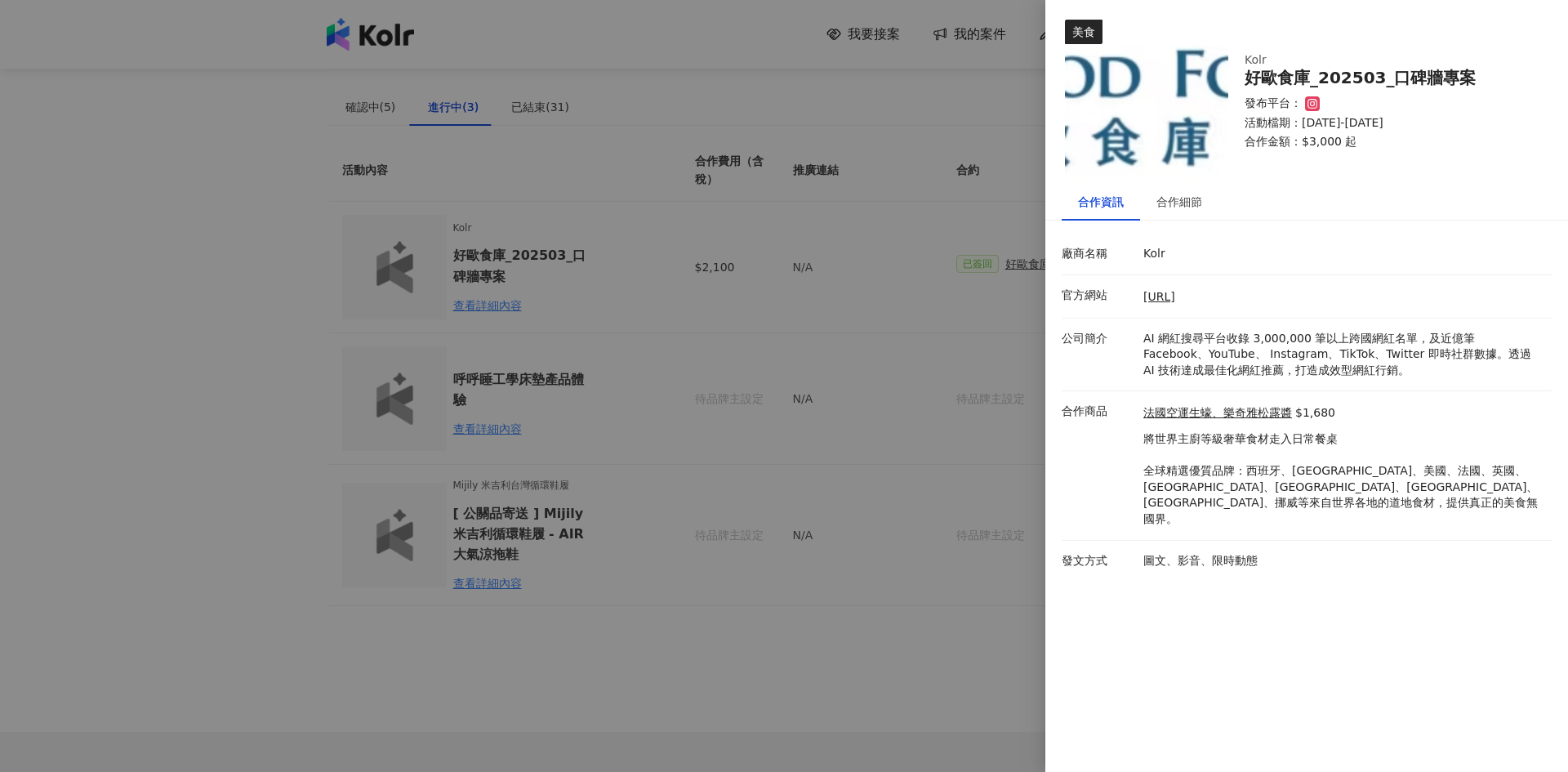
click at [178, 350] on div at bounding box center [784, 386] width 1568 height 772
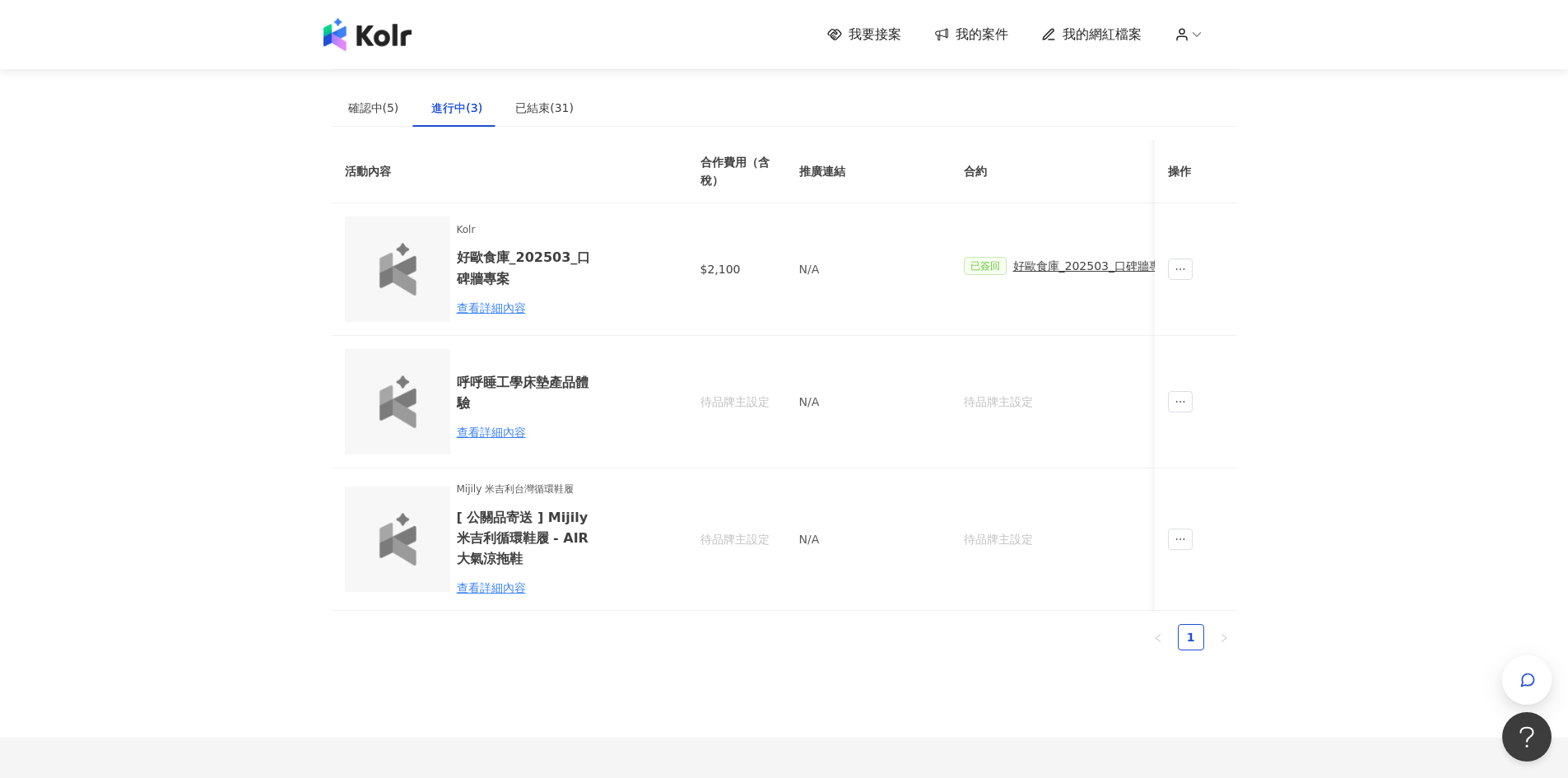
click at [1095, 49] on div "我要接案 我的案件 我的網紅檔案" at bounding box center [784, 35] width 938 height 33
click at [1092, 35] on span "我的網紅檔案" at bounding box center [1101, 35] width 79 height 18
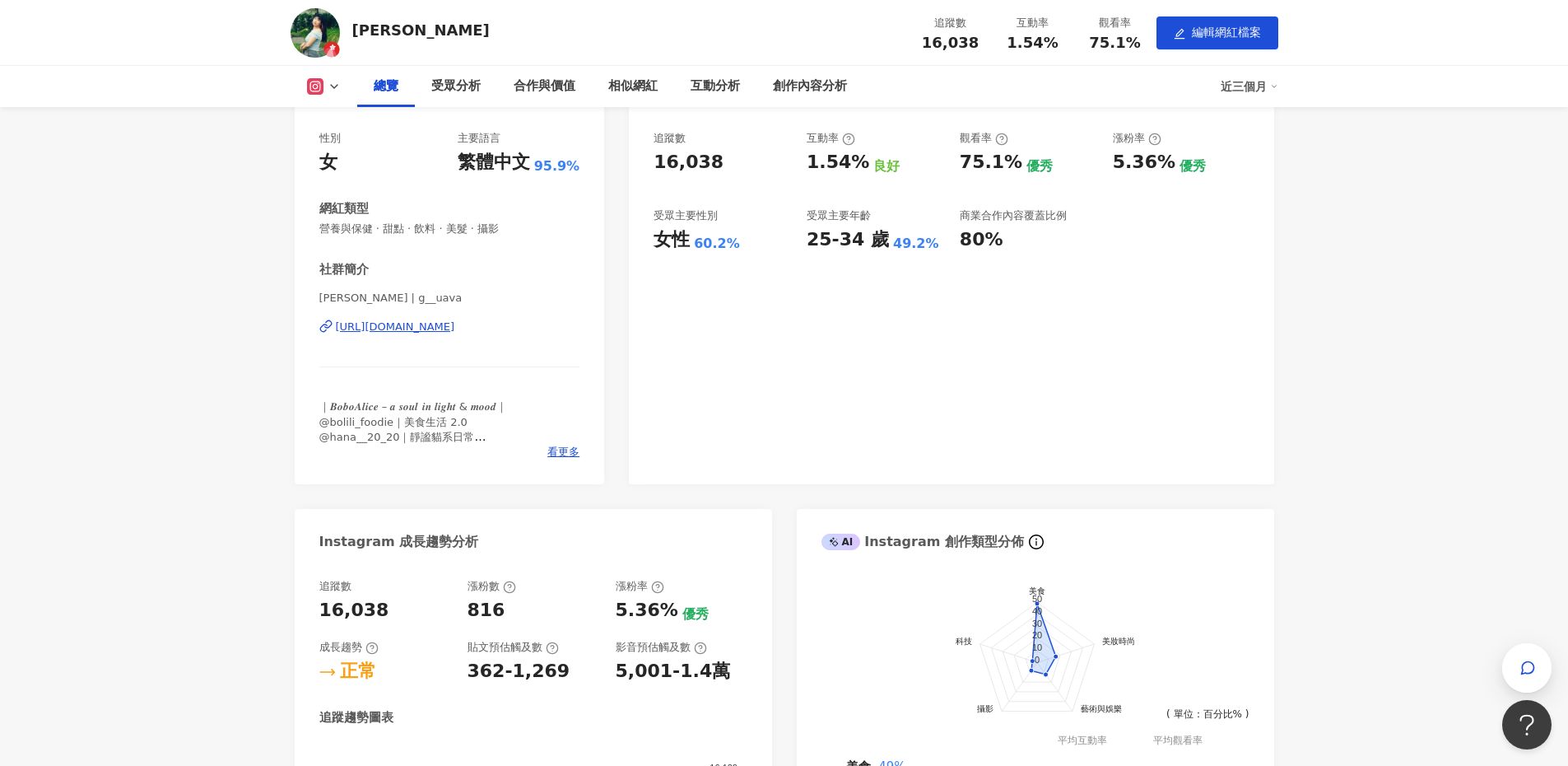
scroll to position [83, 0]
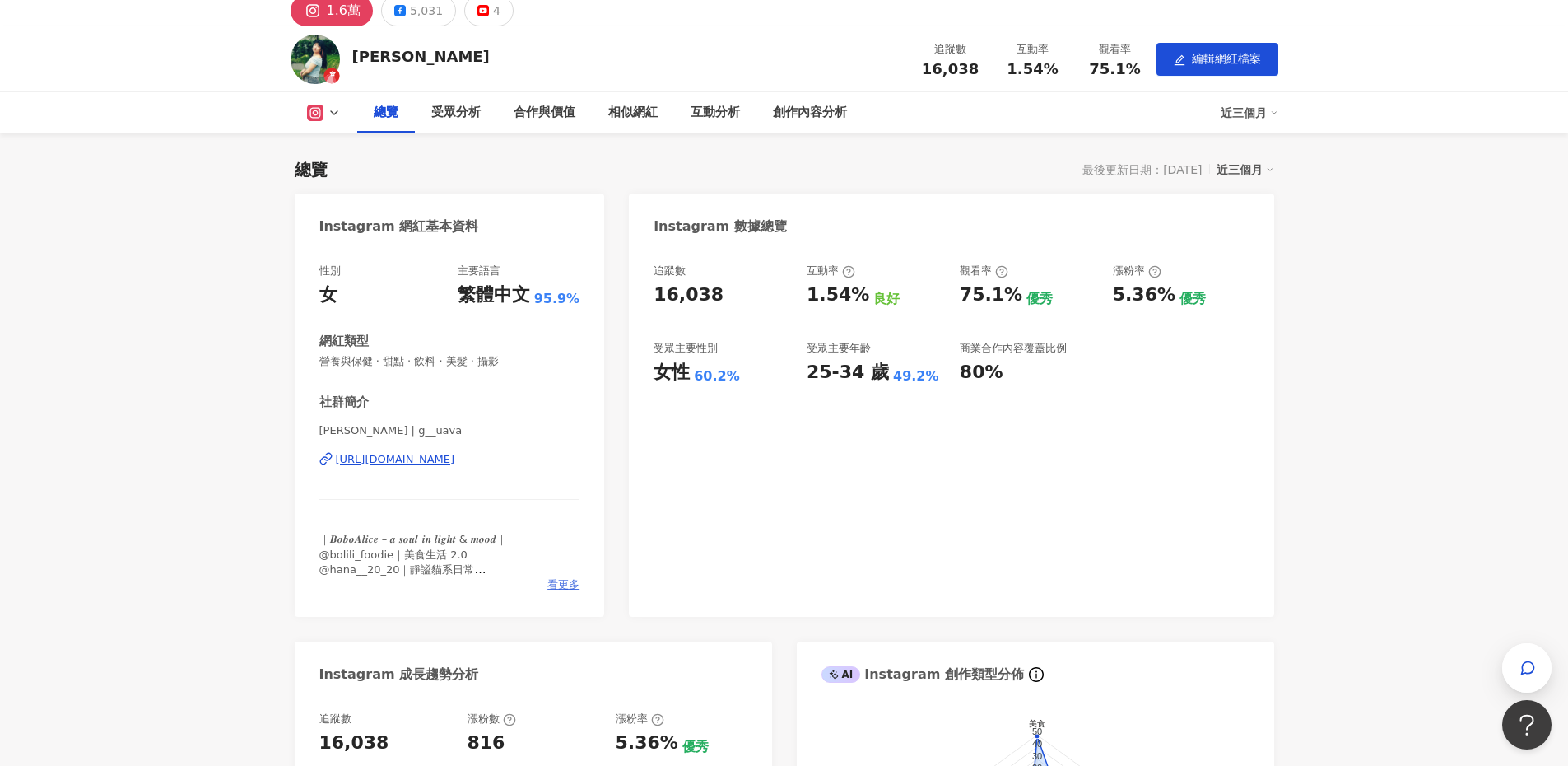
click at [552, 583] on span "看更多" at bounding box center [563, 585] width 32 height 15
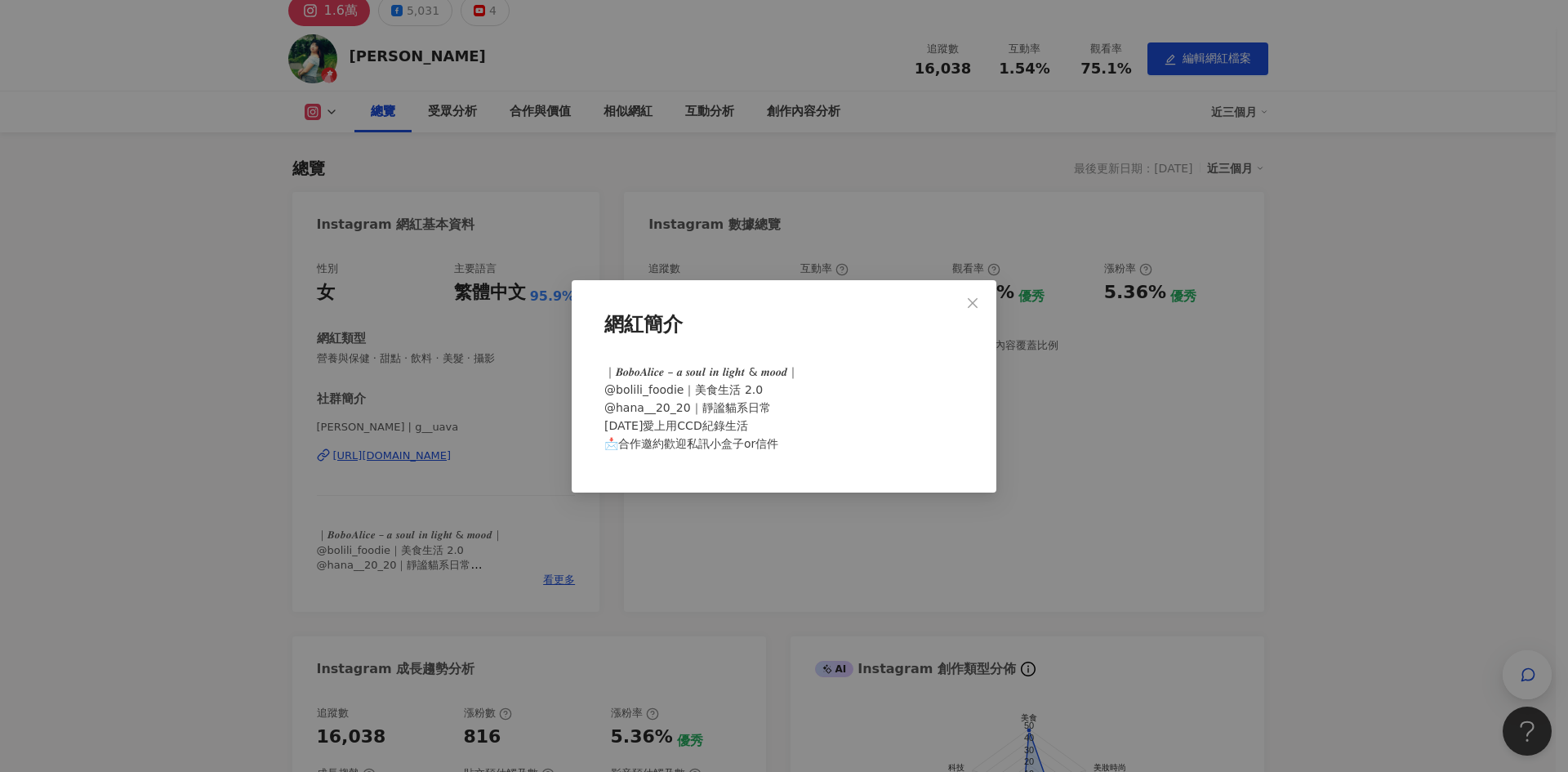
click at [955, 298] on div "網紅簡介 ｜𝑩𝒐𝒃𝒐𝑨𝒍𝒊𝒄𝒆 – 𝒂 𝒔𝒐𝒖𝒍 𝒊𝒏 𝒍𝒊𝒈𝒉𝒕 & 𝒎𝒐𝒐𝒅｜ @bolili_foodie｜美食生活 2.0 @hana__20_20｜…" at bounding box center [784, 386] width 425 height 212
click at [964, 298] on span "Close" at bounding box center [973, 303] width 33 height 13
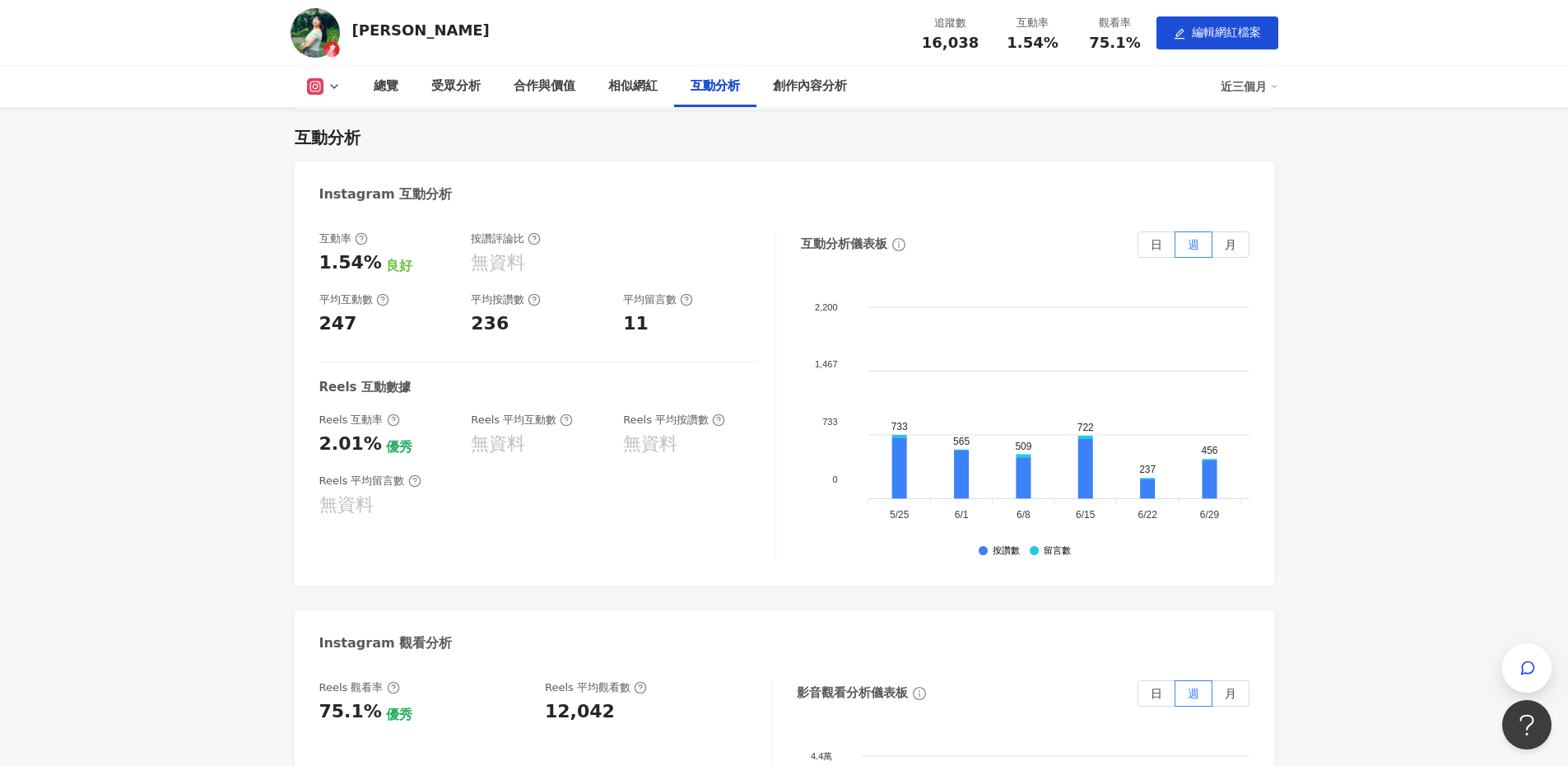
scroll to position [2635, 0]
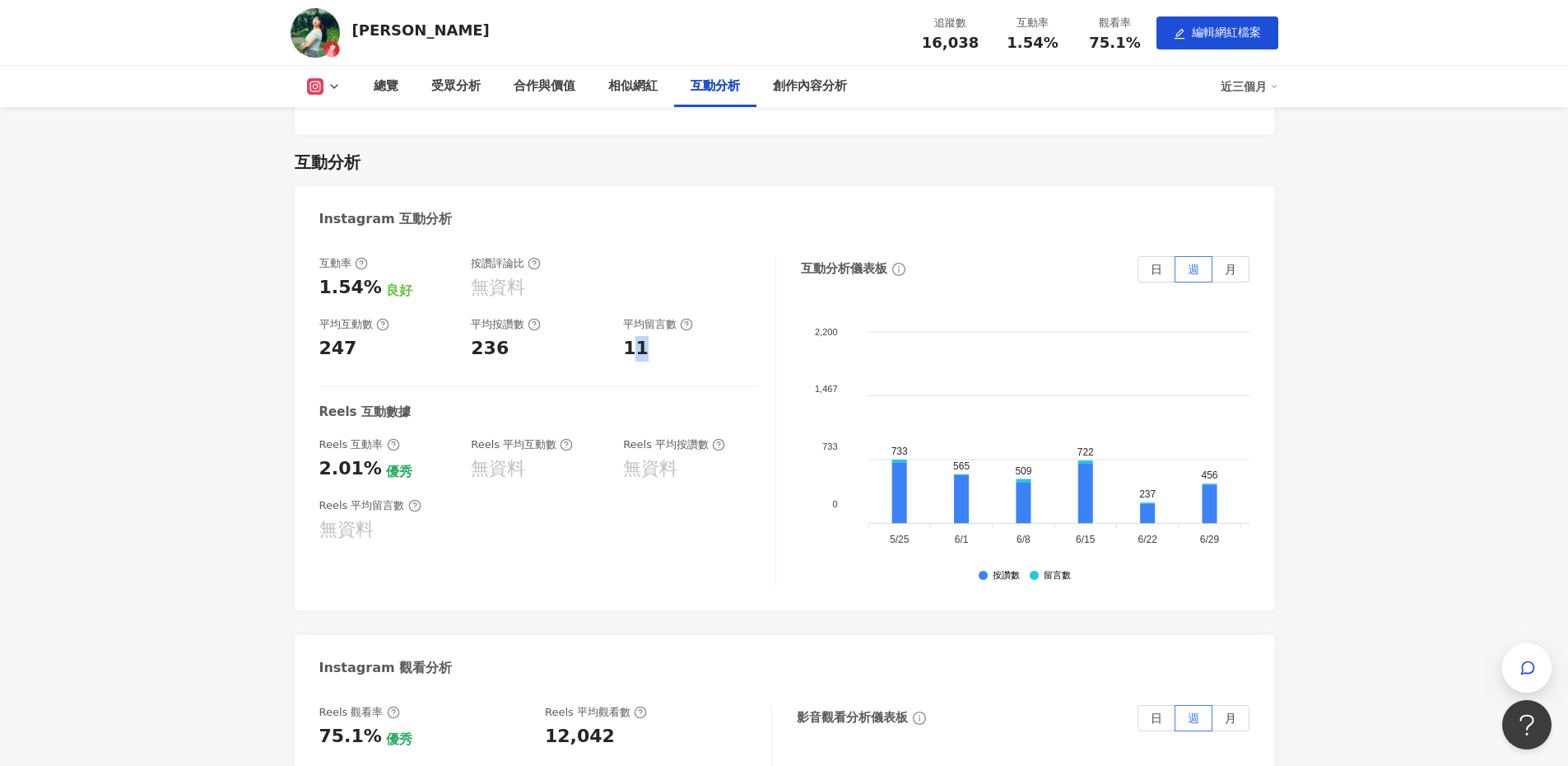
drag, startPoint x: 629, startPoint y: 360, endPoint x: 677, endPoint y: 358, distance: 48.0
click at [677, 358] on div "11" at bounding box center [691, 348] width 136 height 26
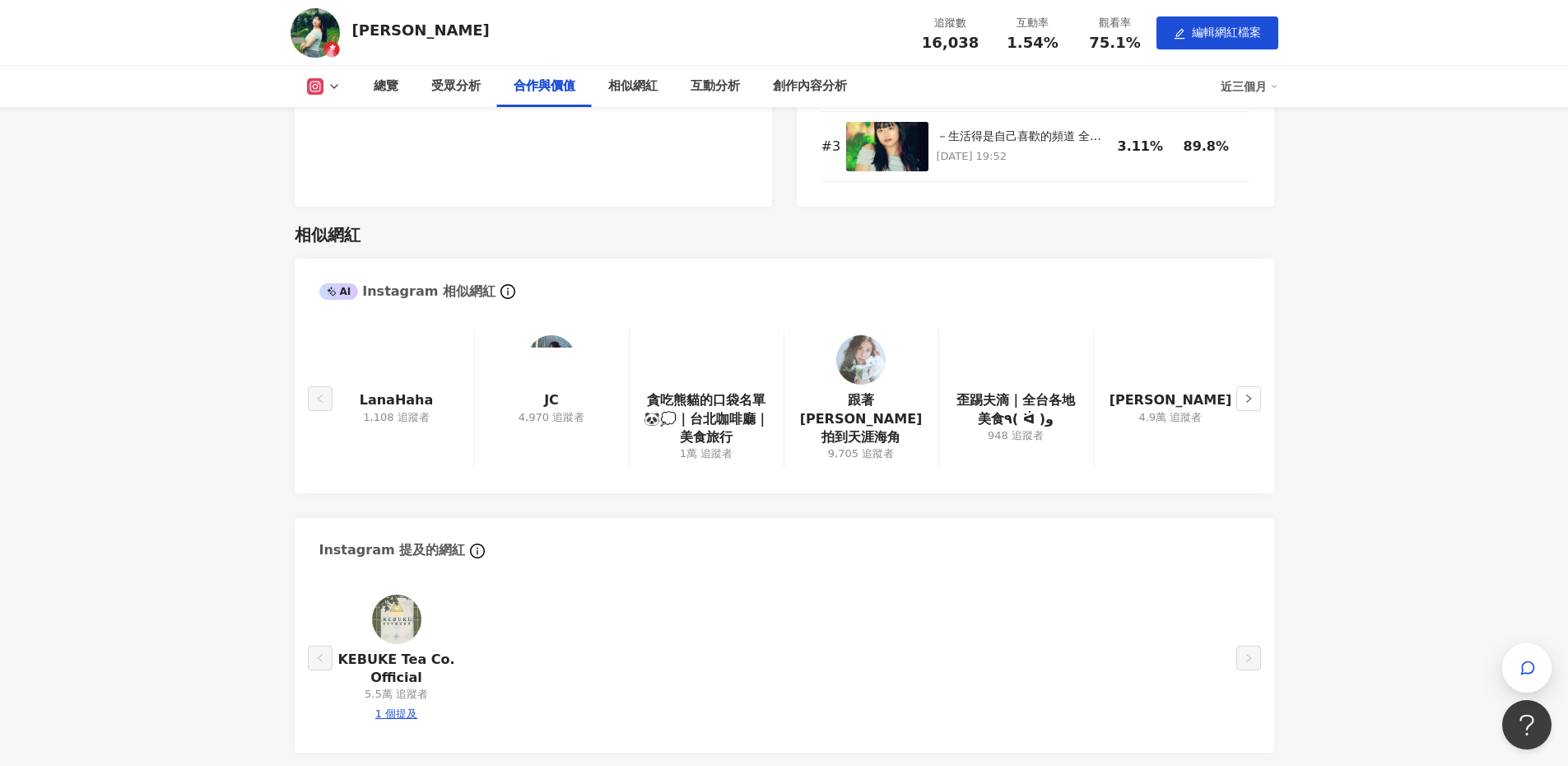
scroll to position [1976, 0]
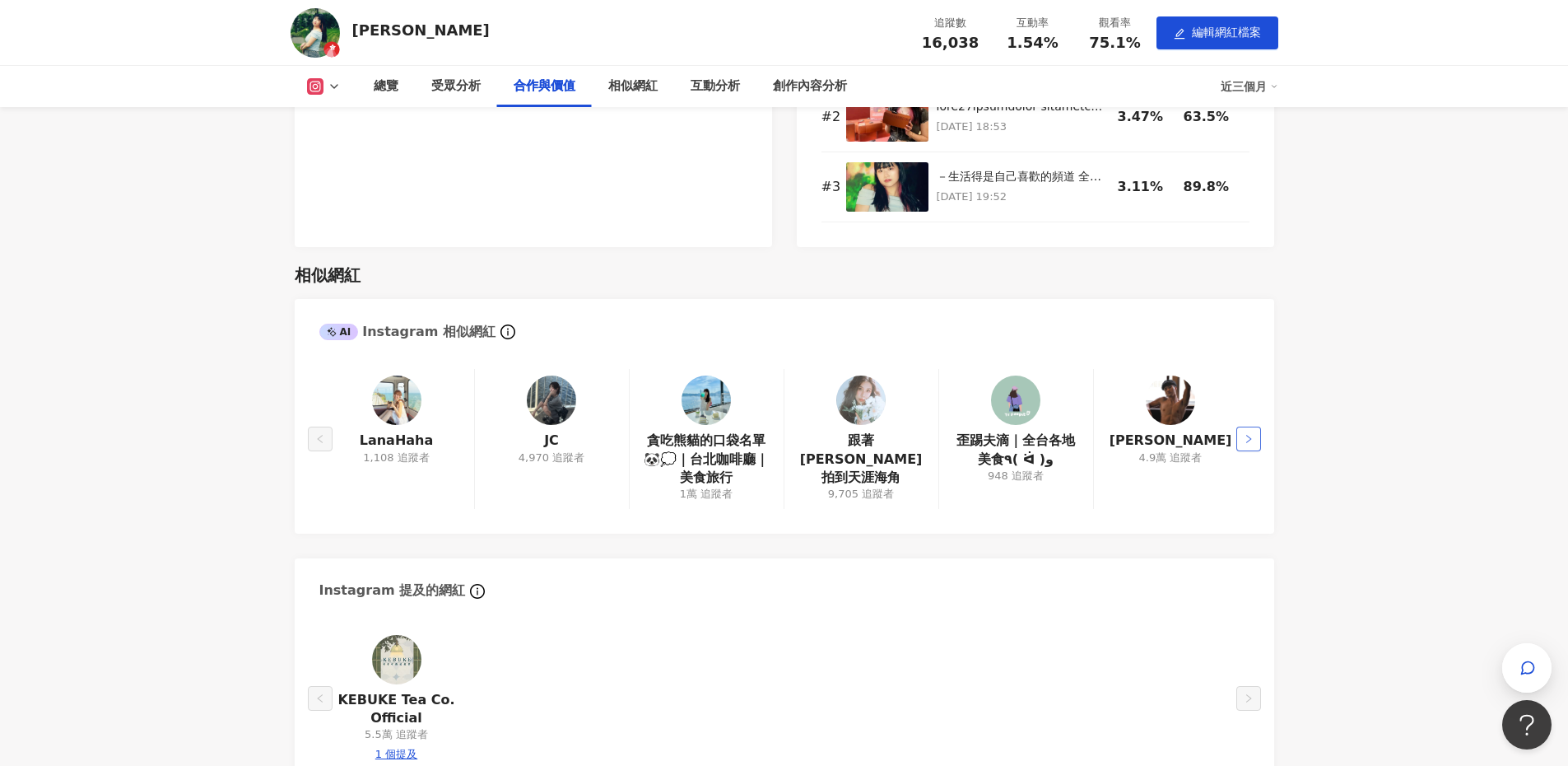
click at [1241, 428] on button "button" at bounding box center [1249, 439] width 25 height 25
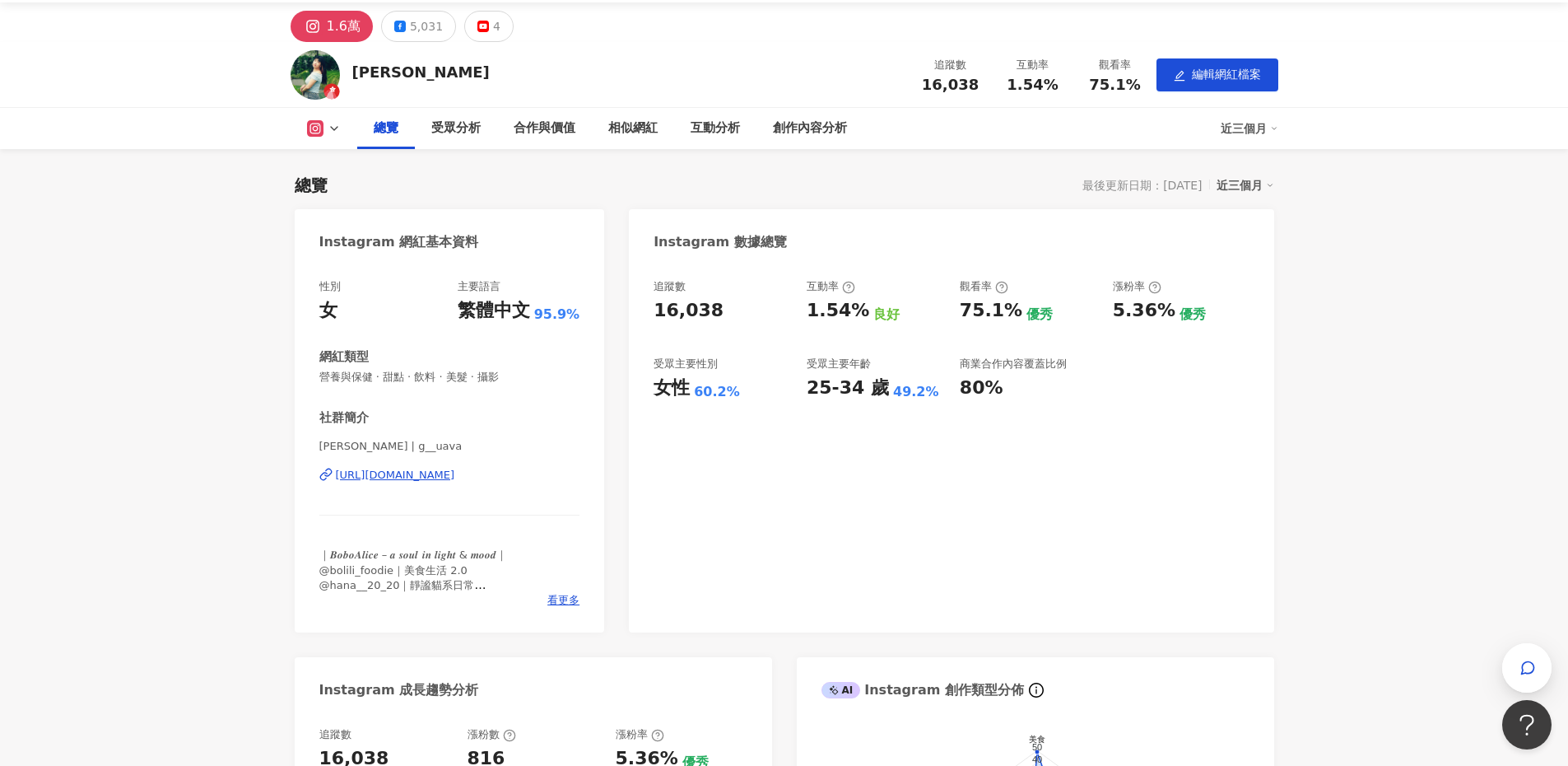
scroll to position [0, 0]
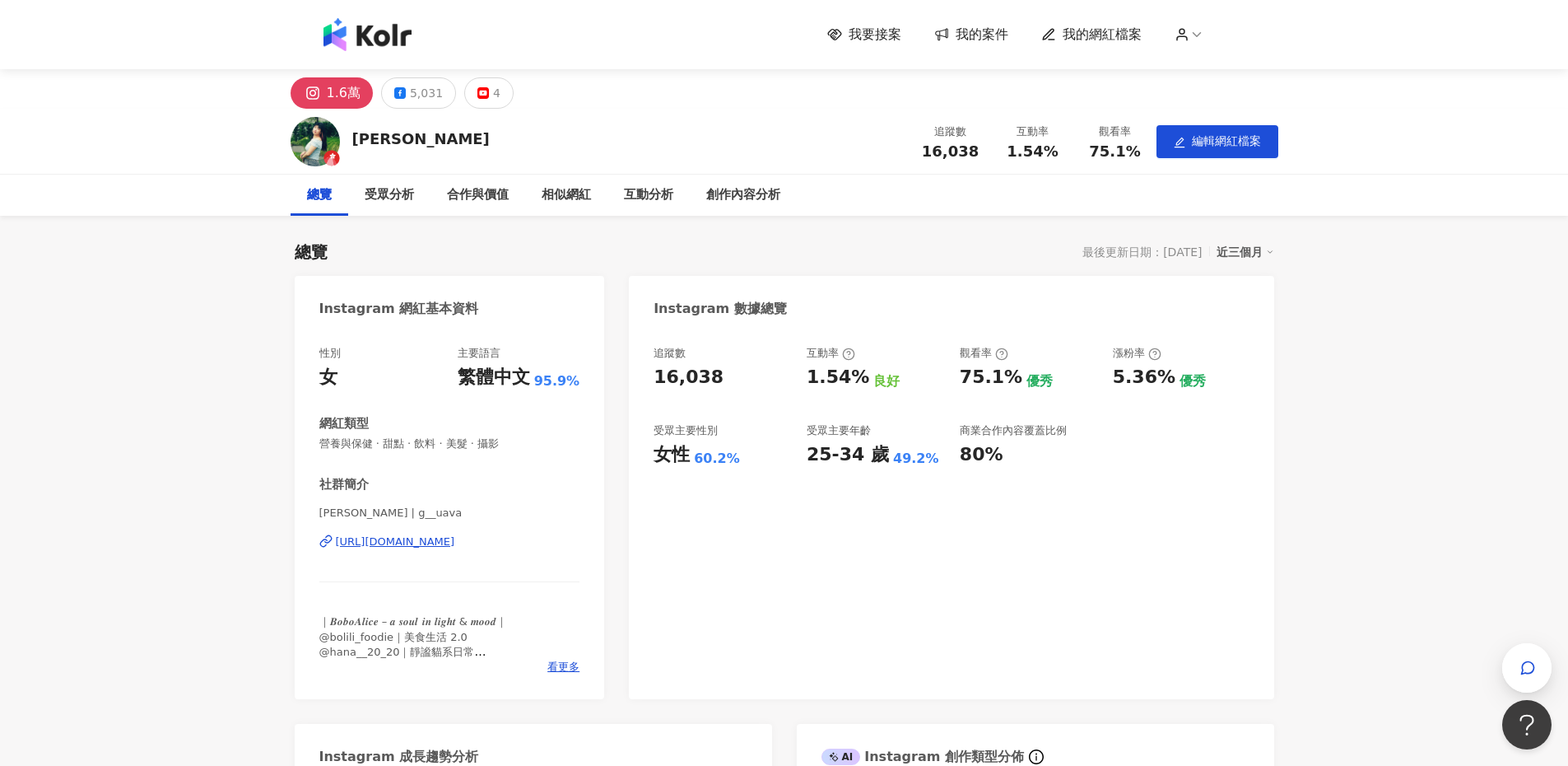
click at [1225, 256] on div "近三個月" at bounding box center [1245, 252] width 57 height 22
click at [1237, 313] on link "近六個月" at bounding box center [1252, 318] width 46 height 18
click at [1237, 258] on div "近六個月" at bounding box center [1245, 252] width 57 height 22
click at [1244, 284] on link "近三個月" at bounding box center [1252, 286] width 46 height 18
drag, startPoint x: 868, startPoint y: 383, endPoint x: 901, endPoint y: 376, distance: 33.7
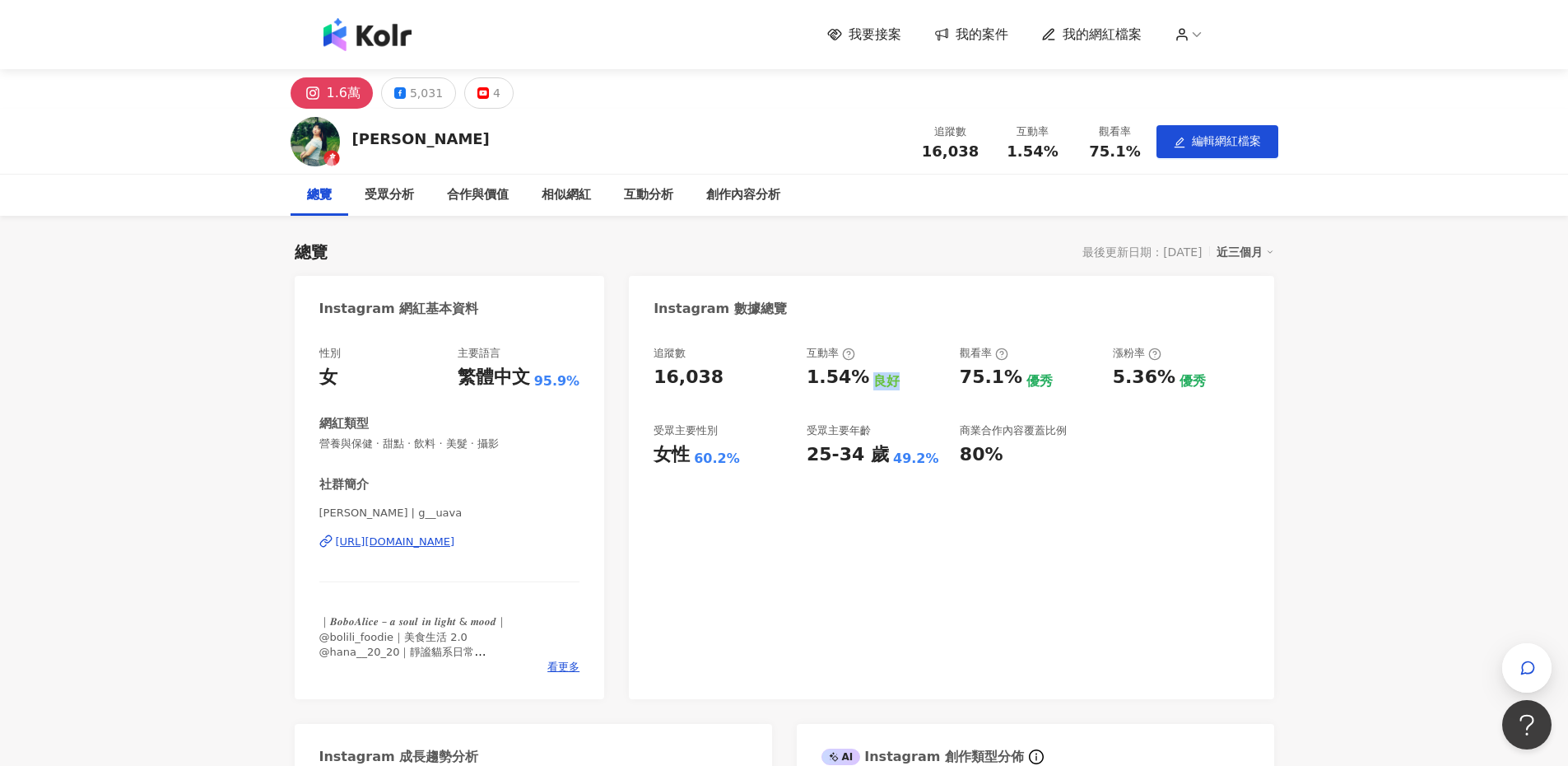
click at [901, 376] on div "1.54% 良好" at bounding box center [875, 378] width 137 height 26
drag, startPoint x: 1026, startPoint y: 376, endPoint x: 1048, endPoint y: 375, distance: 22.0
click at [1048, 375] on div "75.1% 優秀" at bounding box center [1028, 378] width 137 height 26
drag, startPoint x: 1191, startPoint y: 379, endPoint x: 1199, endPoint y: 379, distance: 8.0
click at [1199, 379] on div "5.36% 優秀" at bounding box center [1181, 378] width 137 height 26
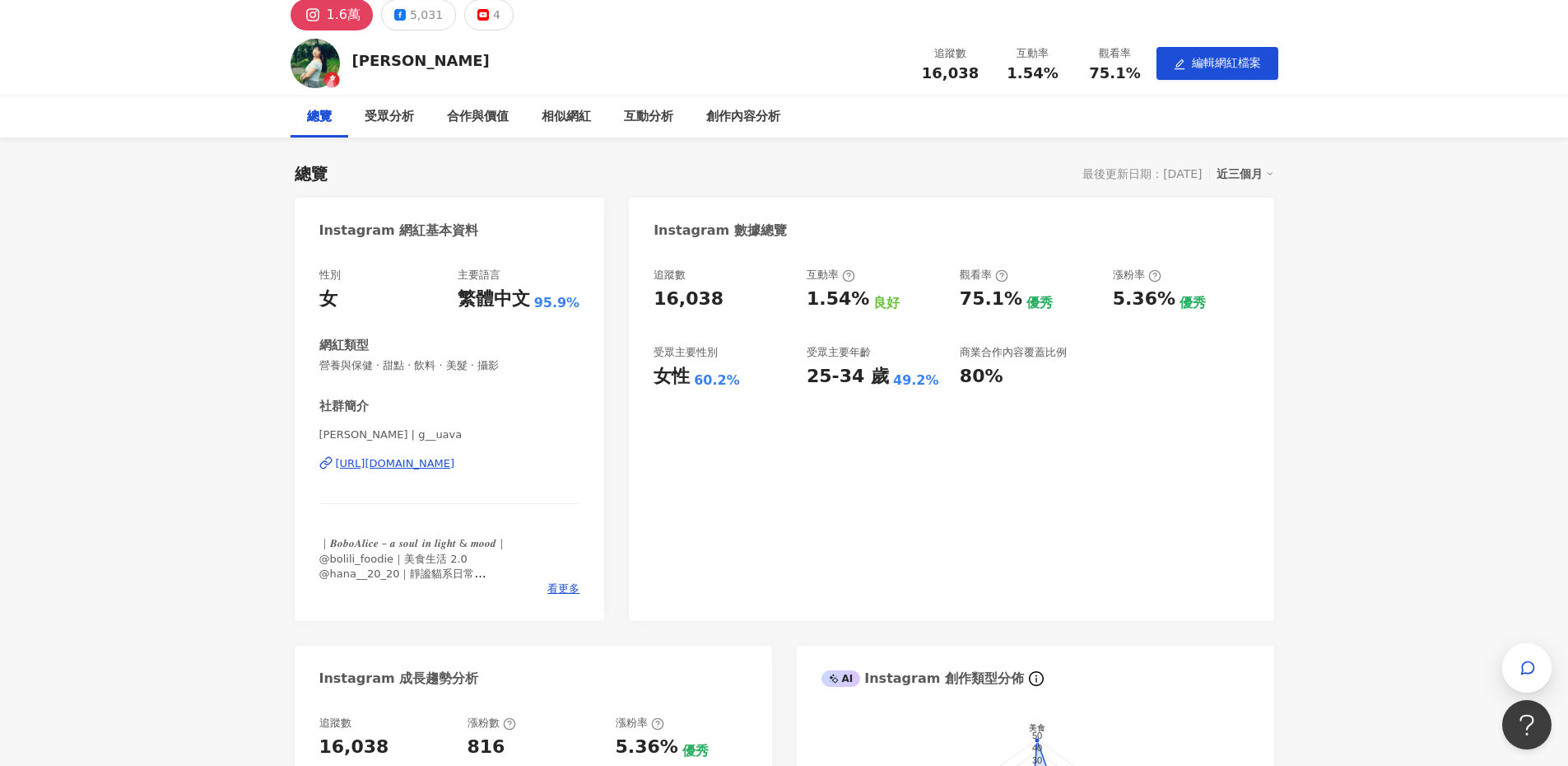
scroll to position [83, 0]
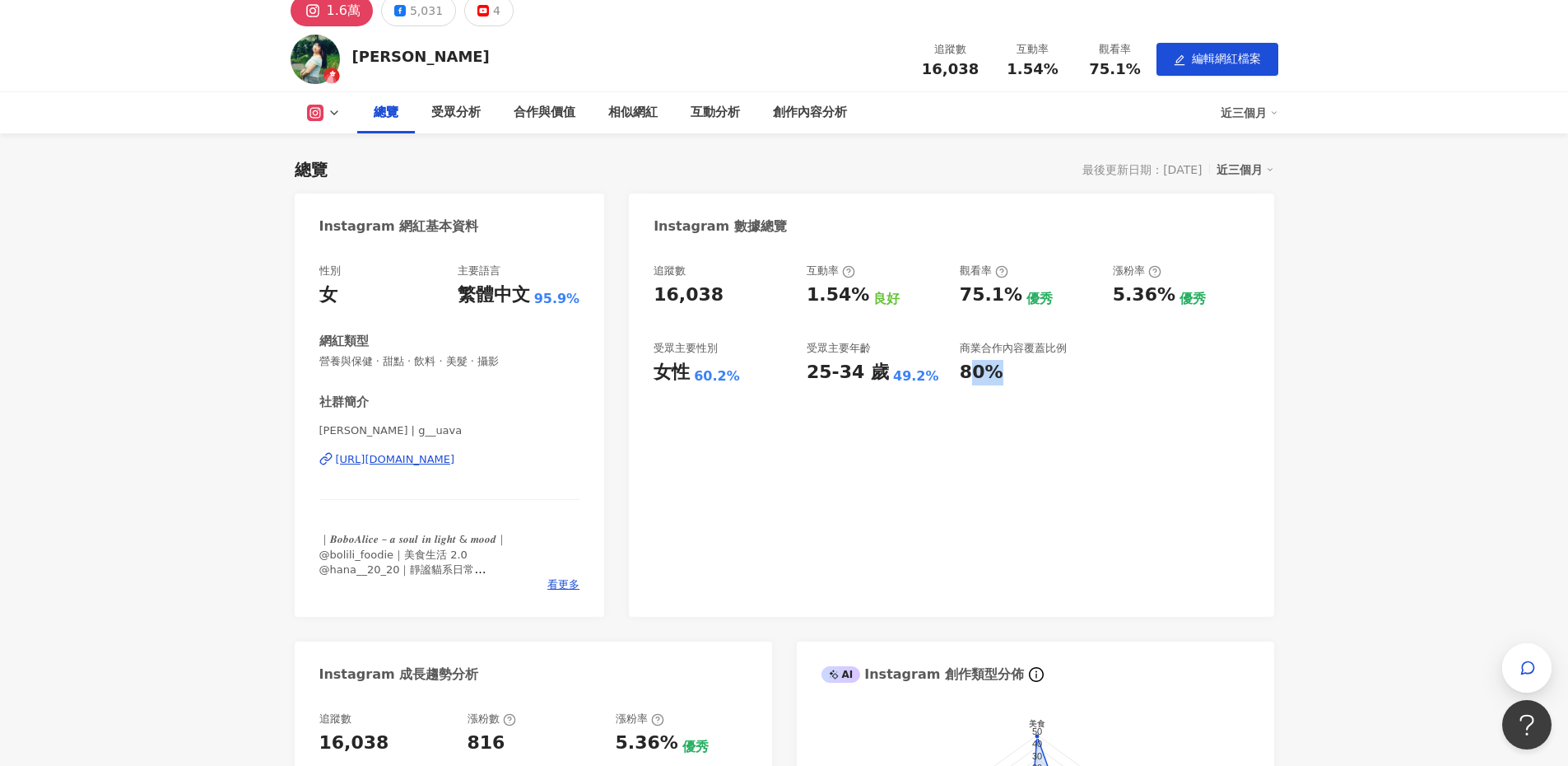
drag, startPoint x: 968, startPoint y: 373, endPoint x: 991, endPoint y: 375, distance: 23.1
click at [991, 375] on div "80%" at bounding box center [981, 373] width 43 height 26
drag, startPoint x: 964, startPoint y: 378, endPoint x: 1001, endPoint y: 378, distance: 37.0
click at [1001, 378] on div "80%" at bounding box center [1028, 373] width 137 height 26
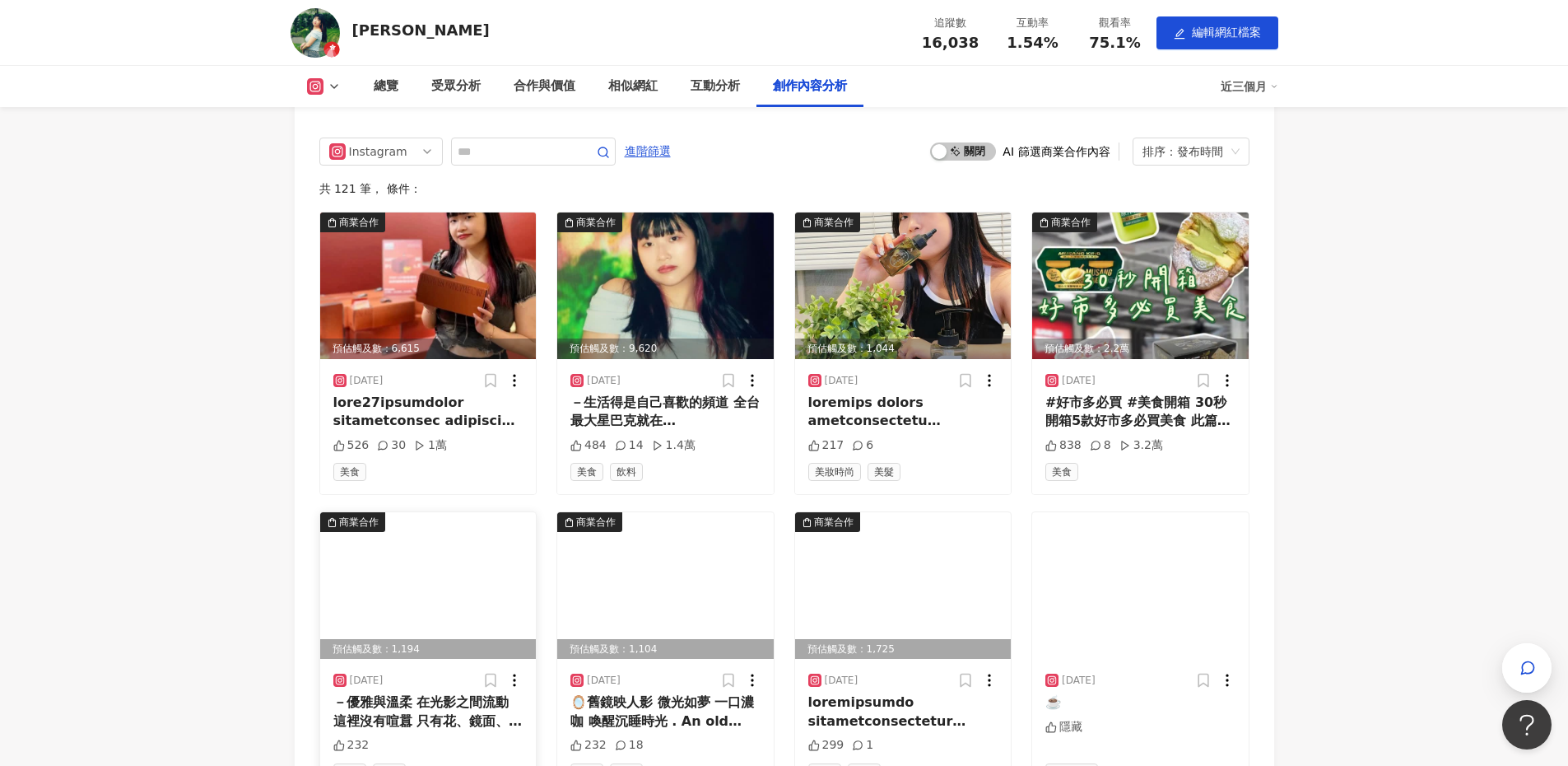
scroll to position [4598, 0]
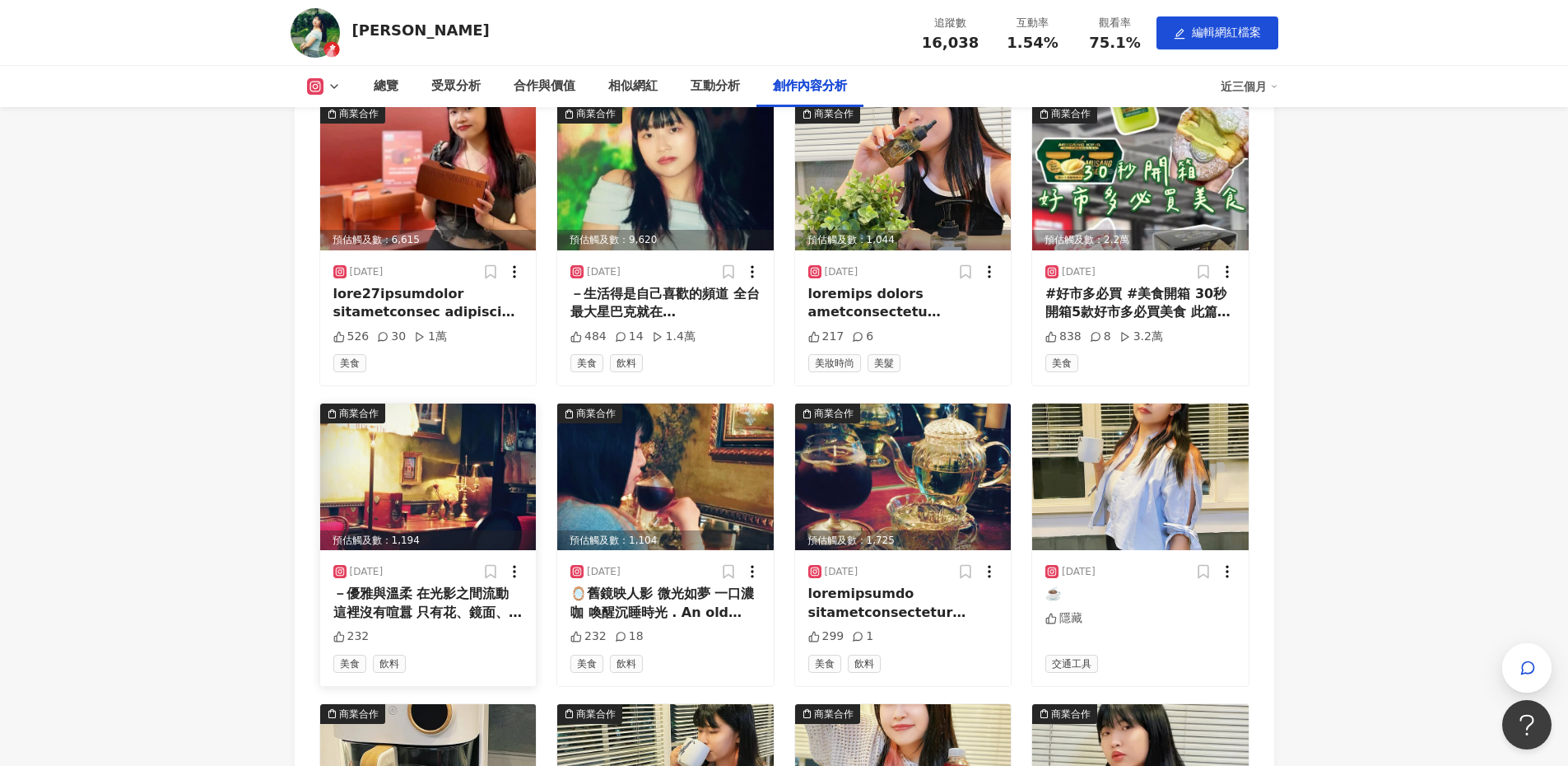
click at [468, 530] on img at bounding box center [428, 477] width 217 height 147
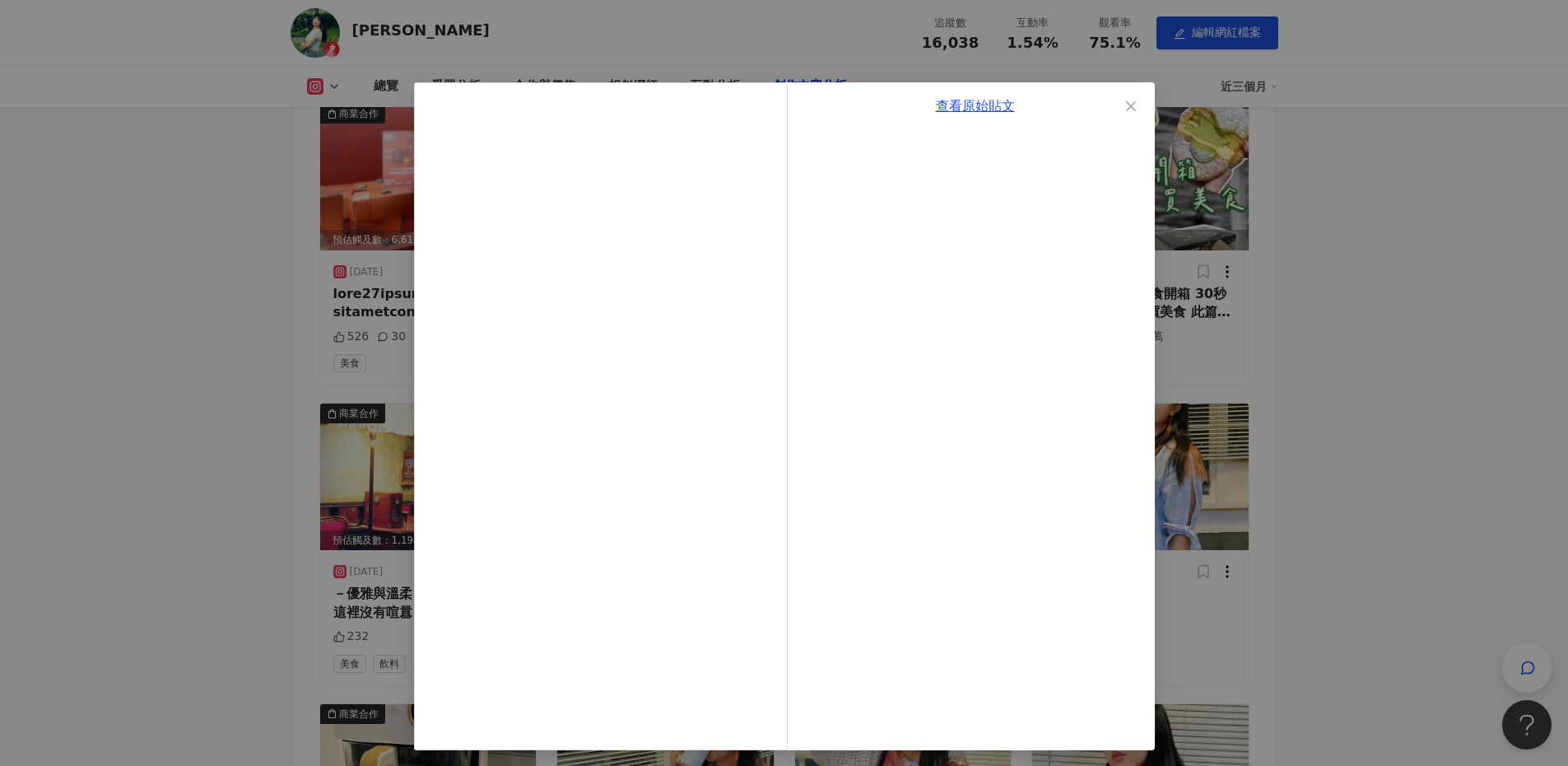
scroll to position [4, 0]
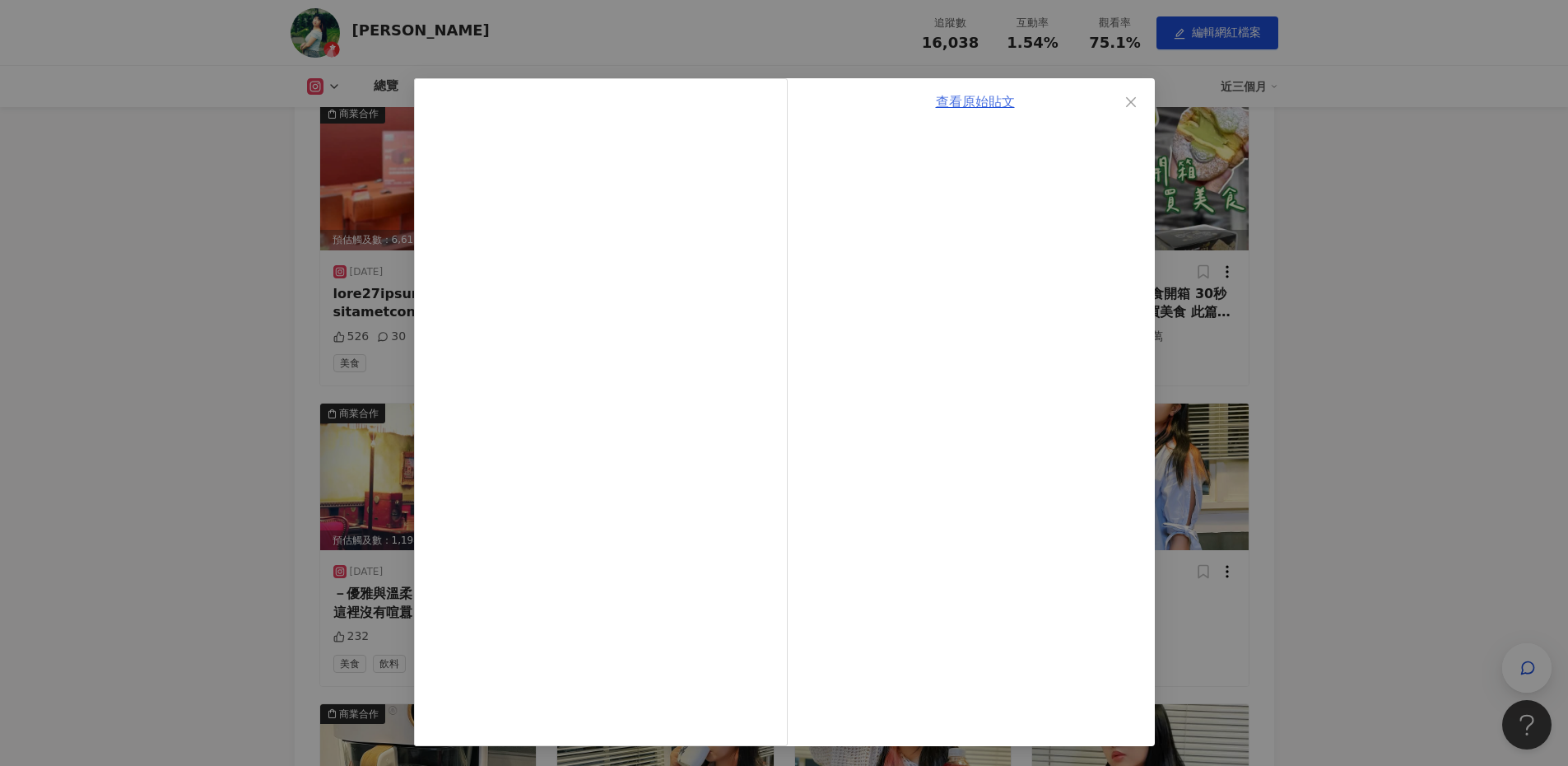
click at [975, 108] on link "查看原始貼文" at bounding box center [975, 102] width 79 height 16
click at [1118, 108] on button "Close" at bounding box center [1131, 103] width 33 height 33
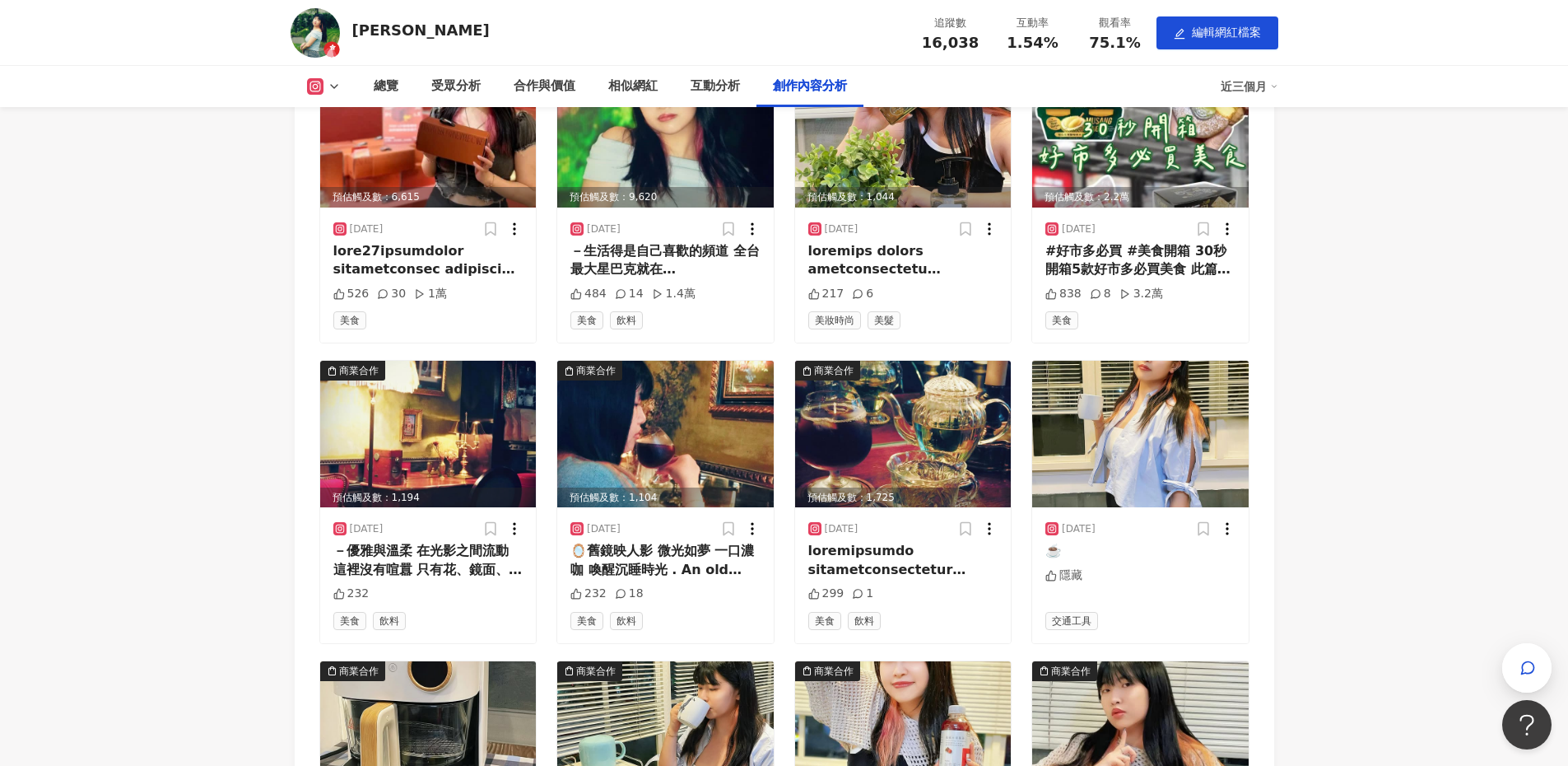
scroll to position [4679, 0]
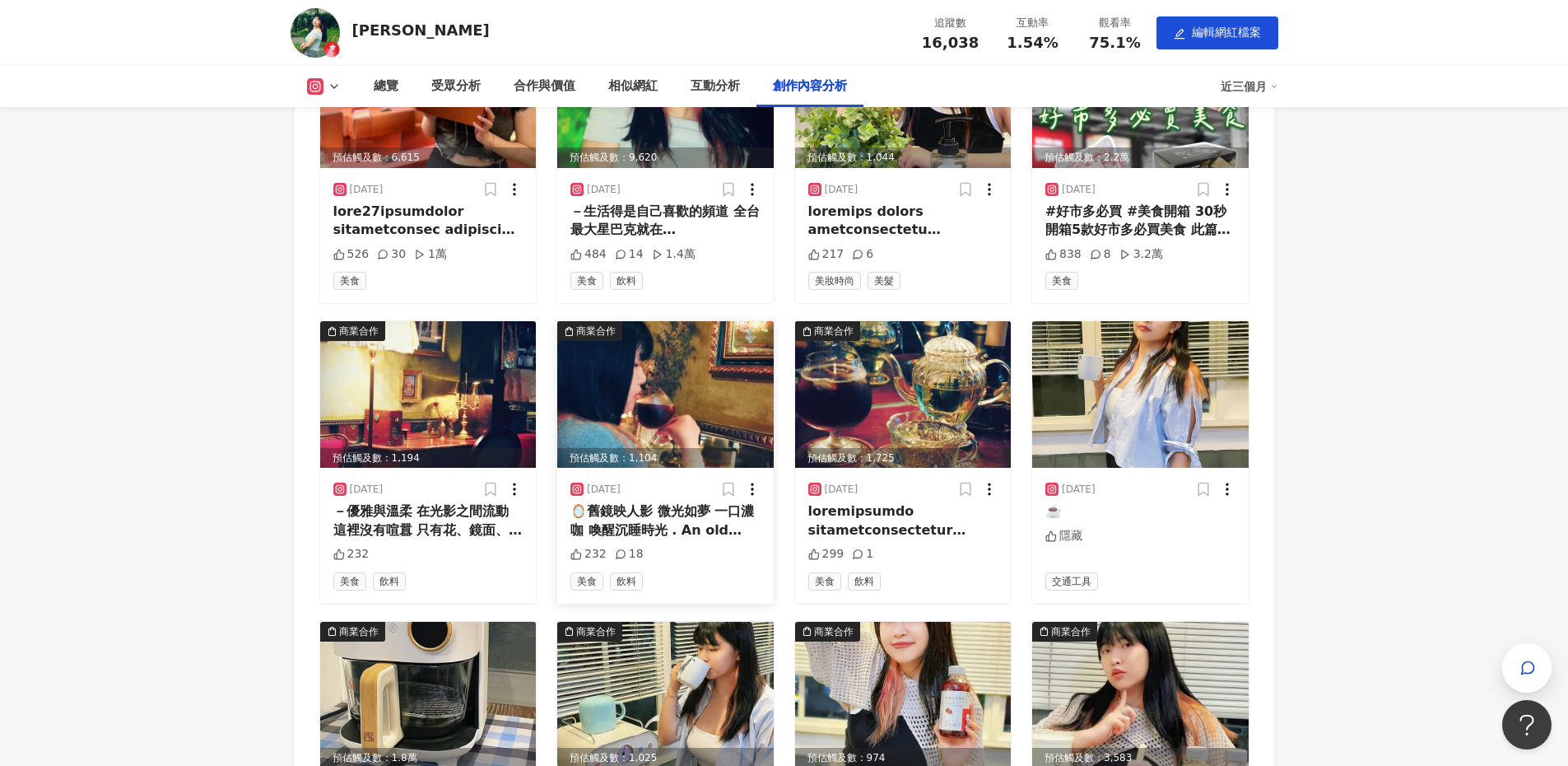
click at [667, 416] on img at bounding box center [666, 394] width 217 height 147
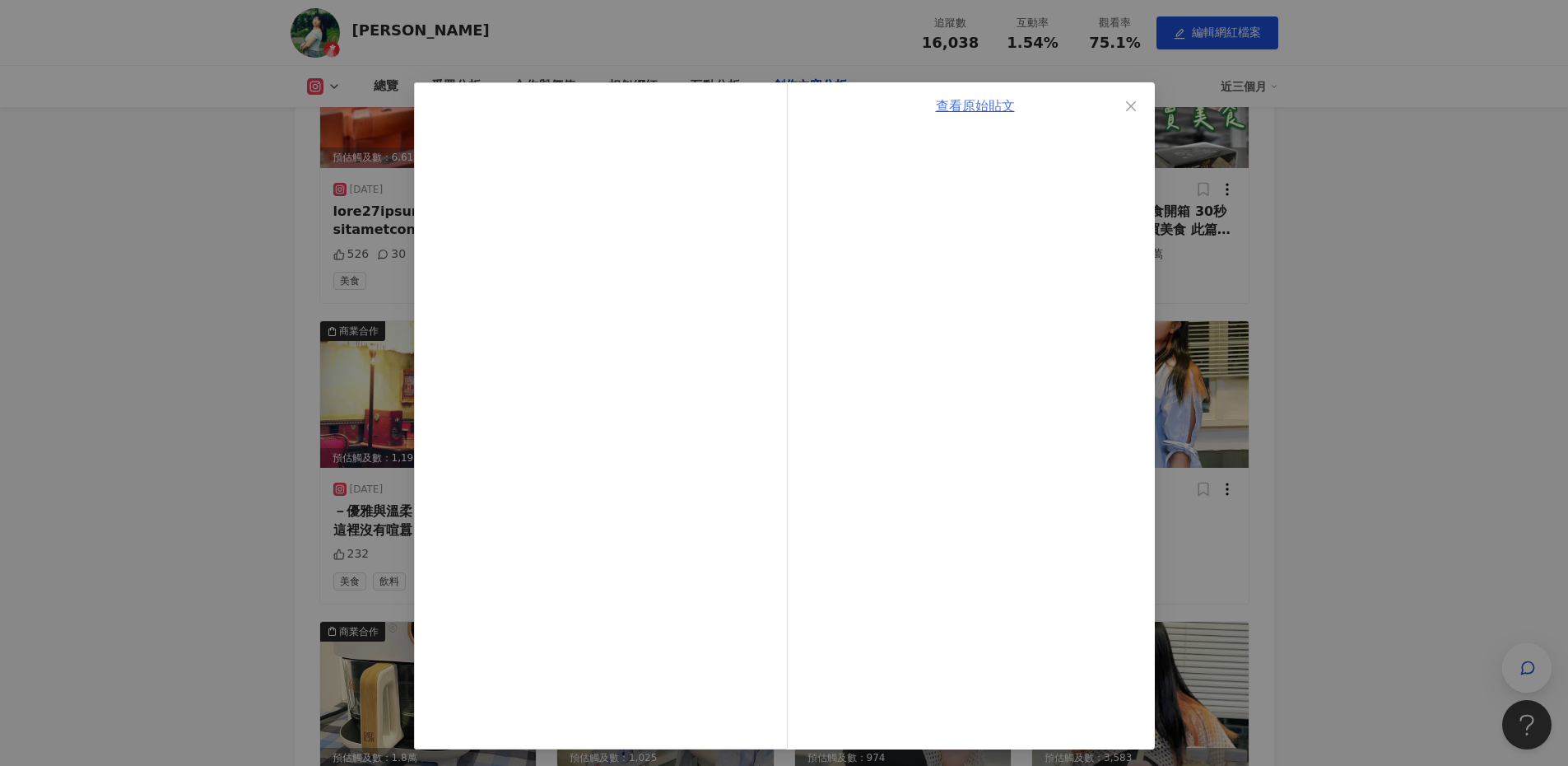
click at [991, 103] on link "查看原始貼文" at bounding box center [975, 106] width 79 height 16
click at [1317, 342] on div "查看原始貼文" at bounding box center [784, 383] width 1568 height 766
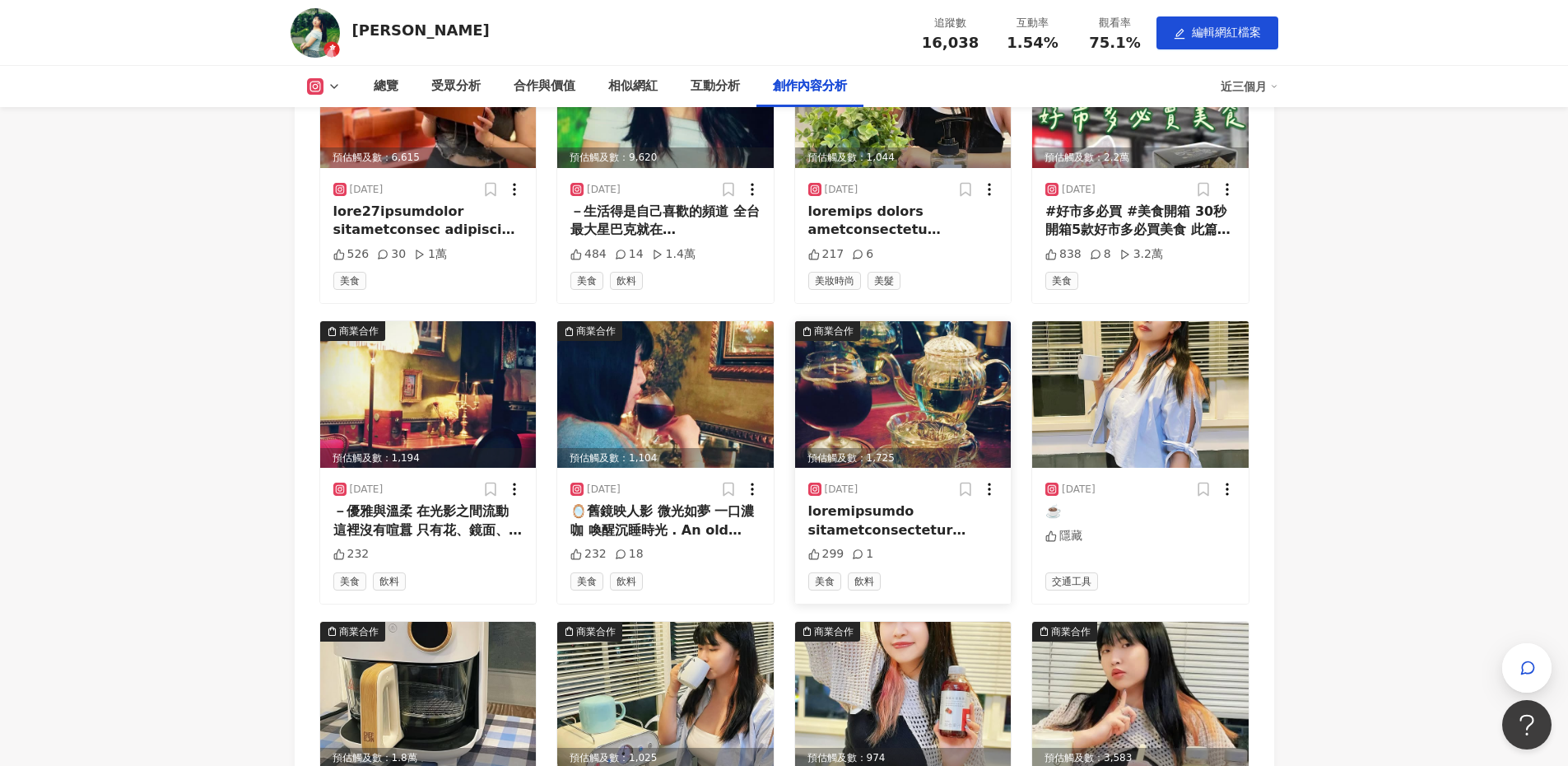
click at [925, 413] on img at bounding box center [903, 394] width 217 height 147
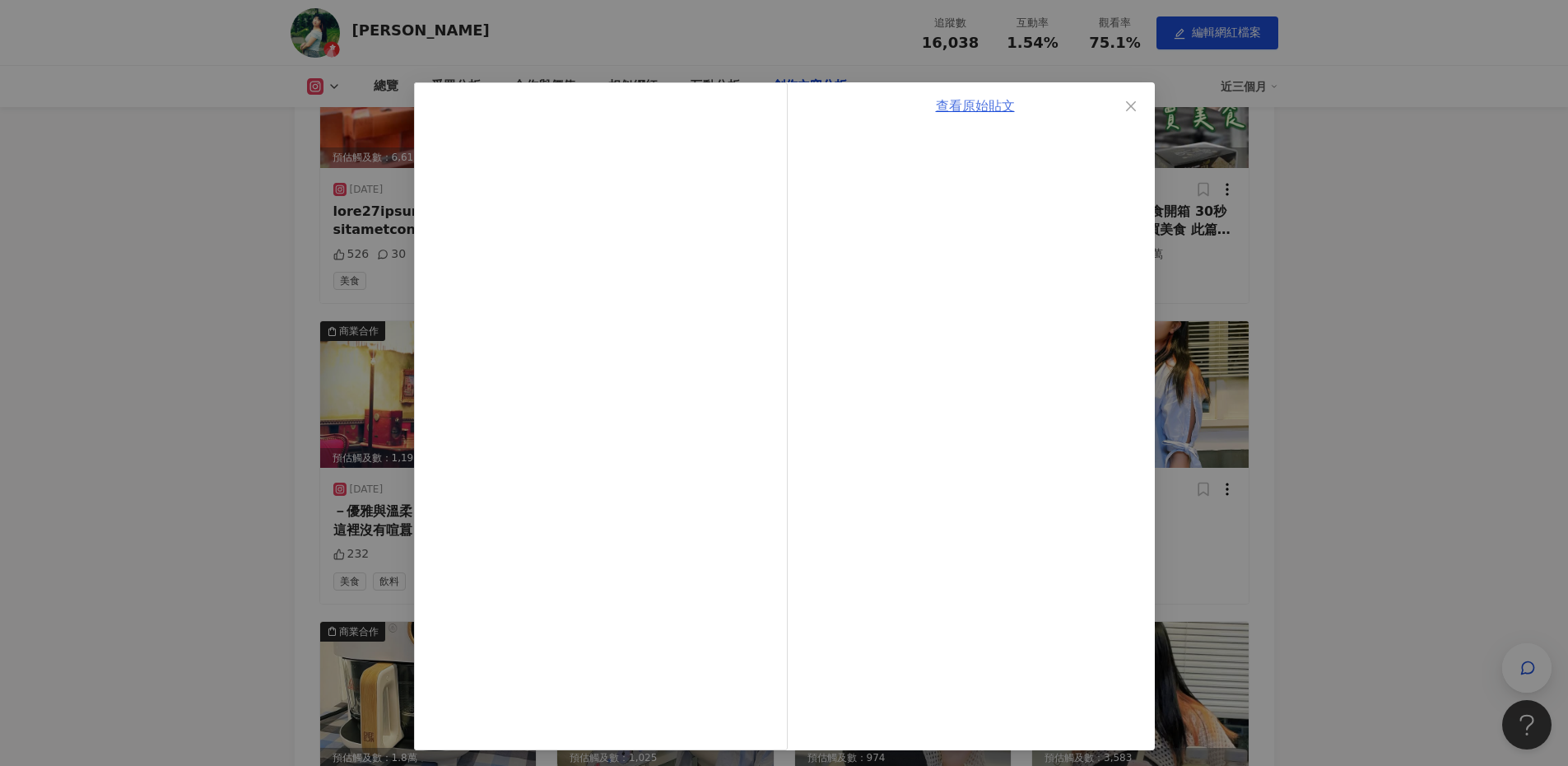
click at [967, 108] on link "查看原始貼文" at bounding box center [975, 106] width 79 height 16
click at [1134, 109] on span "Close" at bounding box center [1131, 107] width 33 height 13
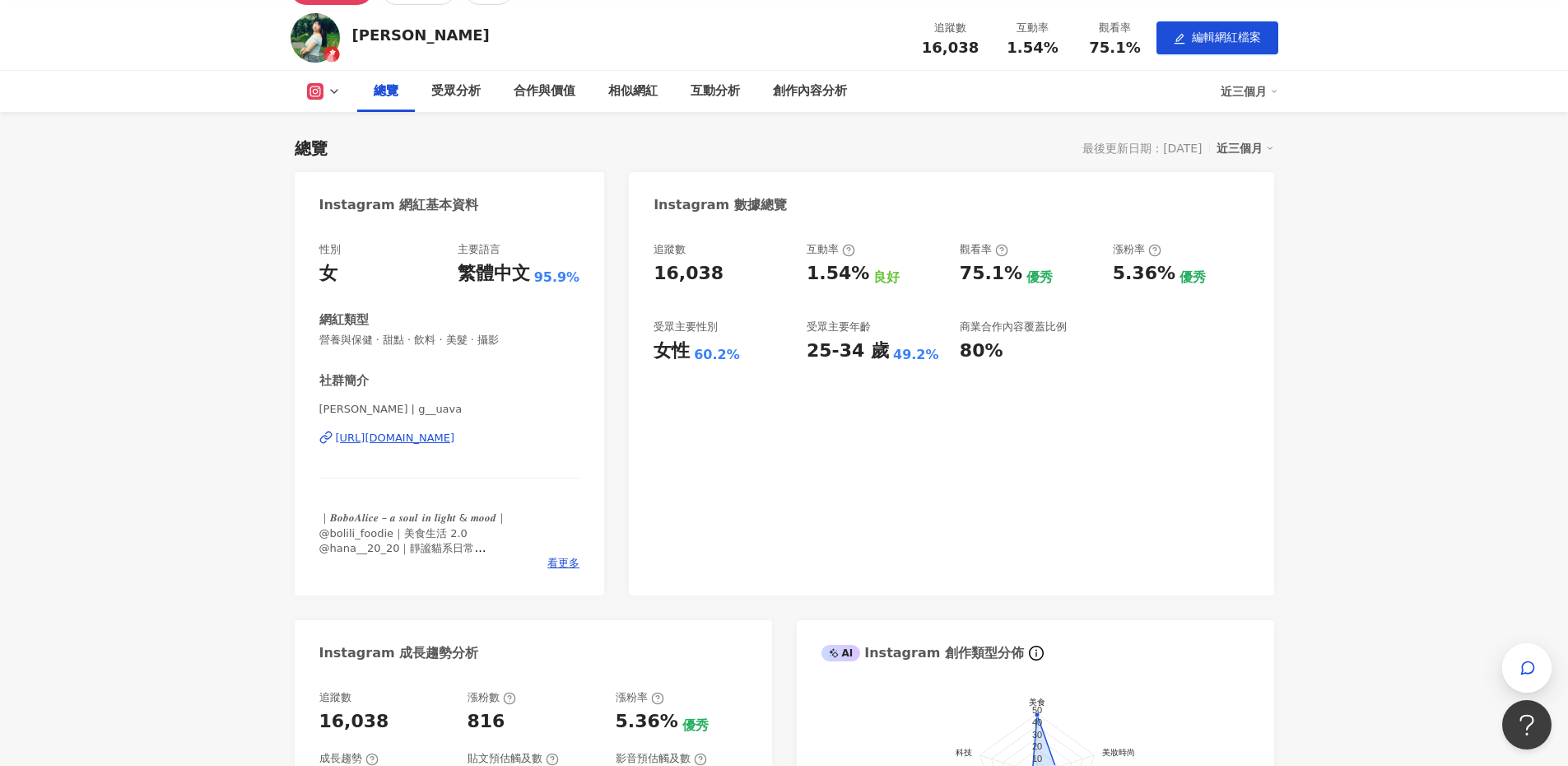
scroll to position [68, 0]
